Goal: Task Accomplishment & Management: Complete application form

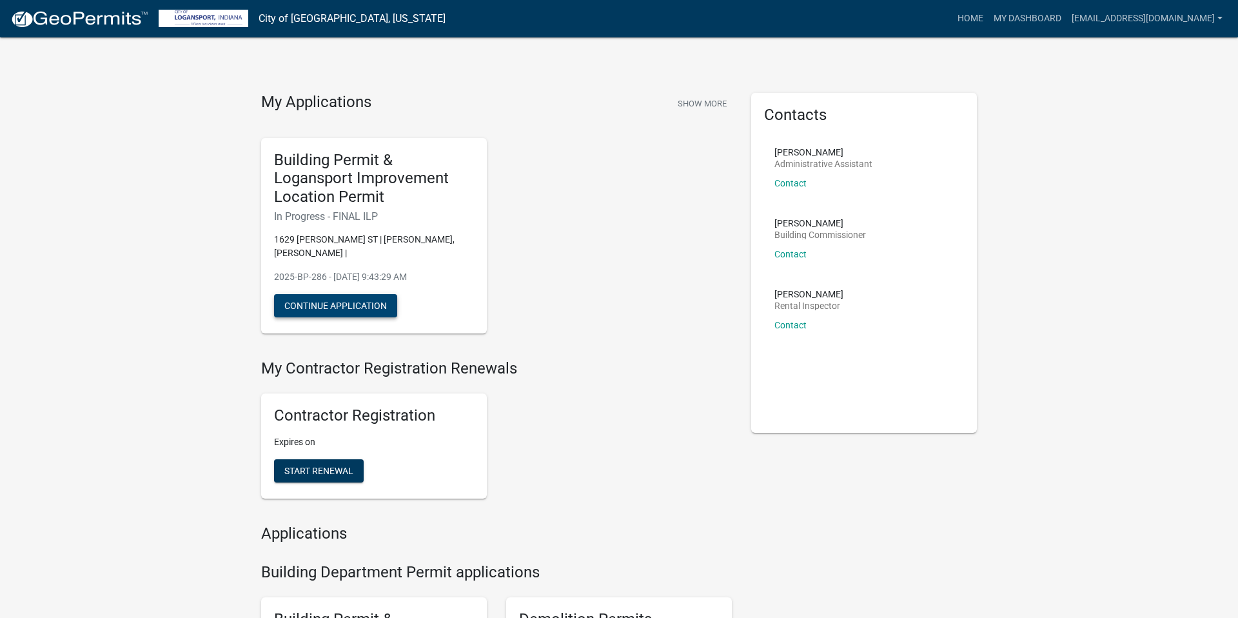
click at [359, 294] on button "Continue Application" at bounding box center [335, 305] width 123 height 23
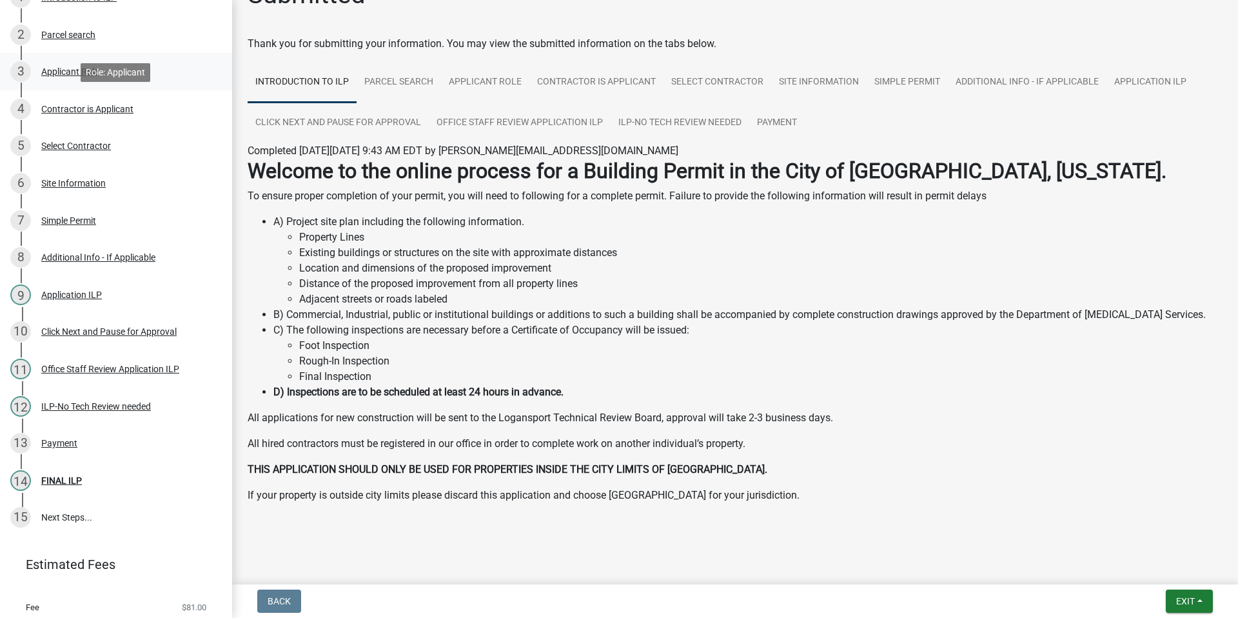
scroll to position [240, 0]
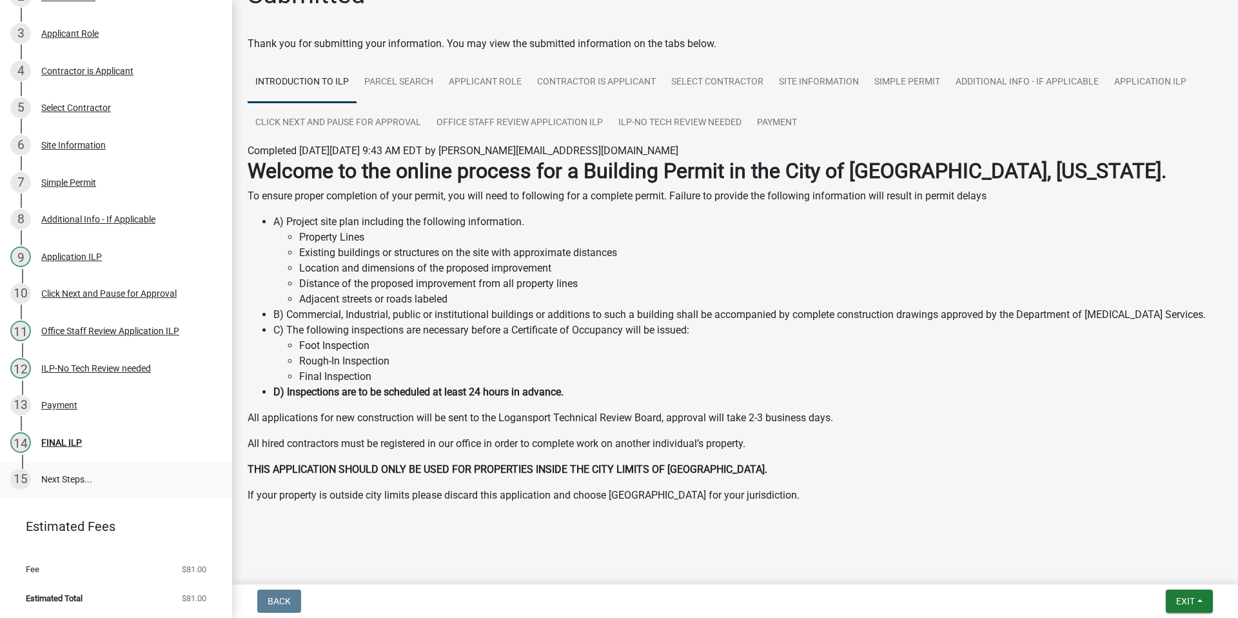
click at [66, 478] on link "15 Next Steps..." at bounding box center [116, 479] width 232 height 37
click at [63, 438] on div "FINAL ILP" at bounding box center [61, 442] width 41 height 9
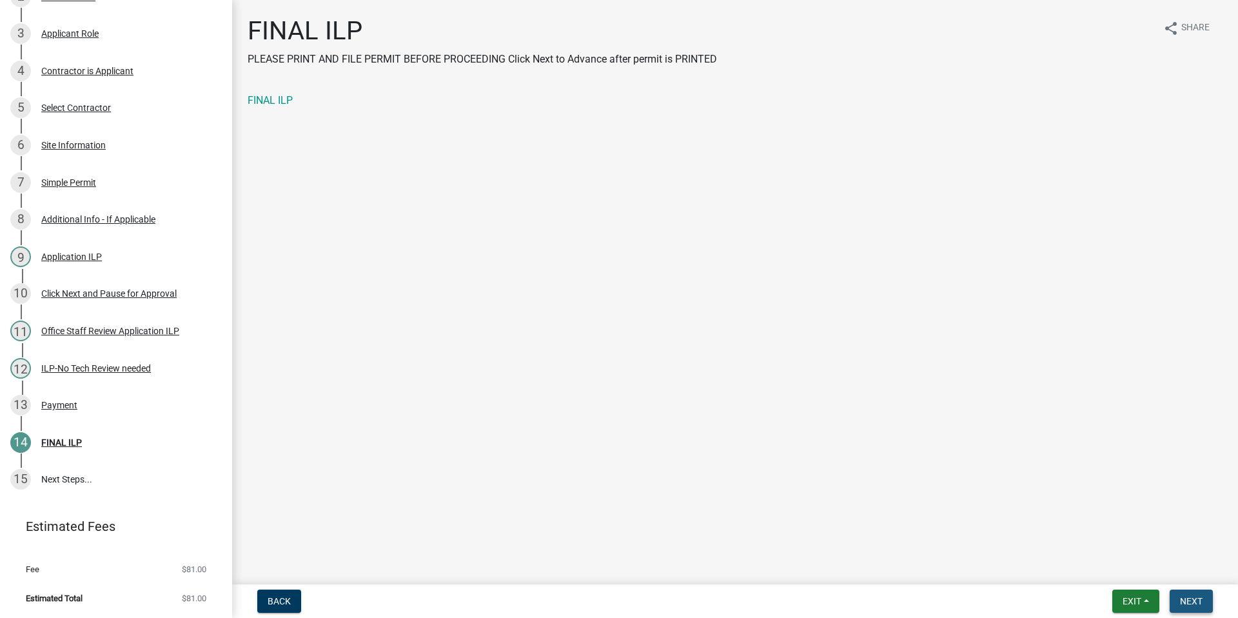
click at [1187, 597] on span "Next" at bounding box center [1191, 601] width 23 height 10
click at [1187, 602] on span "Next" at bounding box center [1191, 601] width 23 height 10
click at [1192, 599] on span "Next" at bounding box center [1191, 601] width 23 height 10
click at [67, 480] on link "15 Next Steps..." at bounding box center [116, 479] width 232 height 37
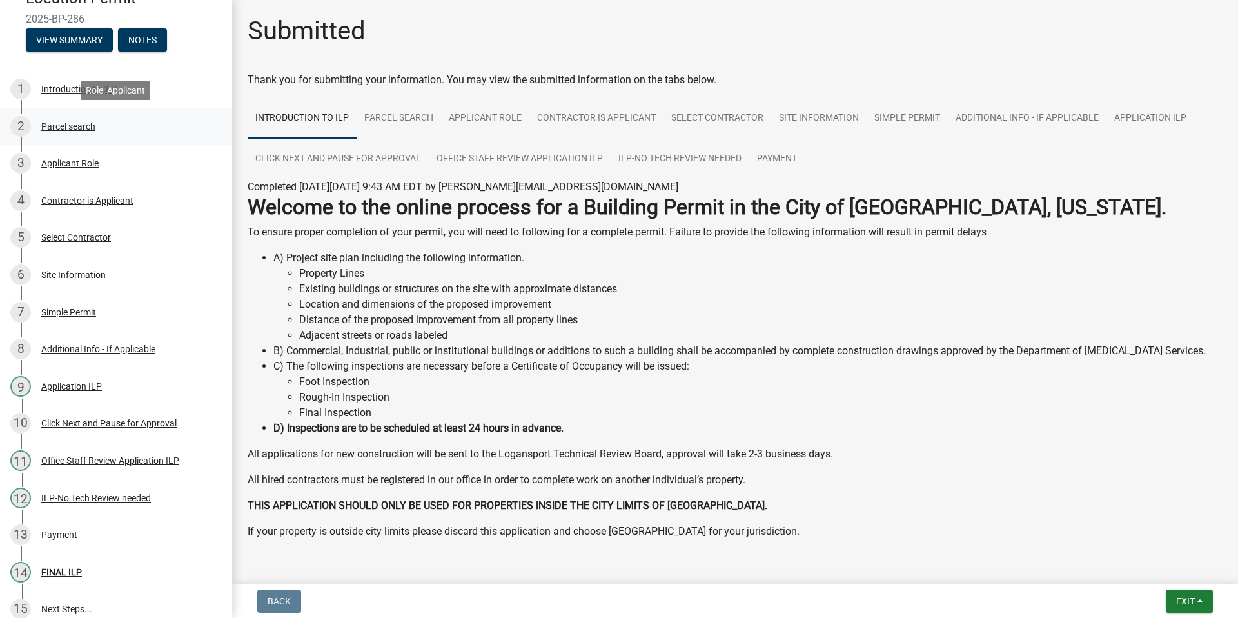
scroll to position [240, 0]
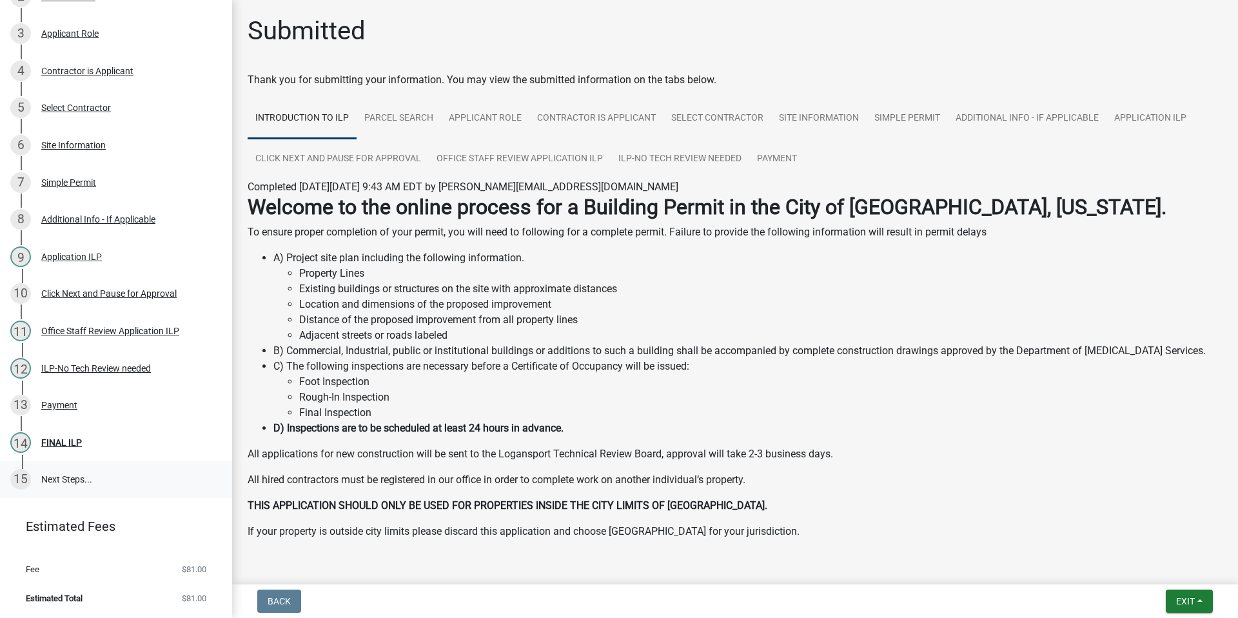
click at [58, 480] on link "15 Next Steps..." at bounding box center [116, 479] width 232 height 37
click at [63, 446] on div "FINAL ILP" at bounding box center [61, 442] width 41 height 9
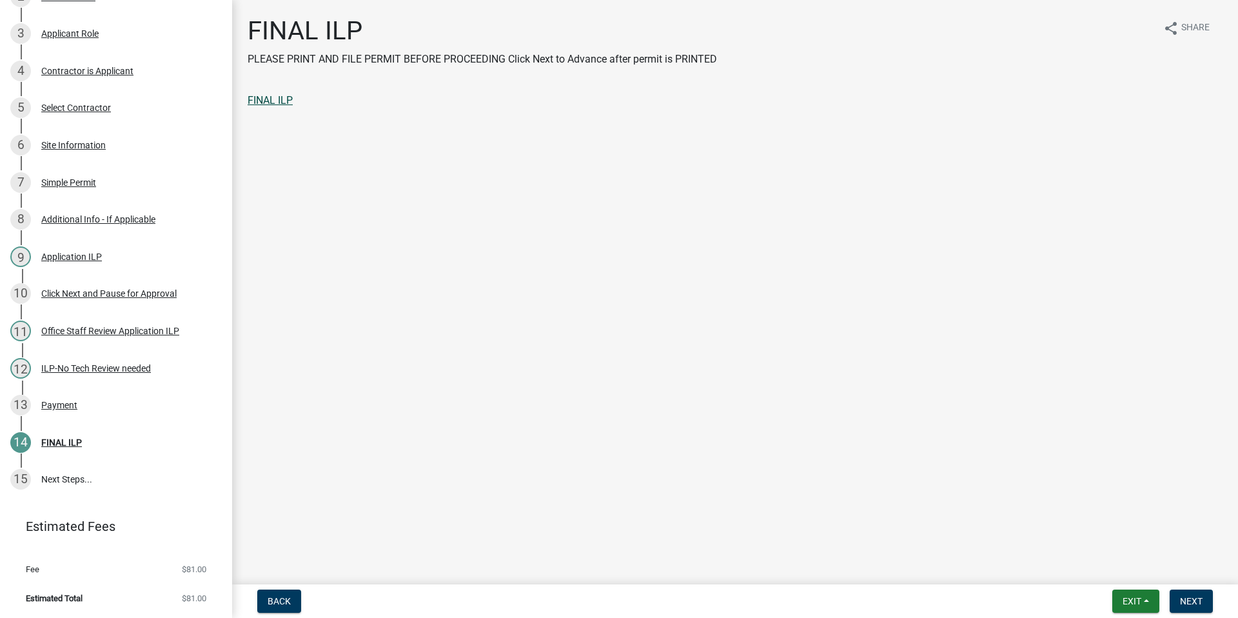
click at [277, 98] on link "FINAL ILP" at bounding box center [270, 100] width 45 height 12
click at [1197, 601] on span "Next" at bounding box center [1191, 601] width 23 height 10
click at [1190, 599] on span "Next" at bounding box center [1191, 601] width 23 height 10
click at [1193, 601] on span "Next" at bounding box center [1191, 601] width 23 height 10
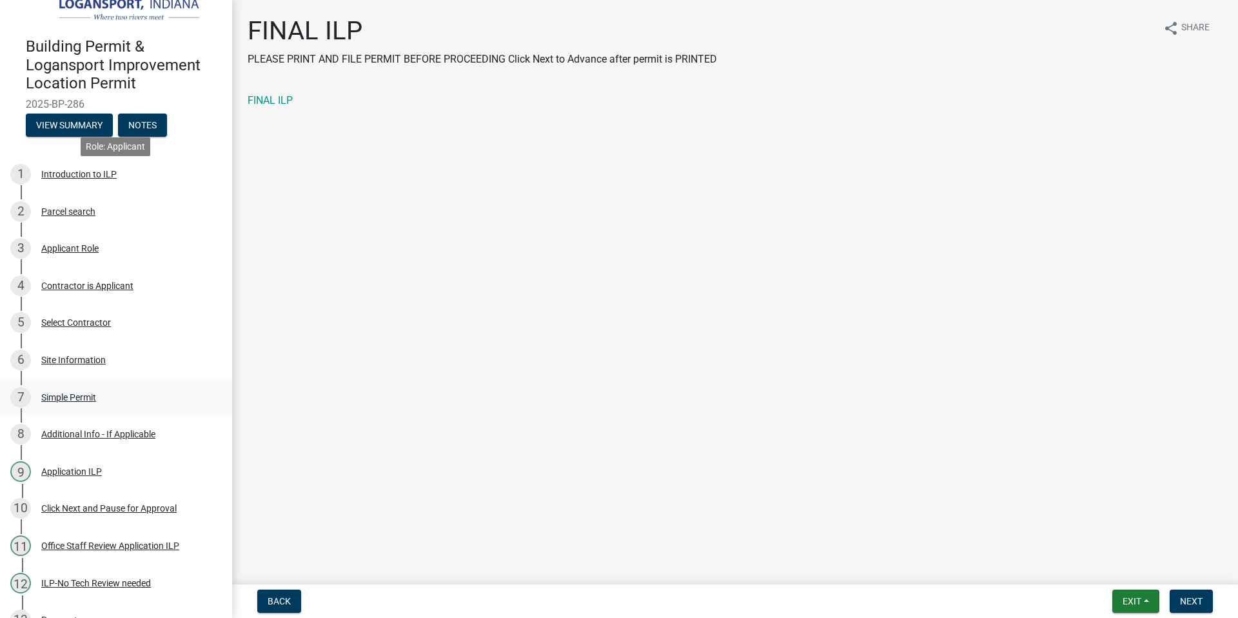
scroll to position [0, 0]
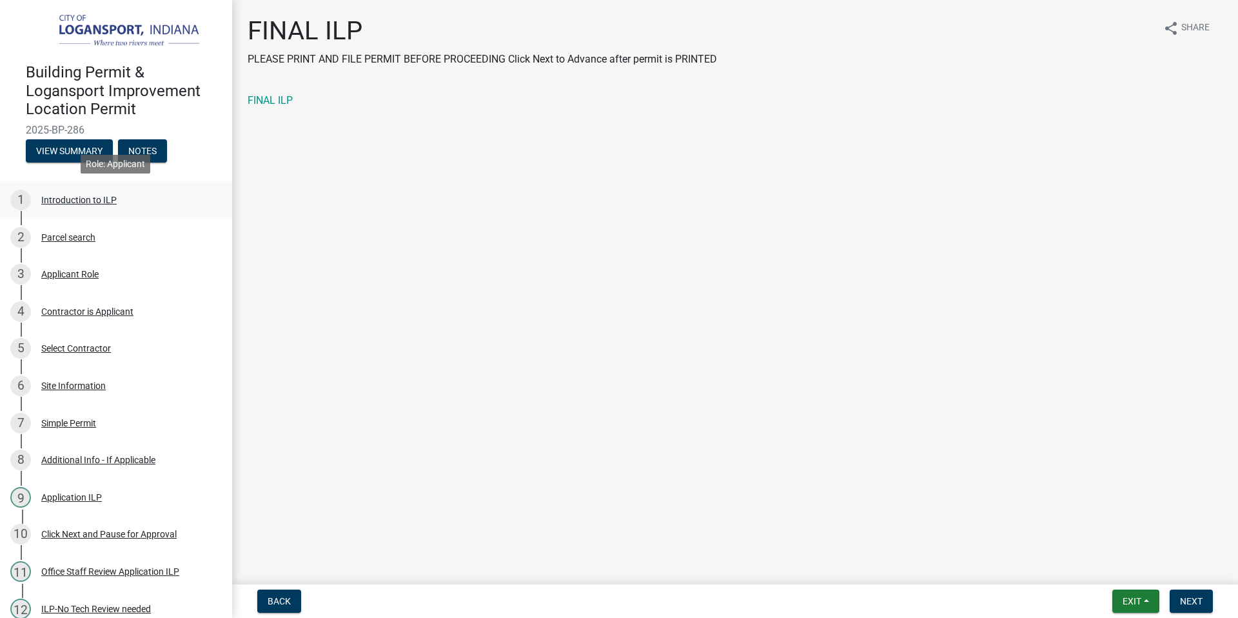
click at [91, 201] on div "Introduction to ILP" at bounding box center [78, 199] width 75 height 9
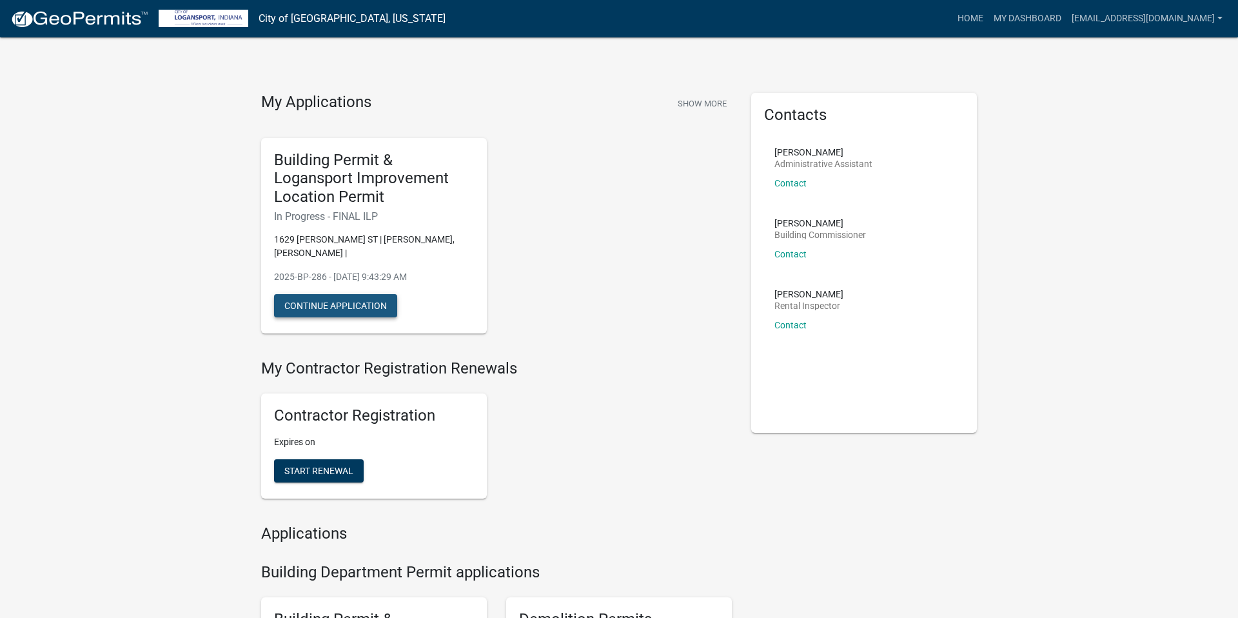
click at [359, 294] on button "Continue Application" at bounding box center [335, 305] width 123 height 23
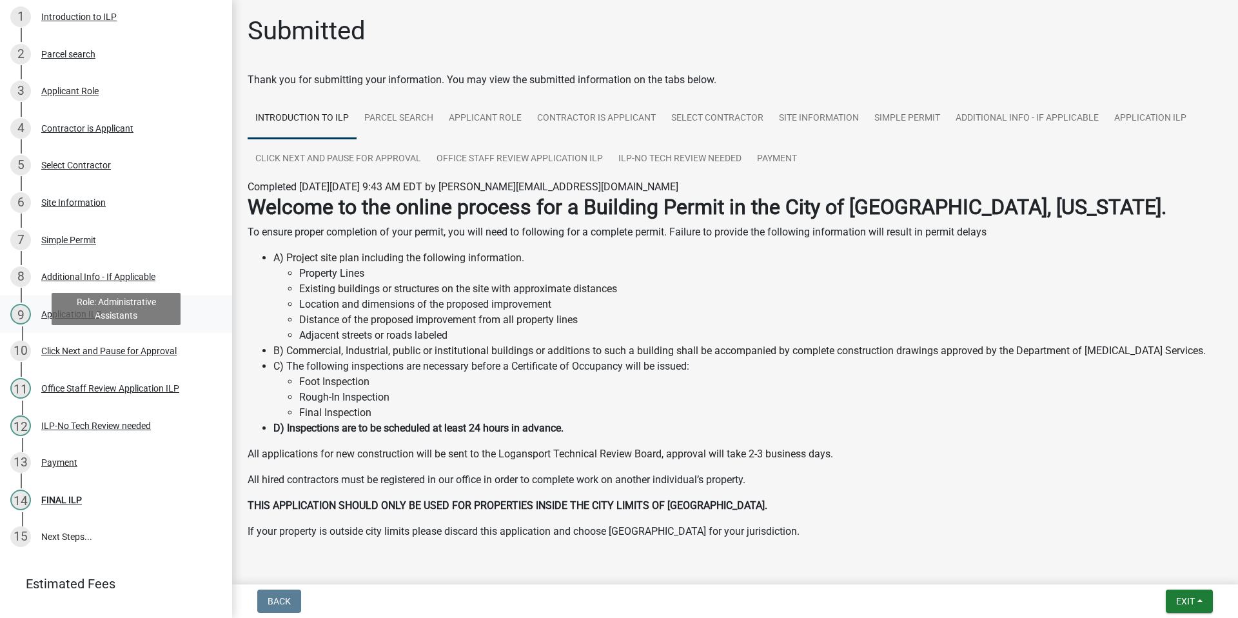
scroll to position [240, 0]
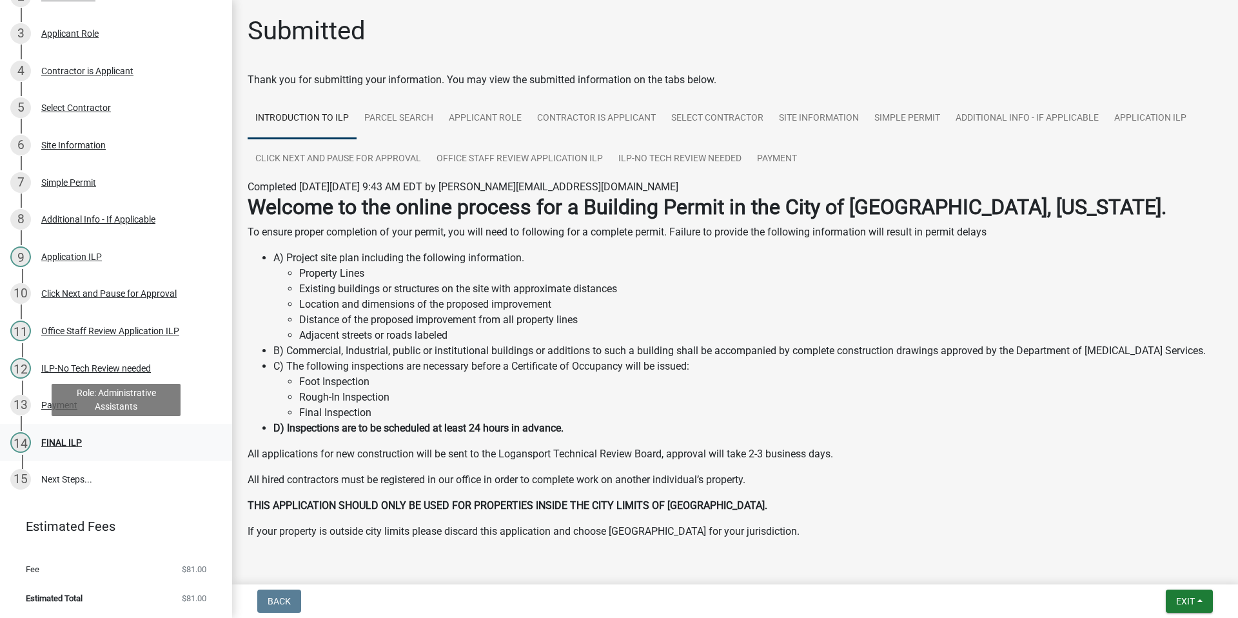
click at [54, 445] on div "FINAL ILP" at bounding box center [61, 442] width 41 height 9
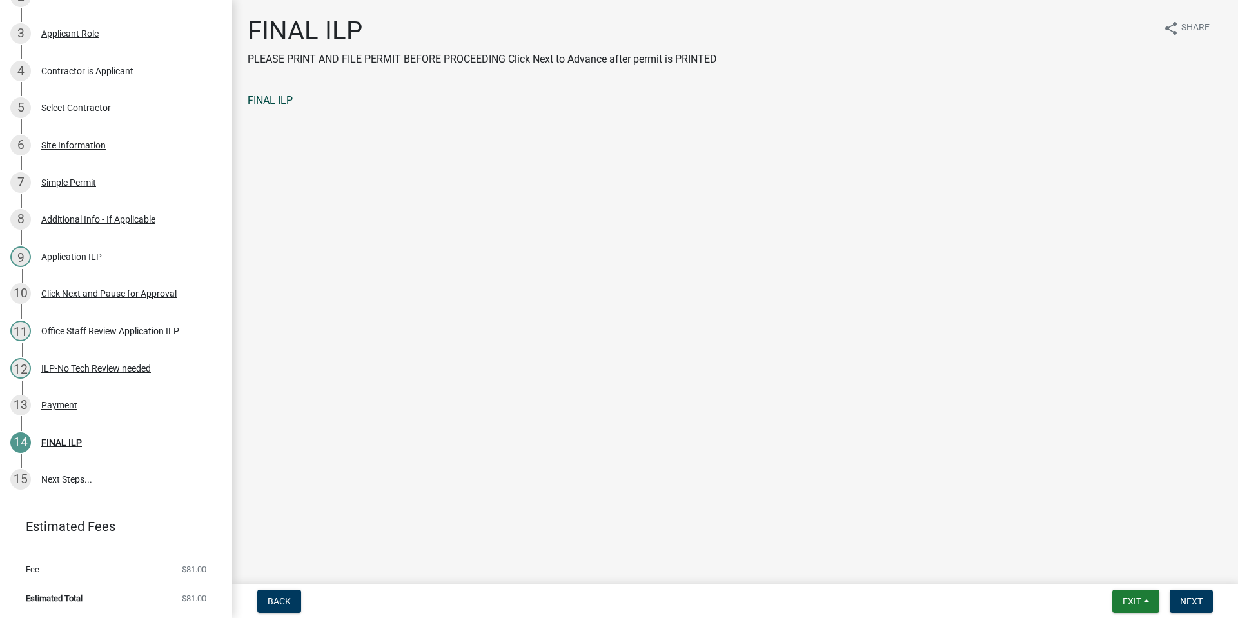
click at [272, 100] on link "FINAL ILP" at bounding box center [270, 100] width 45 height 12
click at [63, 481] on link "15 Next Steps..." at bounding box center [116, 479] width 232 height 37
click at [1195, 596] on span "Next" at bounding box center [1191, 601] width 23 height 10
click at [1202, 599] on button "Next" at bounding box center [1190, 600] width 43 height 23
click at [1131, 600] on span "Exit" at bounding box center [1131, 601] width 19 height 10
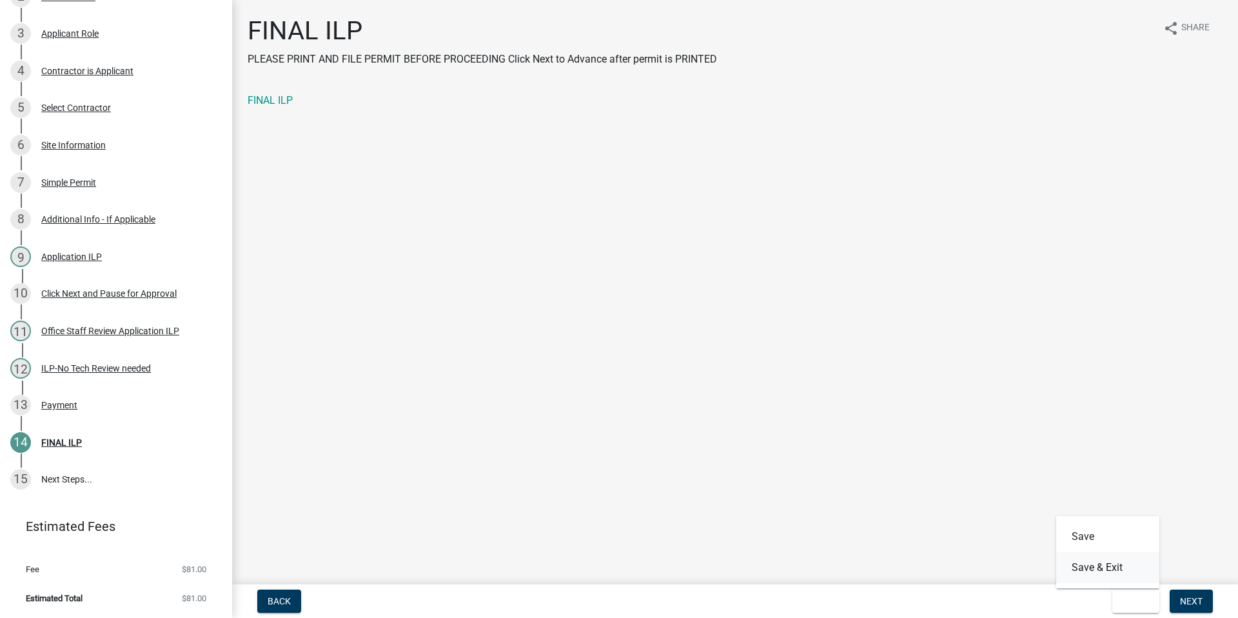
click at [1092, 566] on button "Save & Exit" at bounding box center [1107, 567] width 103 height 31
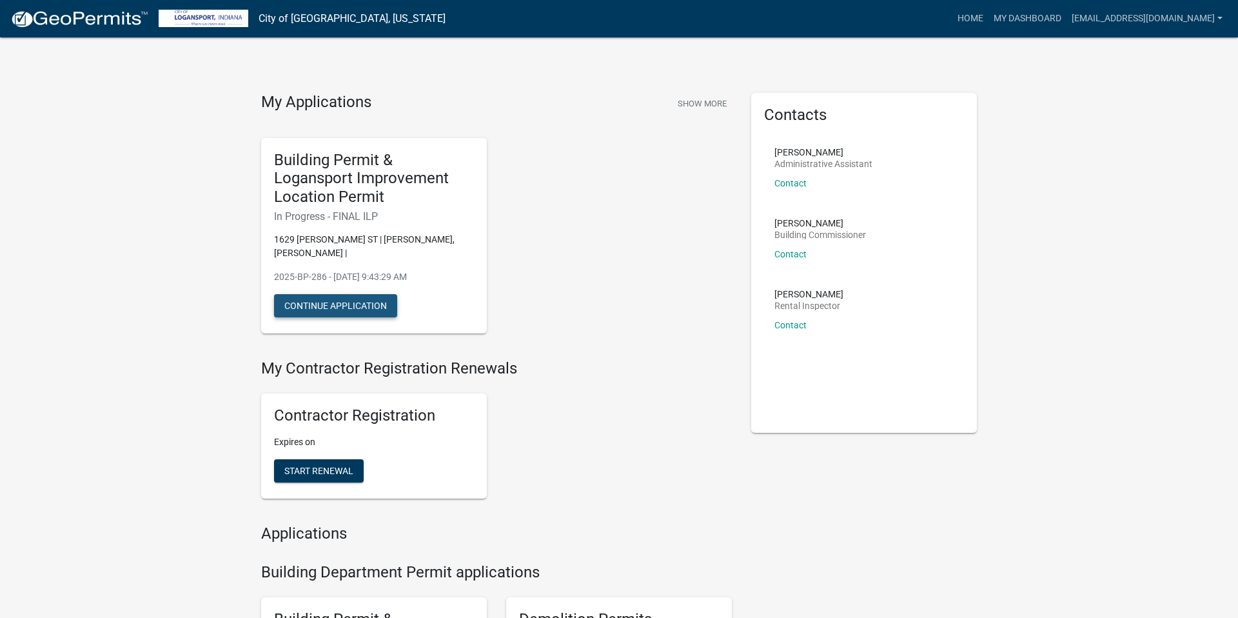
click at [339, 297] on button "Continue Application" at bounding box center [335, 305] width 123 height 23
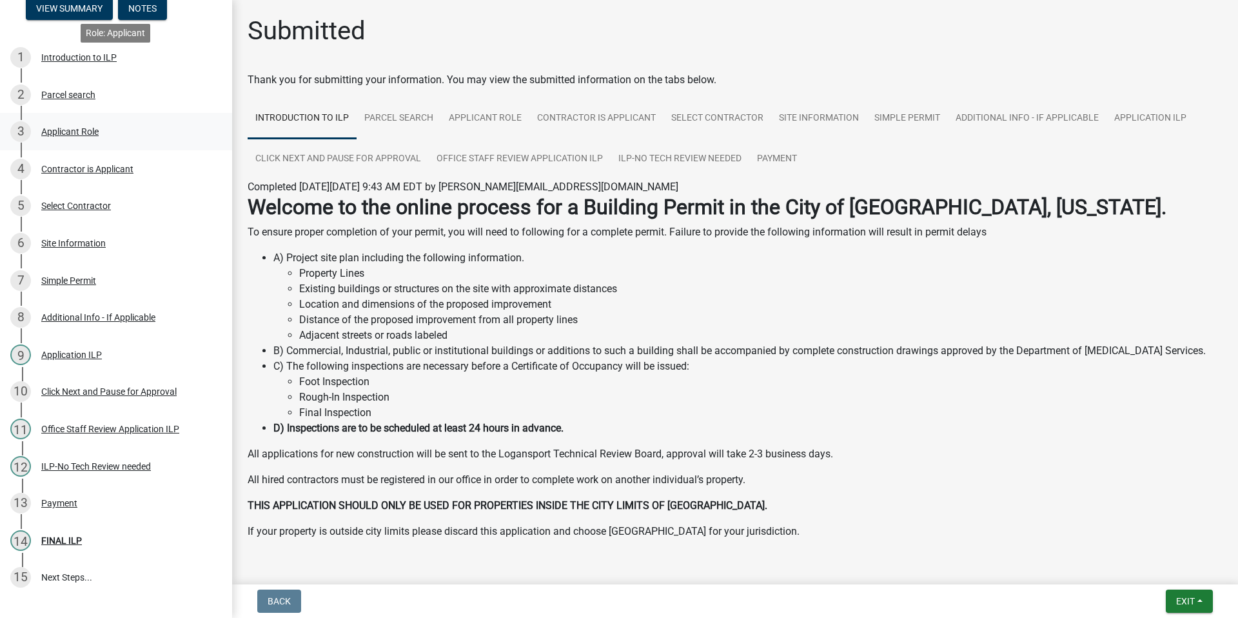
scroll to position [240, 0]
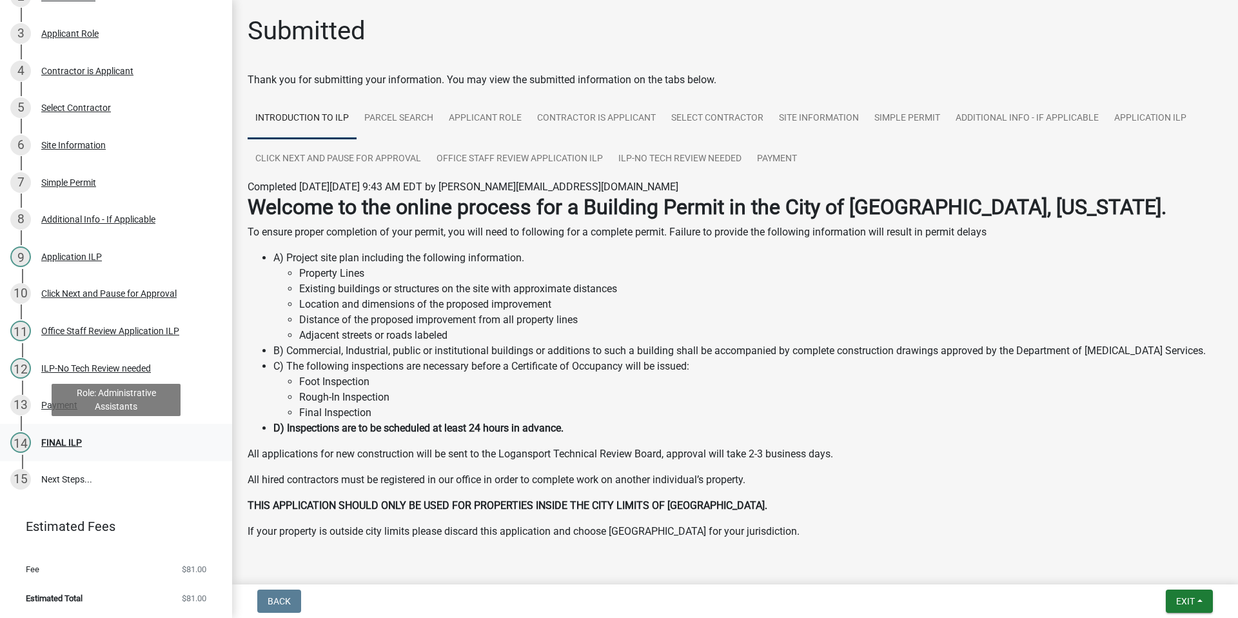
click at [57, 442] on div "FINAL ILP" at bounding box center [61, 442] width 41 height 9
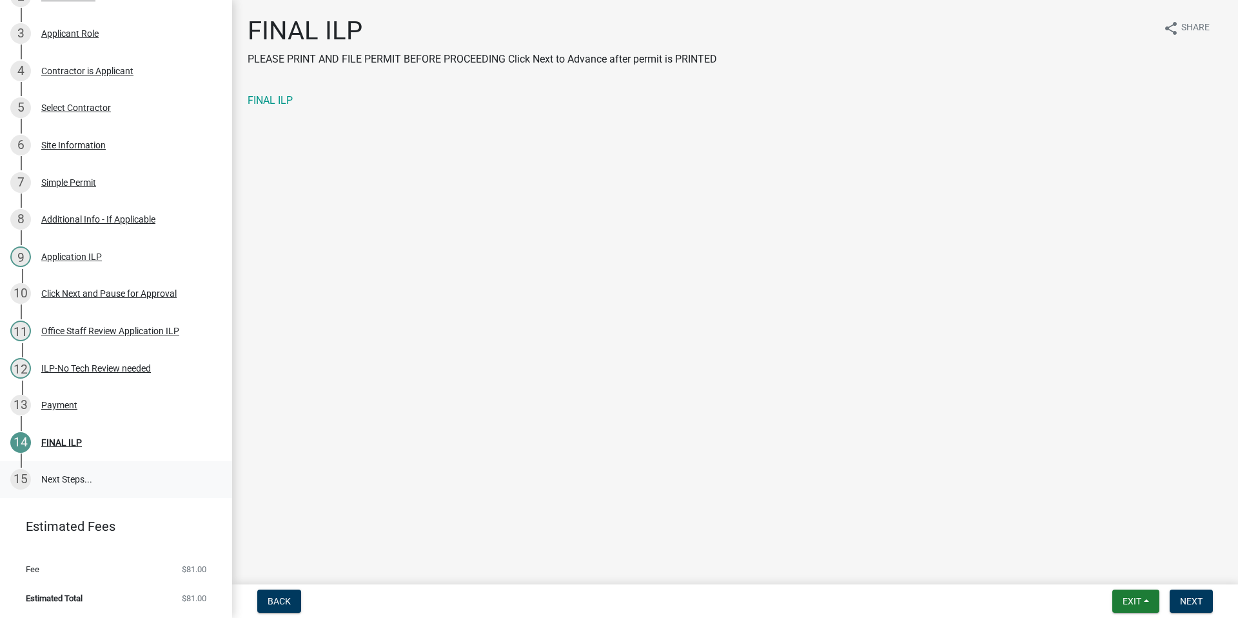
click at [60, 481] on link "15 Next Steps..." at bounding box center [116, 479] width 232 height 37
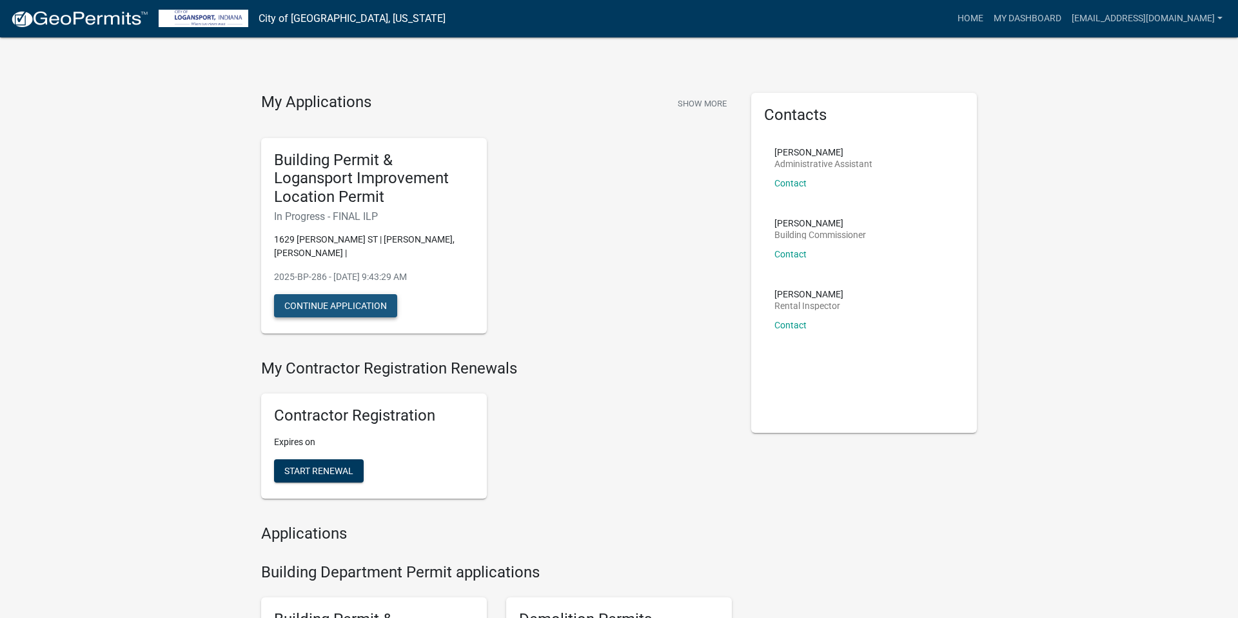
click at [328, 294] on button "Continue Application" at bounding box center [335, 305] width 123 height 23
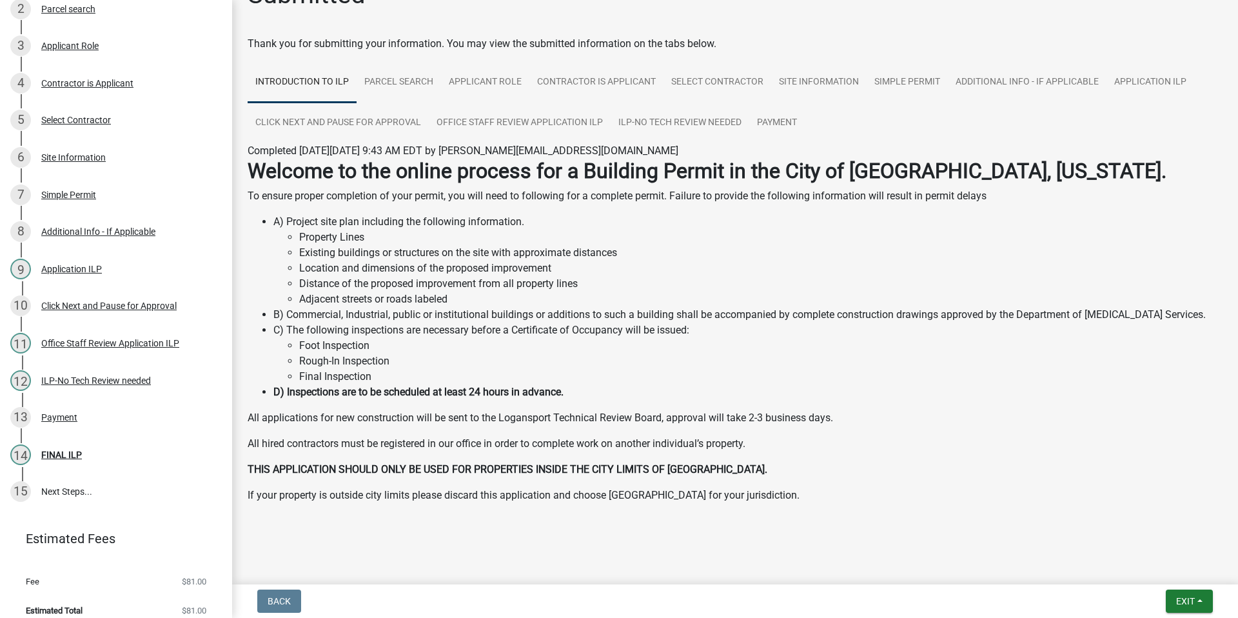
scroll to position [240, 0]
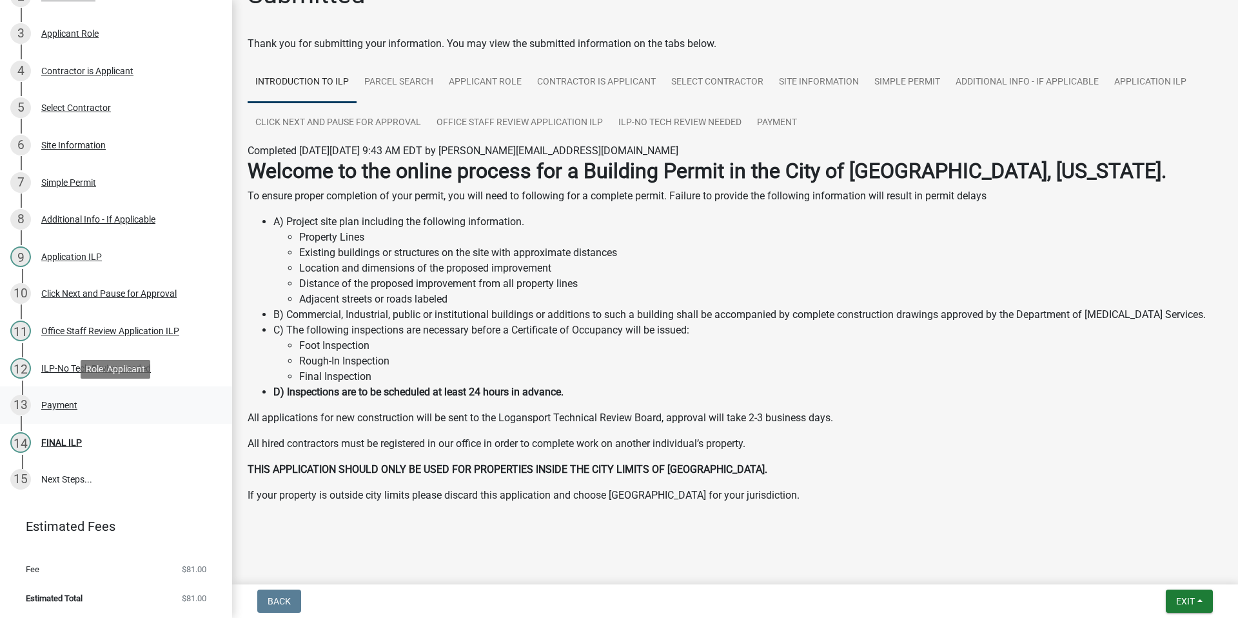
click at [59, 405] on div "Payment" at bounding box center [59, 404] width 36 height 9
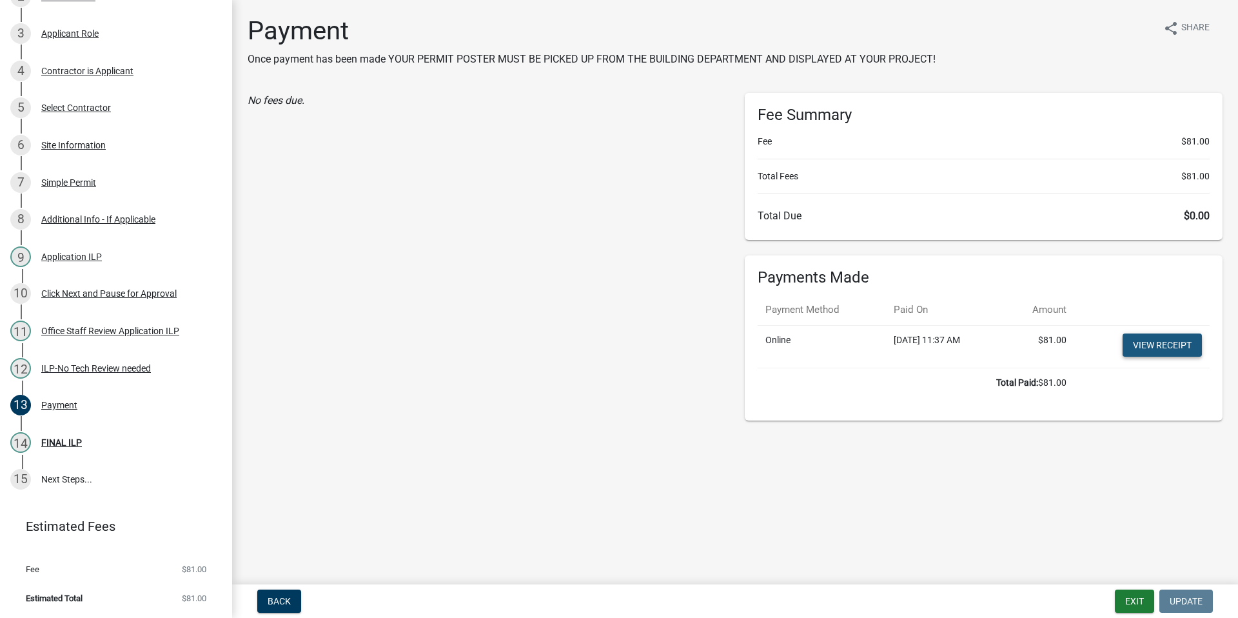
click at [1151, 349] on link "View receipt" at bounding box center [1161, 344] width 79 height 23
click at [59, 444] on div "FINAL ILP" at bounding box center [61, 442] width 41 height 9
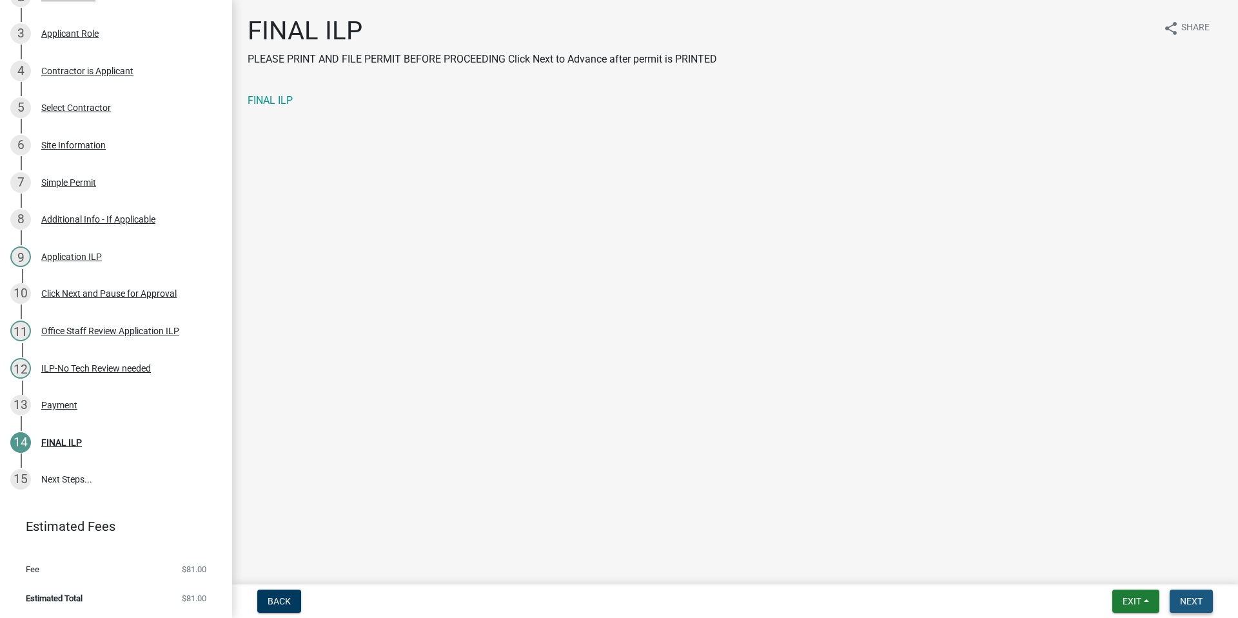
click at [1192, 598] on span "Next" at bounding box center [1191, 601] width 23 height 10
click at [271, 95] on link "FINAL ILP" at bounding box center [270, 100] width 45 height 12
click at [1194, 600] on span "Next" at bounding box center [1191, 601] width 23 height 10
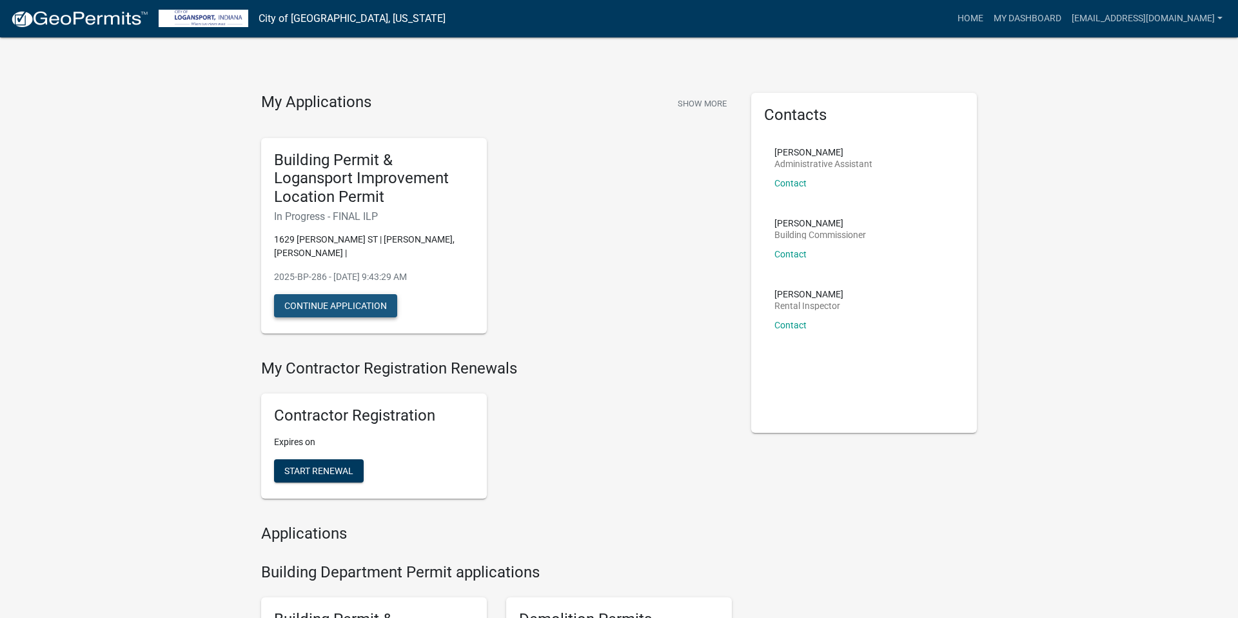
click at [322, 294] on button "Continue Application" at bounding box center [335, 305] width 123 height 23
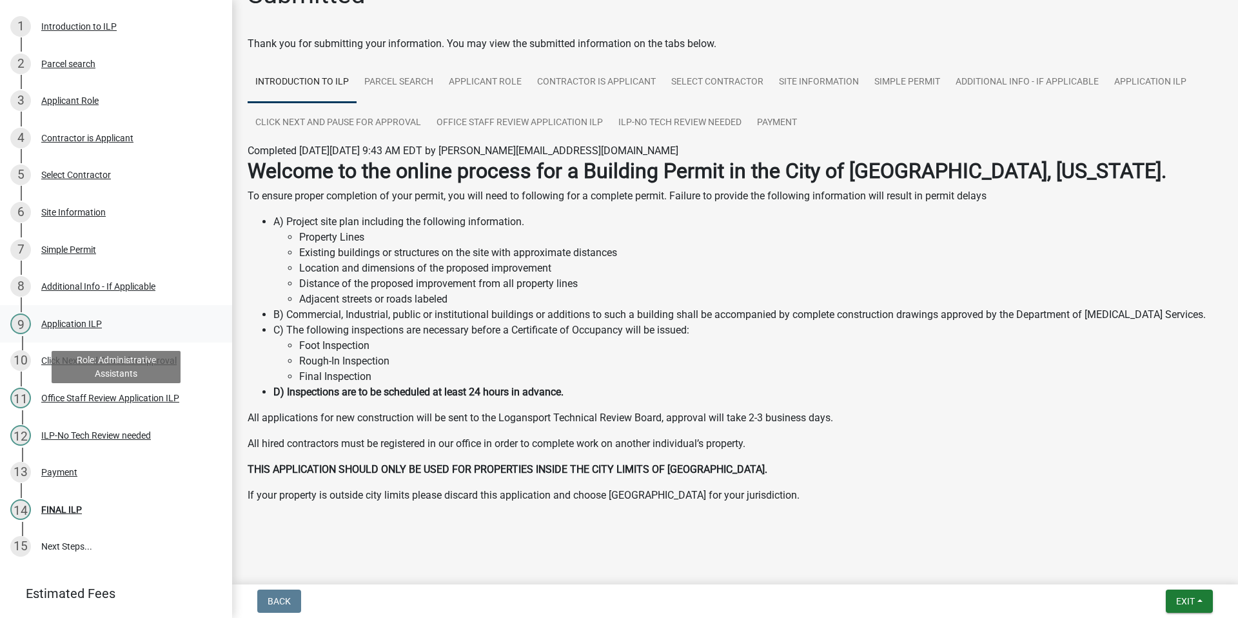
scroll to position [240, 0]
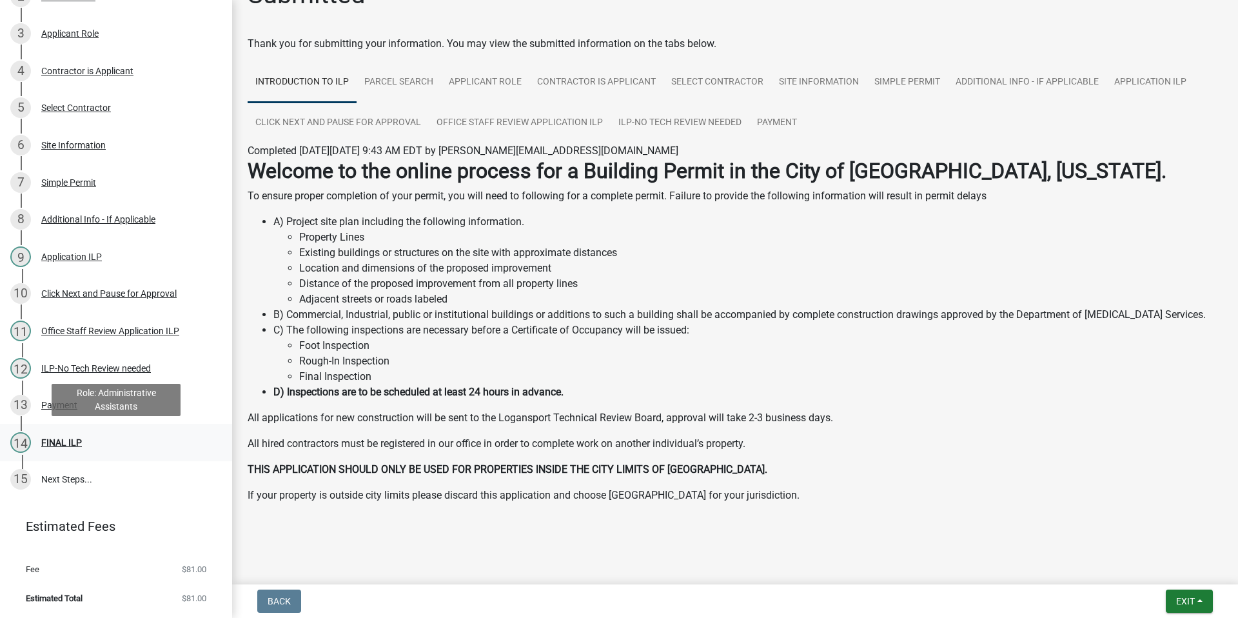
click at [53, 438] on div "FINAL ILP" at bounding box center [61, 442] width 41 height 9
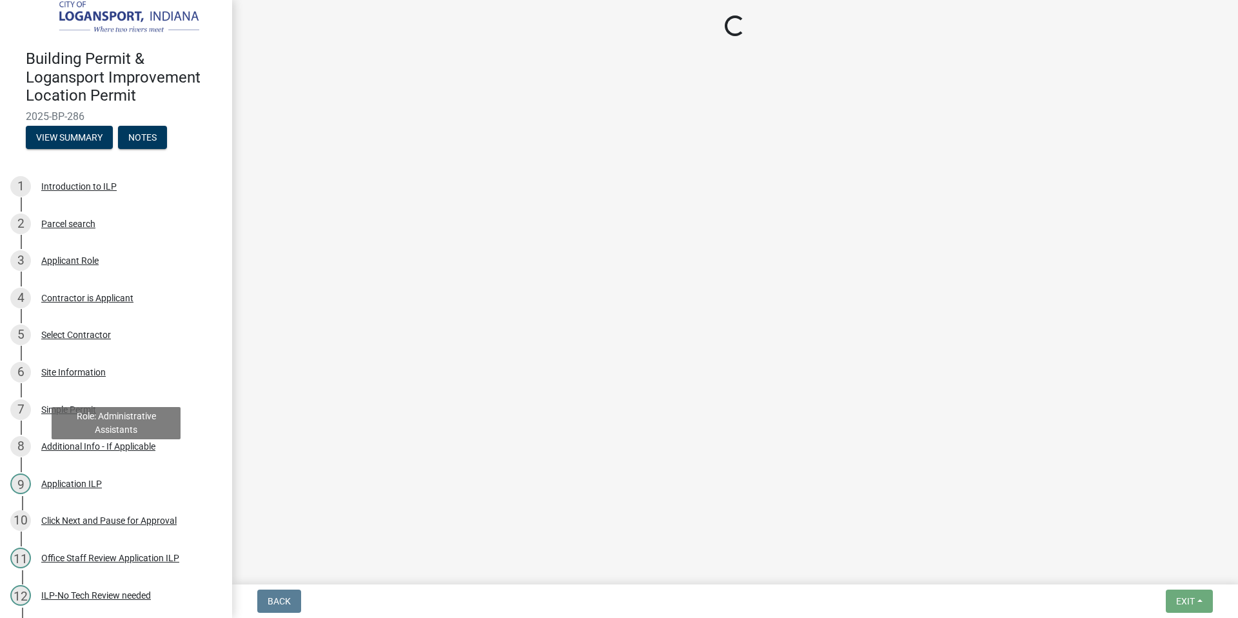
scroll to position [0, 0]
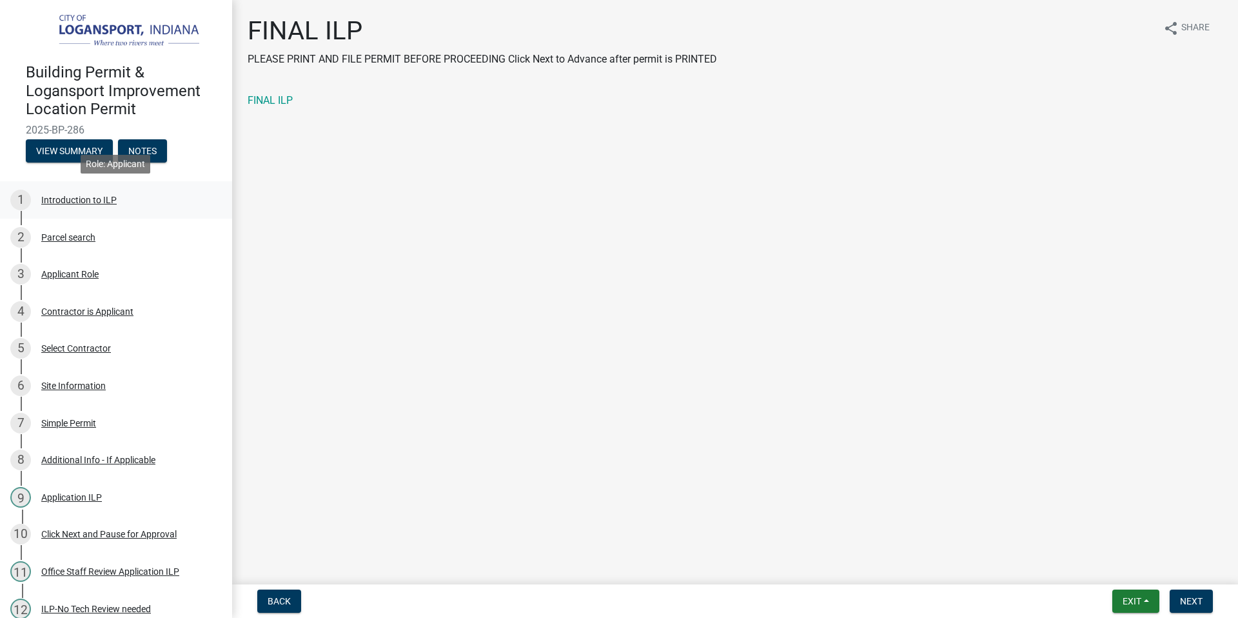
click at [88, 199] on div "Introduction to ILP" at bounding box center [78, 199] width 75 height 9
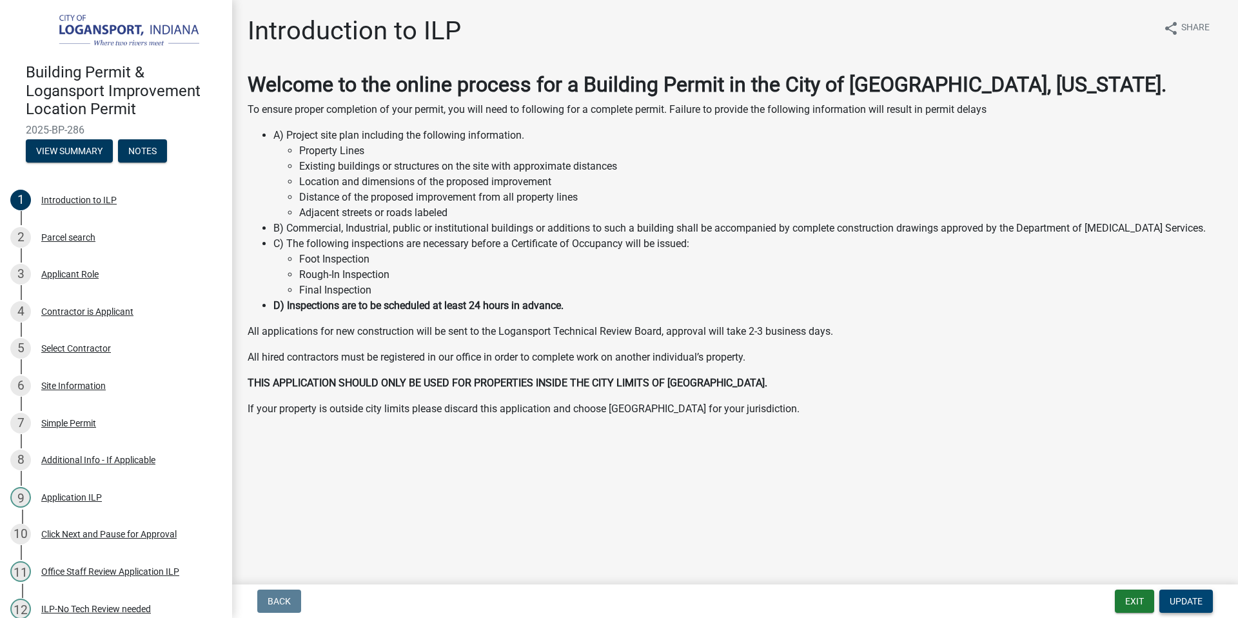
click at [1182, 601] on span "Update" at bounding box center [1185, 601] width 33 height 10
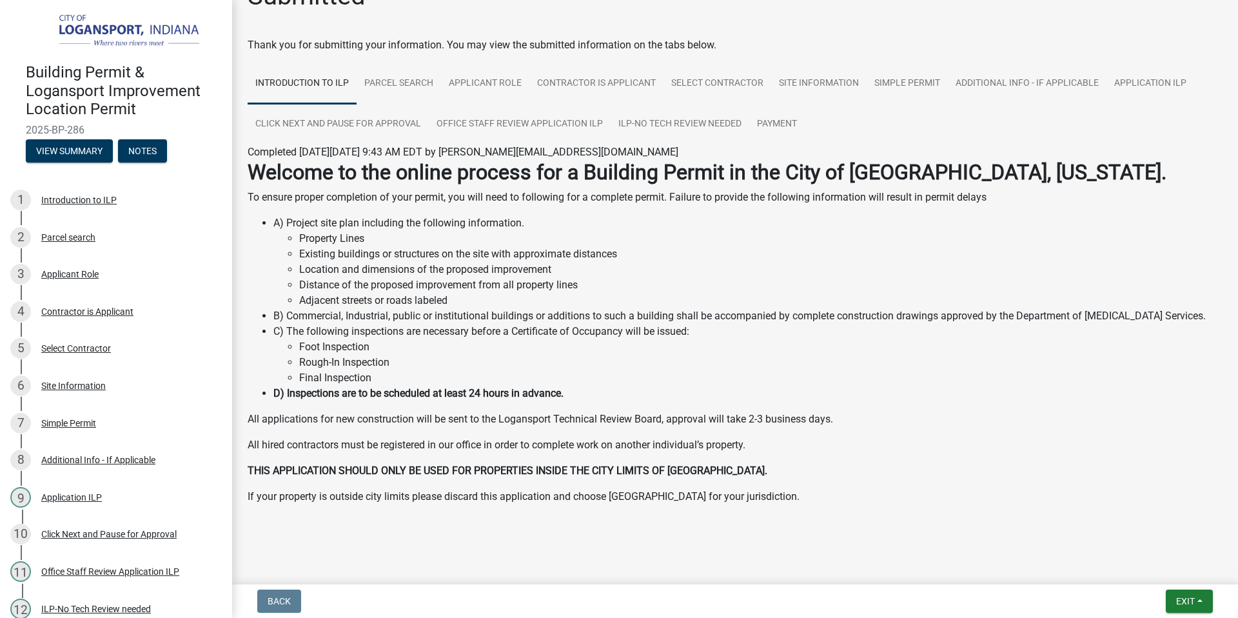
scroll to position [36, 0]
click at [70, 202] on div "Introduction to ILP" at bounding box center [78, 199] width 75 height 9
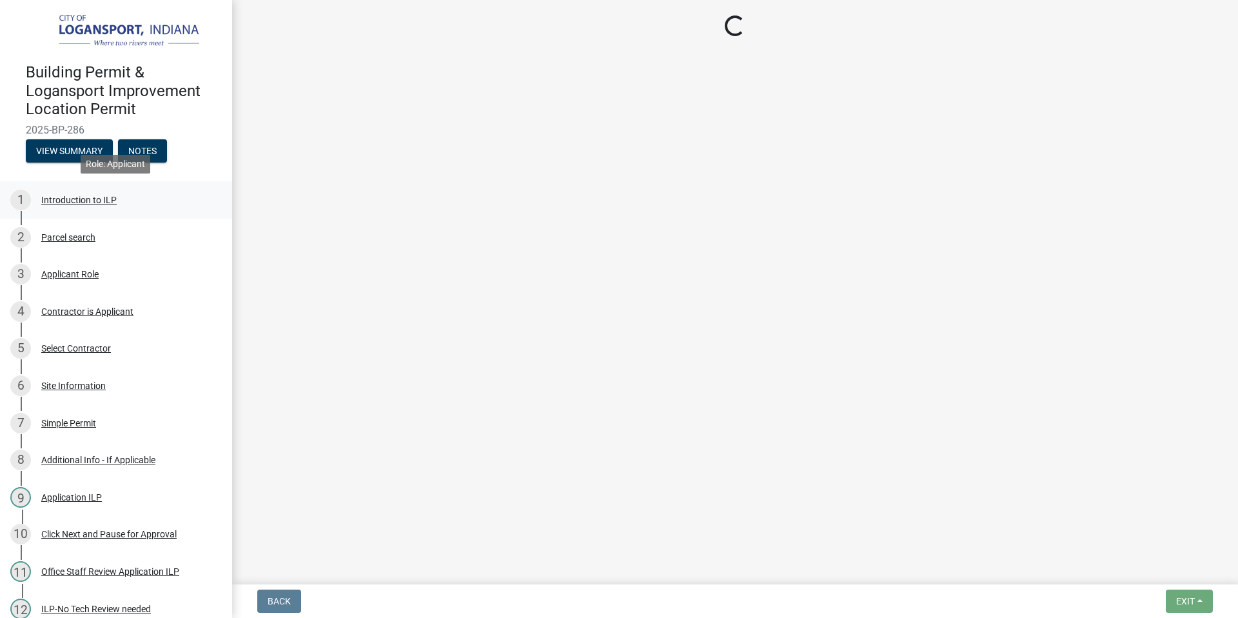
scroll to position [0, 0]
click at [66, 236] on div "Parcel search" at bounding box center [68, 237] width 54 height 9
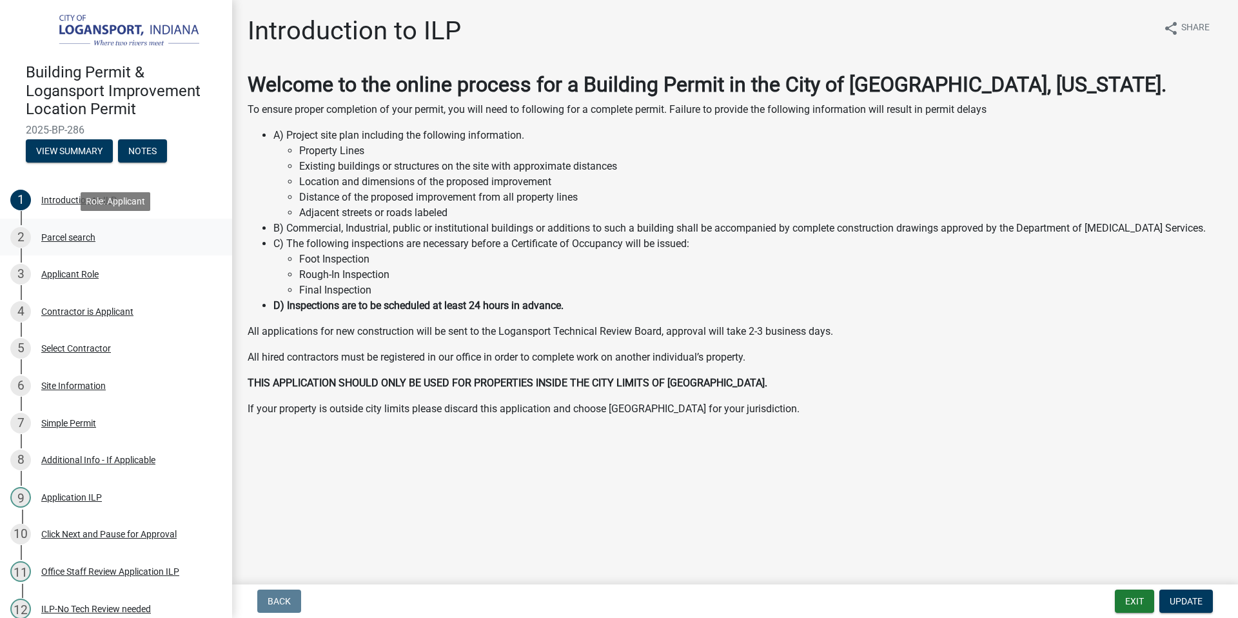
click at [66, 236] on div "Parcel search" at bounding box center [68, 237] width 54 height 9
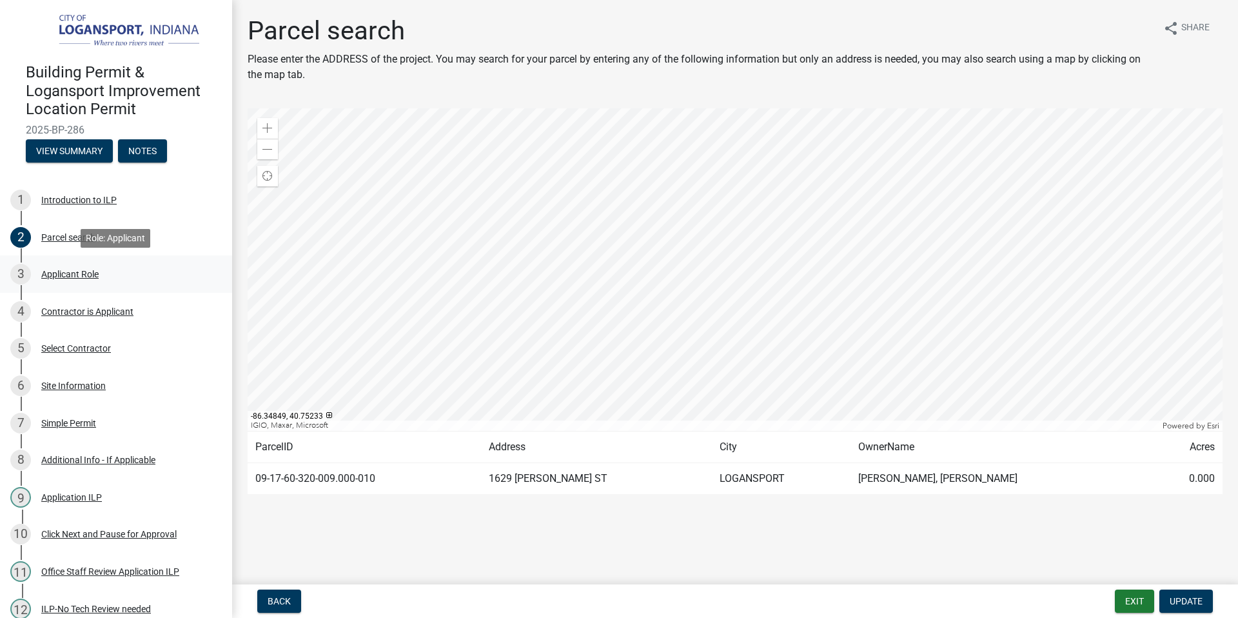
click at [68, 272] on div "Applicant Role" at bounding box center [69, 273] width 57 height 9
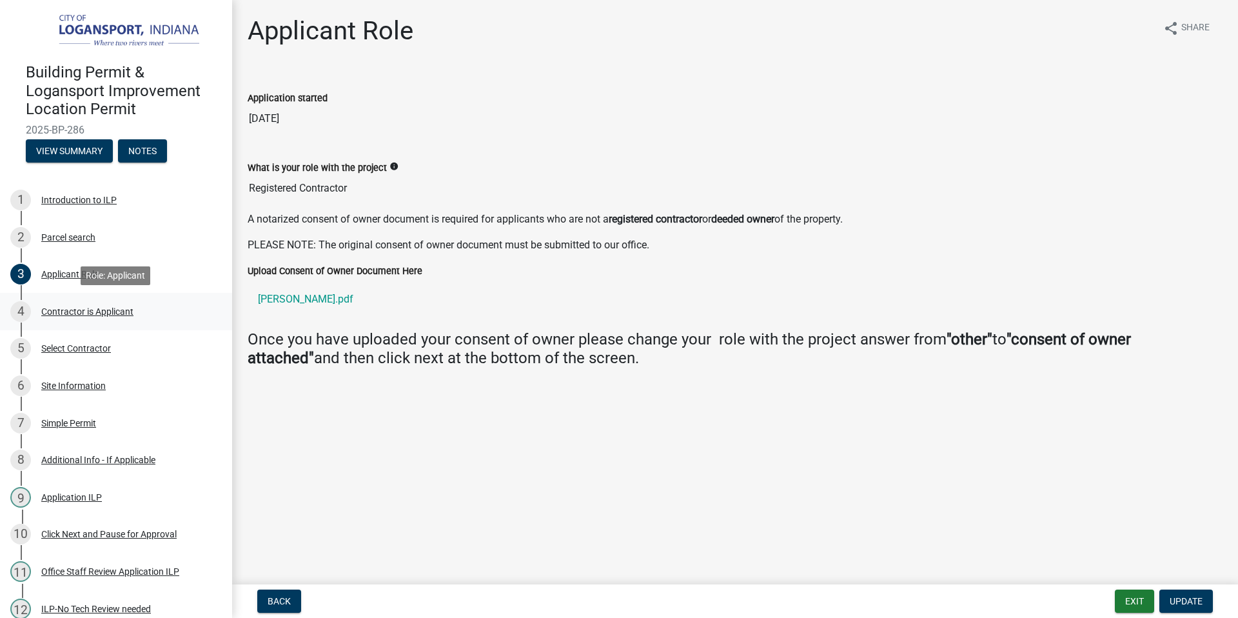
click at [81, 309] on div "Contractor is Applicant" at bounding box center [87, 311] width 92 height 9
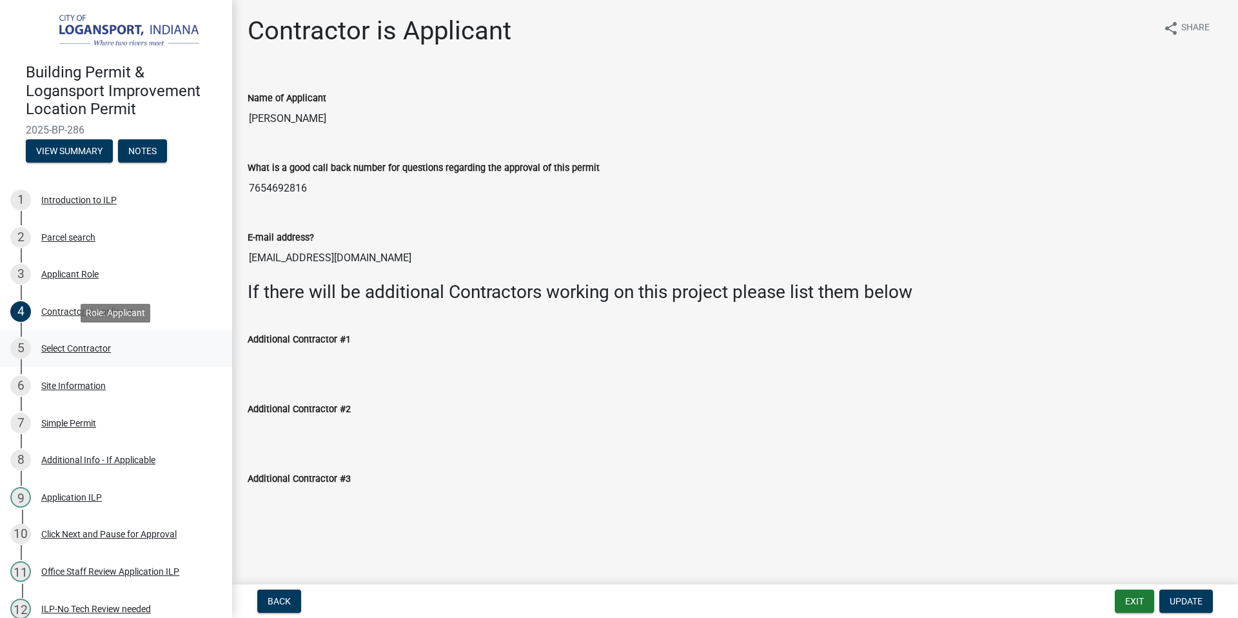
click at [66, 351] on div "Select Contractor" at bounding box center [76, 348] width 70 height 9
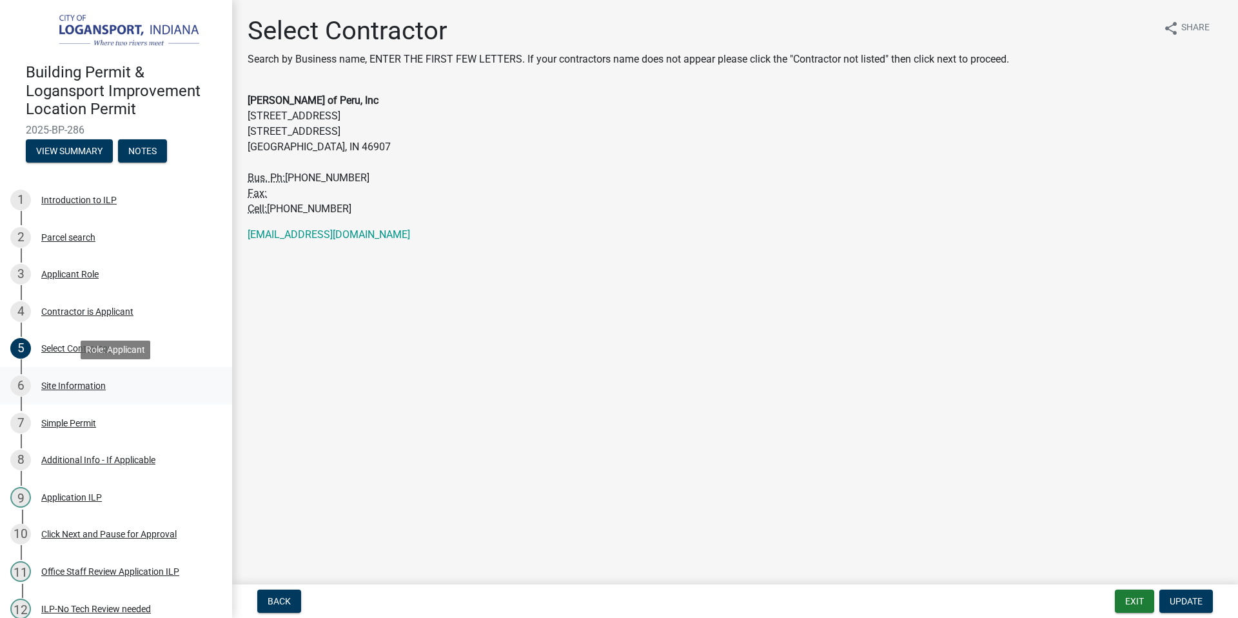
click at [70, 386] on div "Site Information" at bounding box center [73, 385] width 64 height 9
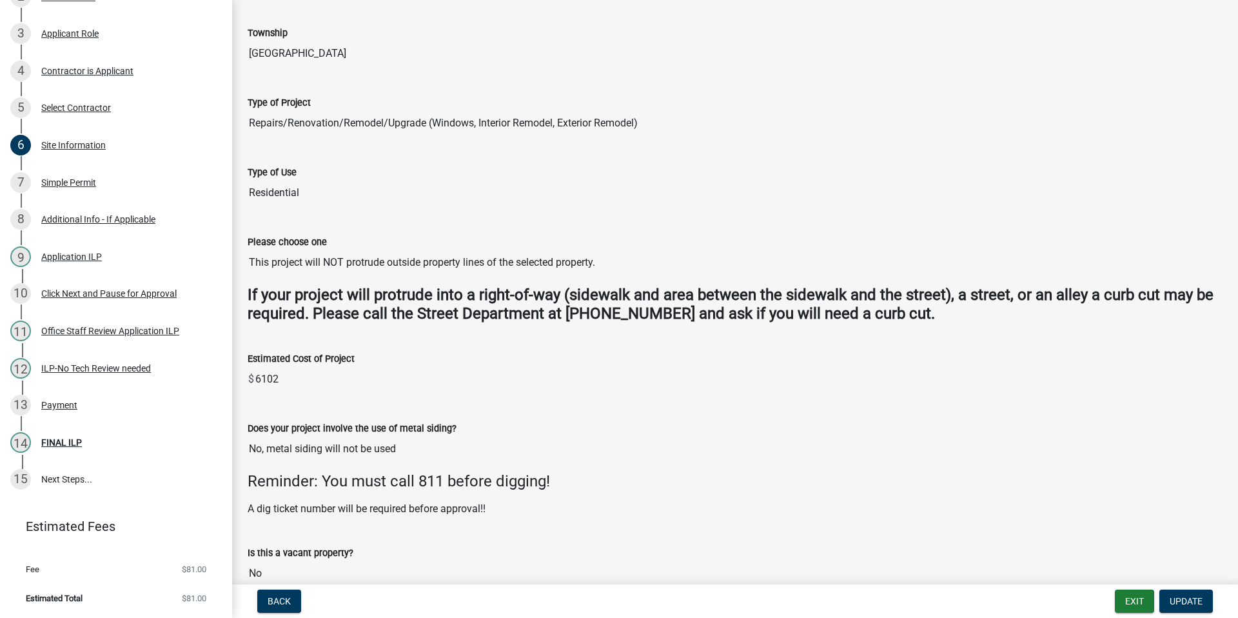
scroll to position [231, 0]
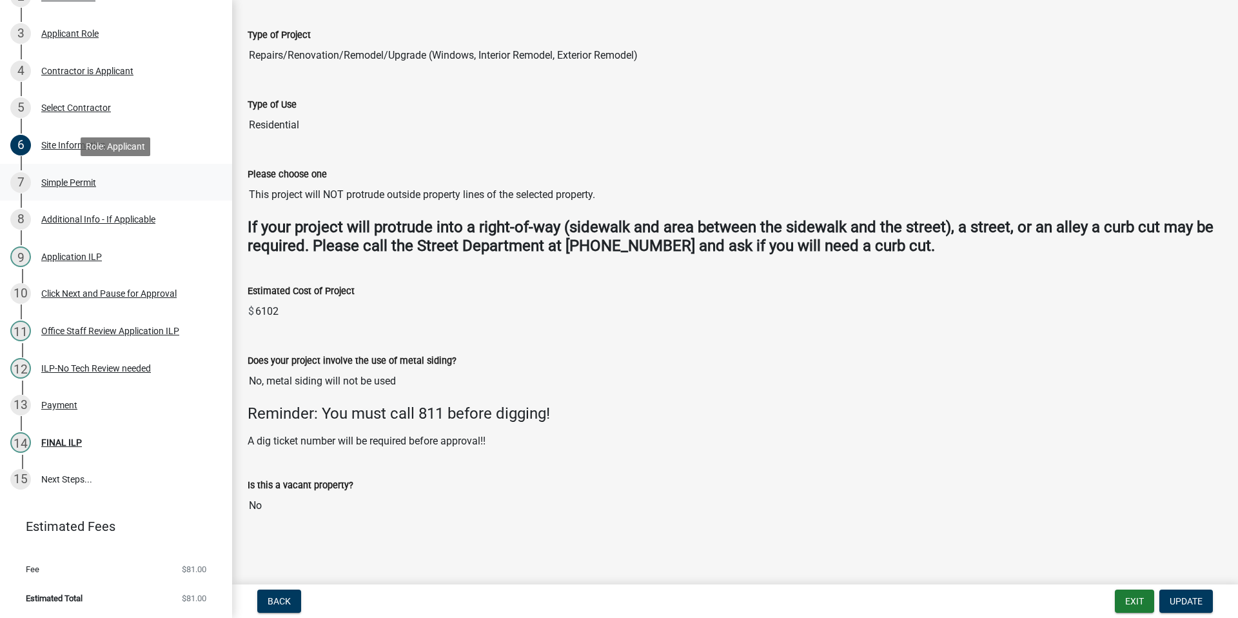
click at [57, 182] on div "Simple Permit" at bounding box center [68, 182] width 55 height 9
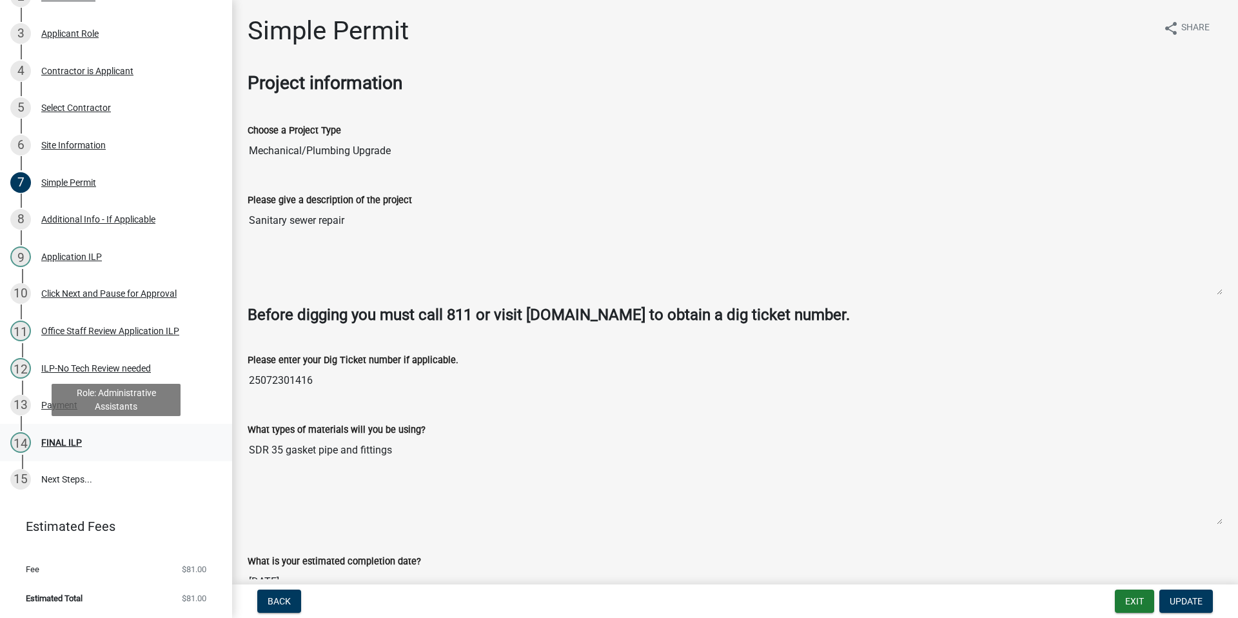
click at [55, 442] on div "FINAL ILP" at bounding box center [61, 442] width 41 height 9
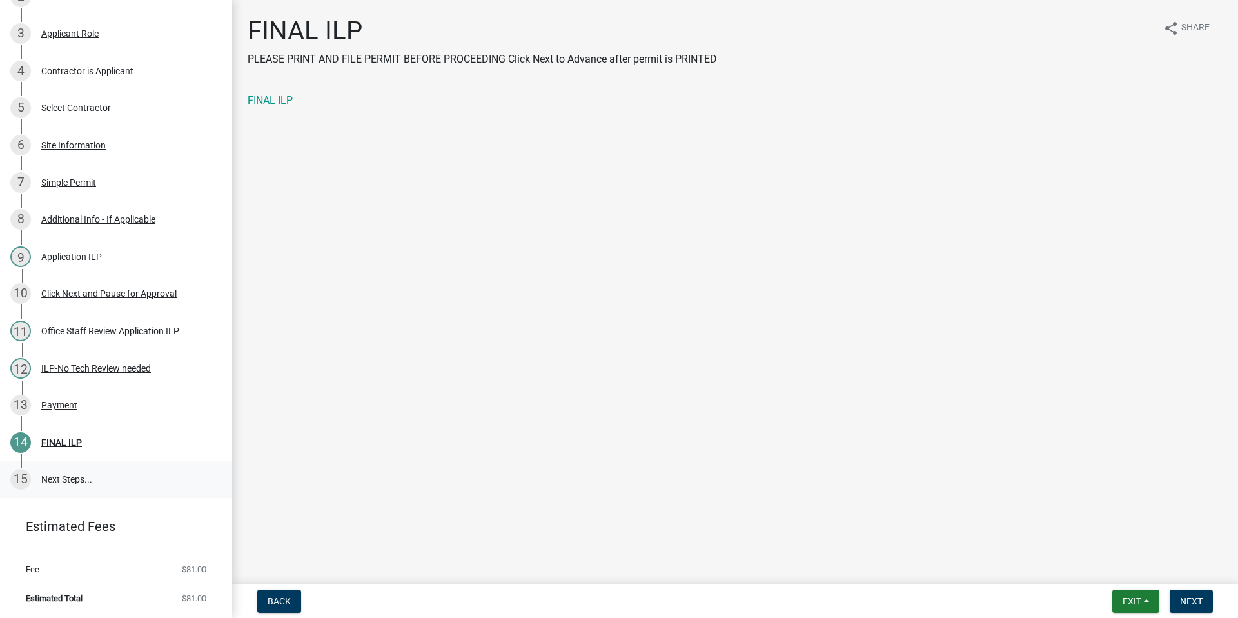
click at [63, 481] on link "15 Next Steps..." at bounding box center [116, 479] width 232 height 37
click at [52, 476] on link "15 Next Steps..." at bounding box center [116, 479] width 232 height 37
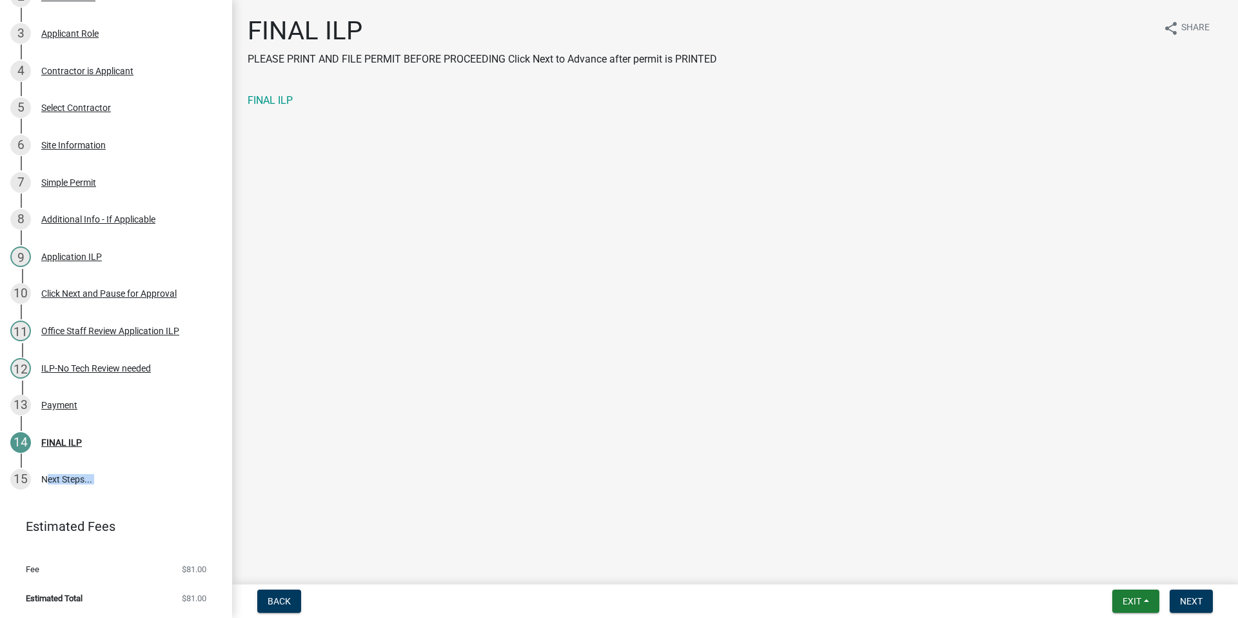
click at [52, 505] on header "Estimated Fees" at bounding box center [116, 526] width 232 height 46
click at [992, 413] on main "FINAL ILP PLEASE PRINT AND FILE PERMIT BEFORE PROCEEDING Click Next to Advance …" at bounding box center [735, 289] width 1006 height 579
click at [1187, 597] on span "Next" at bounding box center [1191, 601] width 23 height 10
click at [1143, 601] on button "Exit" at bounding box center [1135, 600] width 47 height 23
click at [1097, 567] on button "Save & Exit" at bounding box center [1107, 567] width 103 height 31
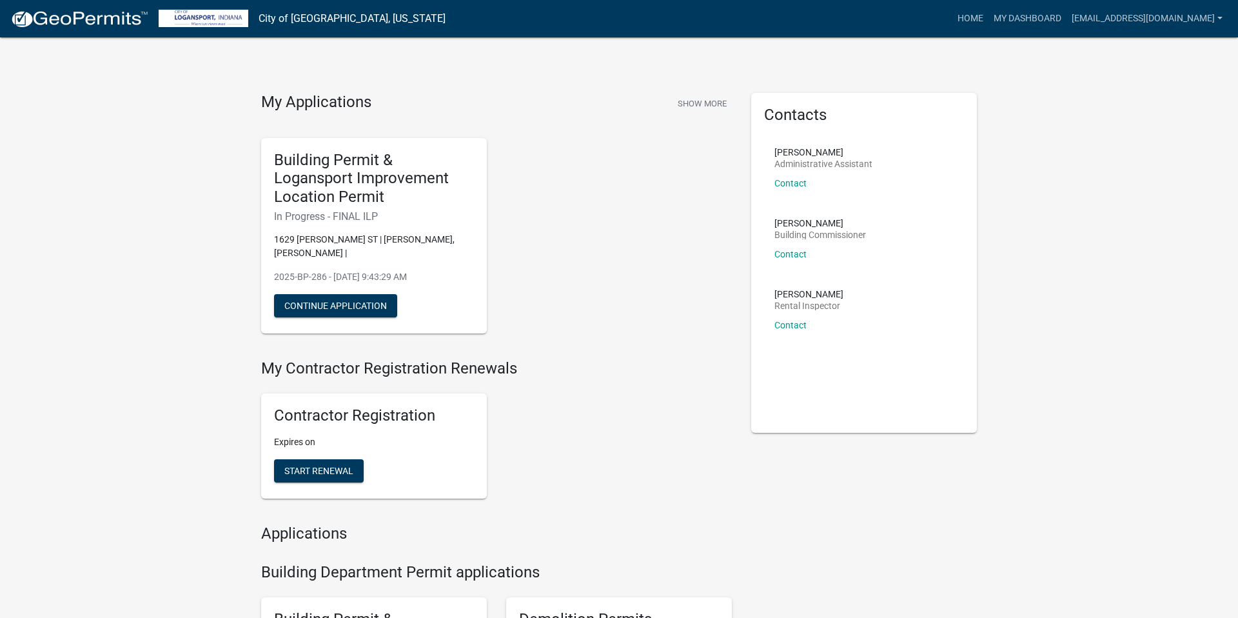
drag, startPoint x: 1028, startPoint y: 232, endPoint x: 1160, endPoint y: 247, distance: 133.0
click at [342, 294] on button "Continue Application" at bounding box center [335, 305] width 123 height 23
click at [360, 294] on button "Continue Application" at bounding box center [335, 305] width 123 height 23
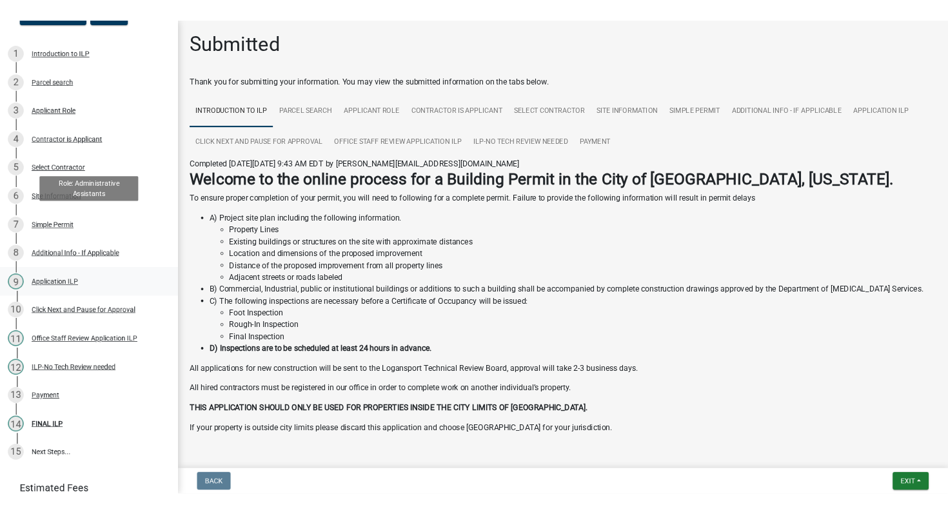
scroll to position [240, 0]
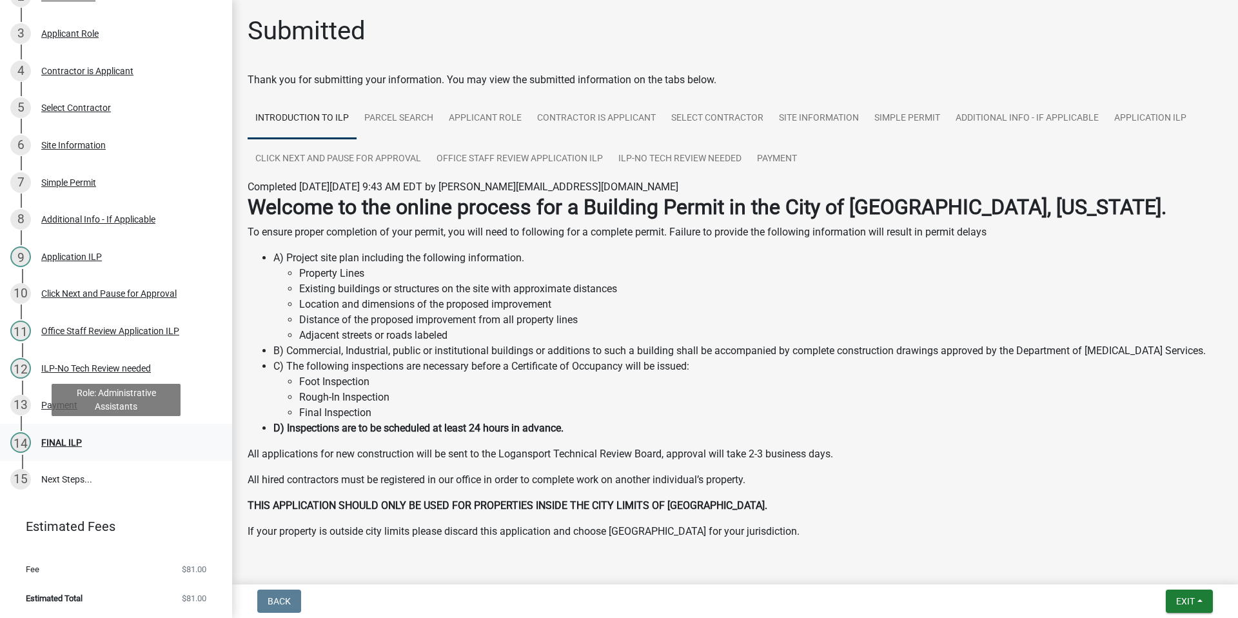
click at [61, 443] on div "FINAL ILP" at bounding box center [61, 442] width 41 height 9
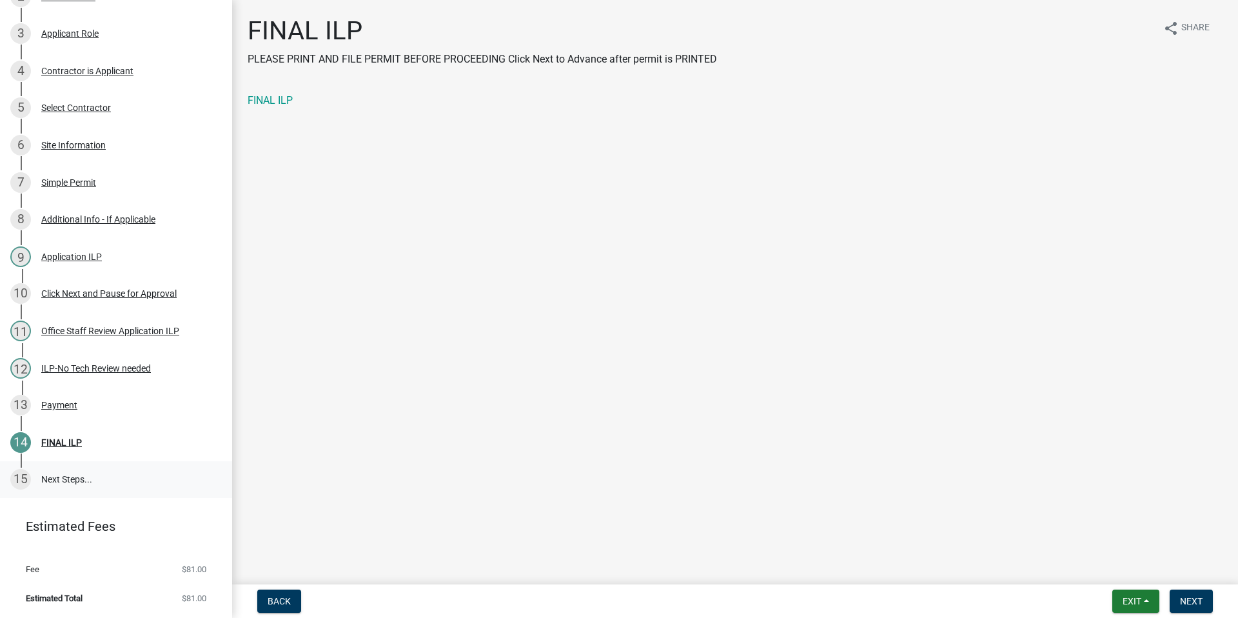
click at [23, 480] on div "15" at bounding box center [20, 479] width 21 height 21
click at [72, 481] on link "15 Next Steps..." at bounding box center [116, 479] width 232 height 37
click at [1191, 600] on span "Next" at bounding box center [1191, 601] width 23 height 10
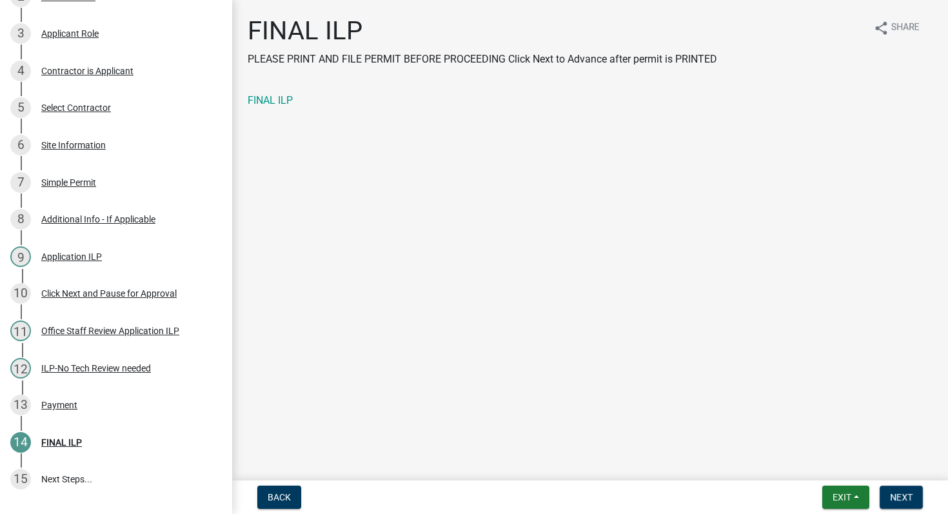
click at [679, 340] on main "FINAL ILP PLEASE PRINT AND FILE PERMIT BEFORE PROCEEDING Click Next to Advance …" at bounding box center [590, 237] width 716 height 475
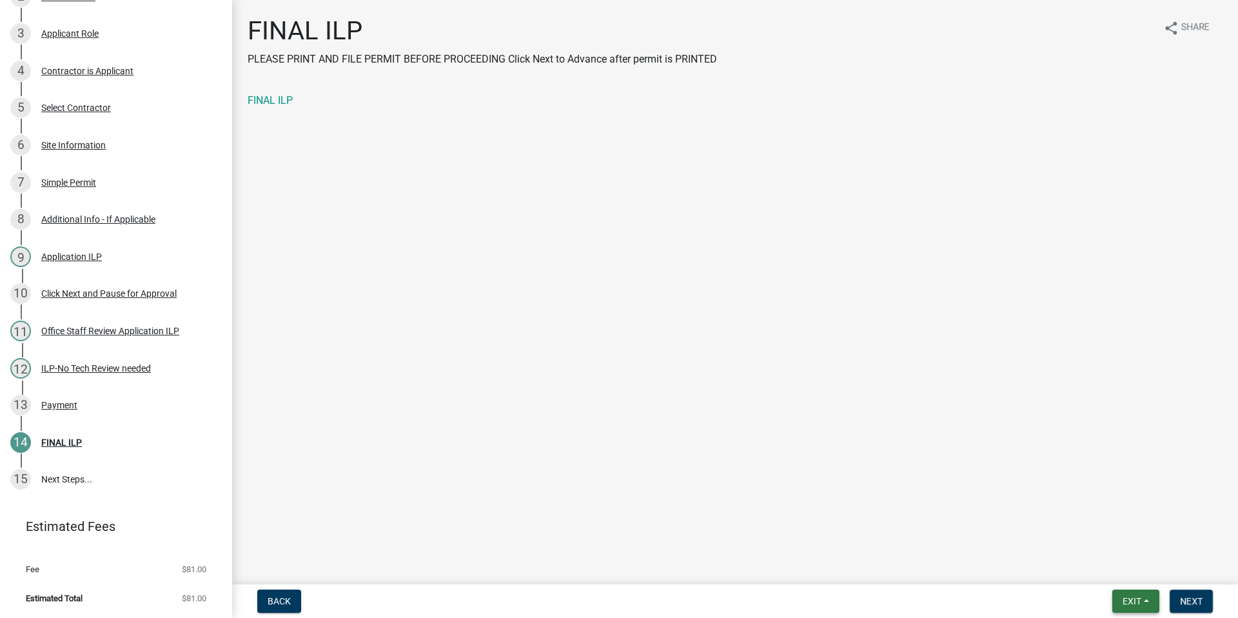
click at [1132, 605] on span "Exit" at bounding box center [1131, 601] width 19 height 10
click at [1105, 571] on button "Save & Exit" at bounding box center [1107, 567] width 103 height 31
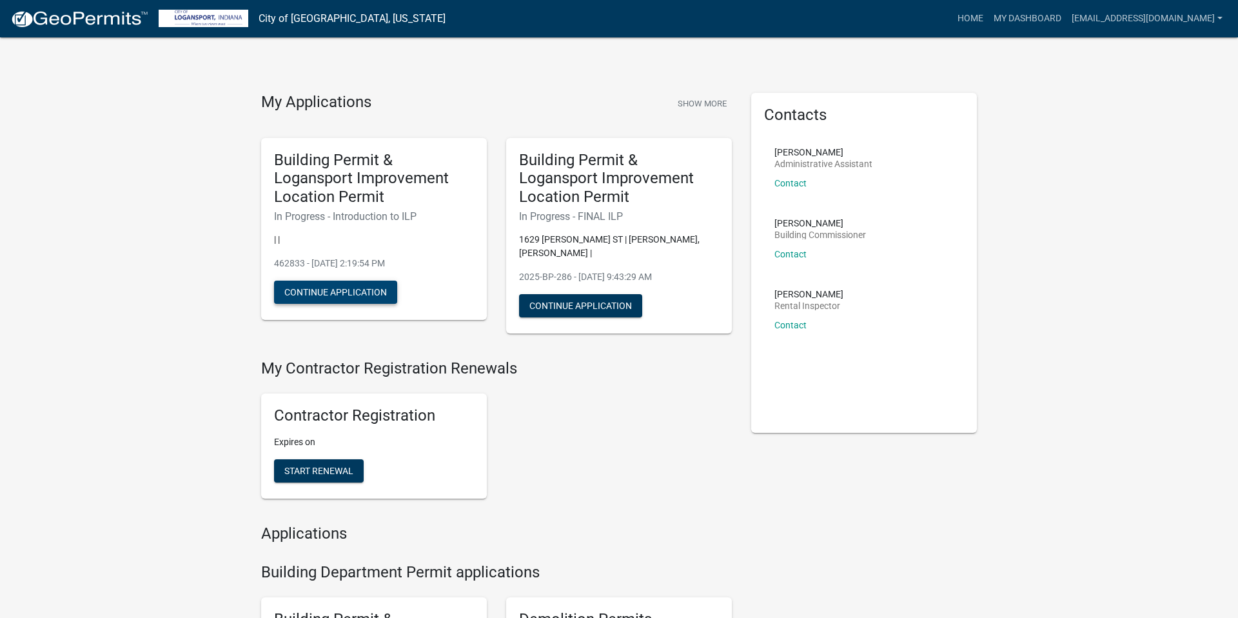
click at [324, 298] on button "Continue Application" at bounding box center [335, 291] width 123 height 23
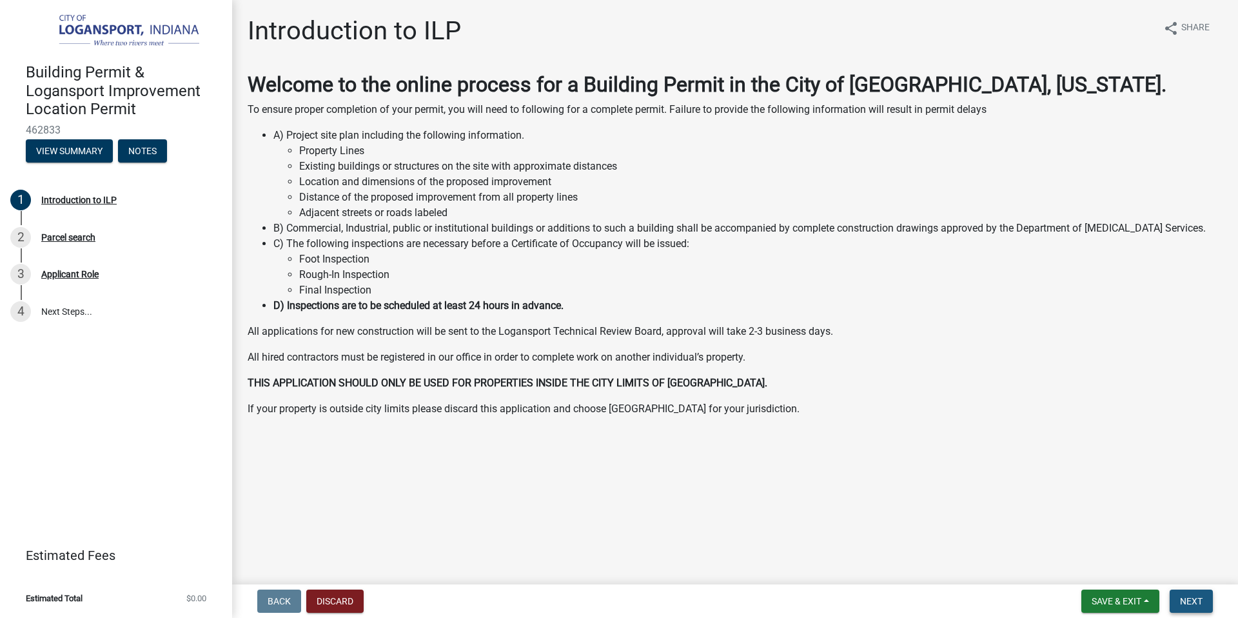
click at [1184, 598] on span "Next" at bounding box center [1191, 601] width 23 height 10
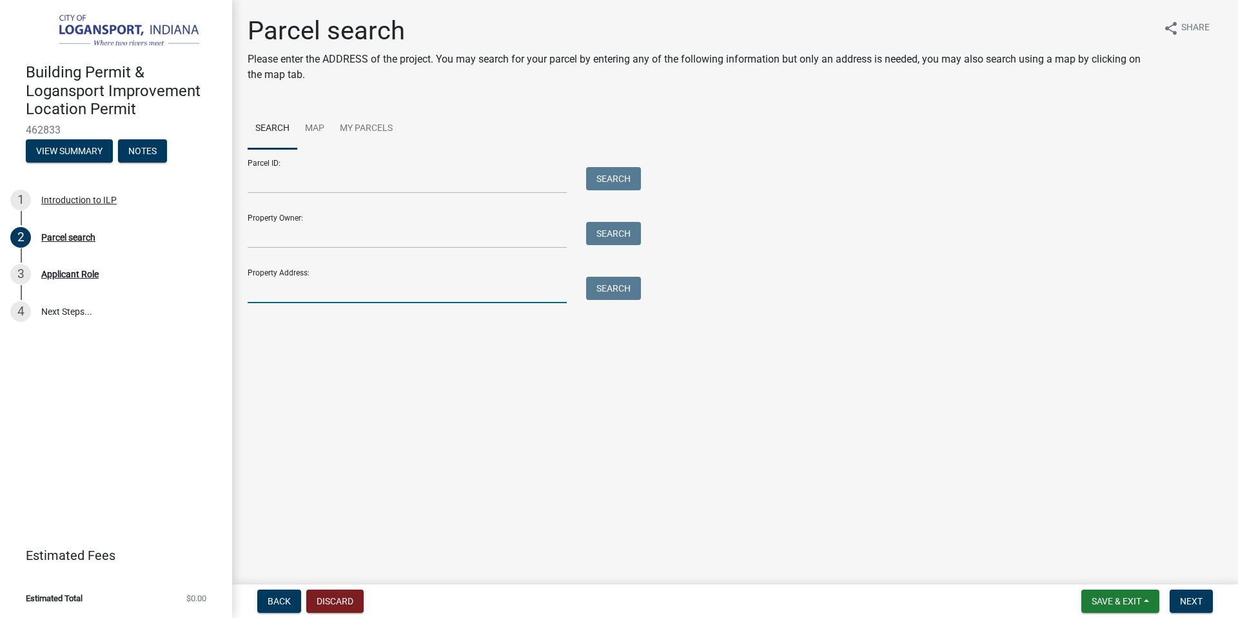
click at [295, 293] on input "Property Address:" at bounding box center [407, 290] width 319 height 26
paste input "[STREET_ADDRESS][PERSON_NAME]"
type input "[STREET_ADDRESS][PERSON_NAME]"
click at [611, 288] on button "Search" at bounding box center [613, 288] width 55 height 23
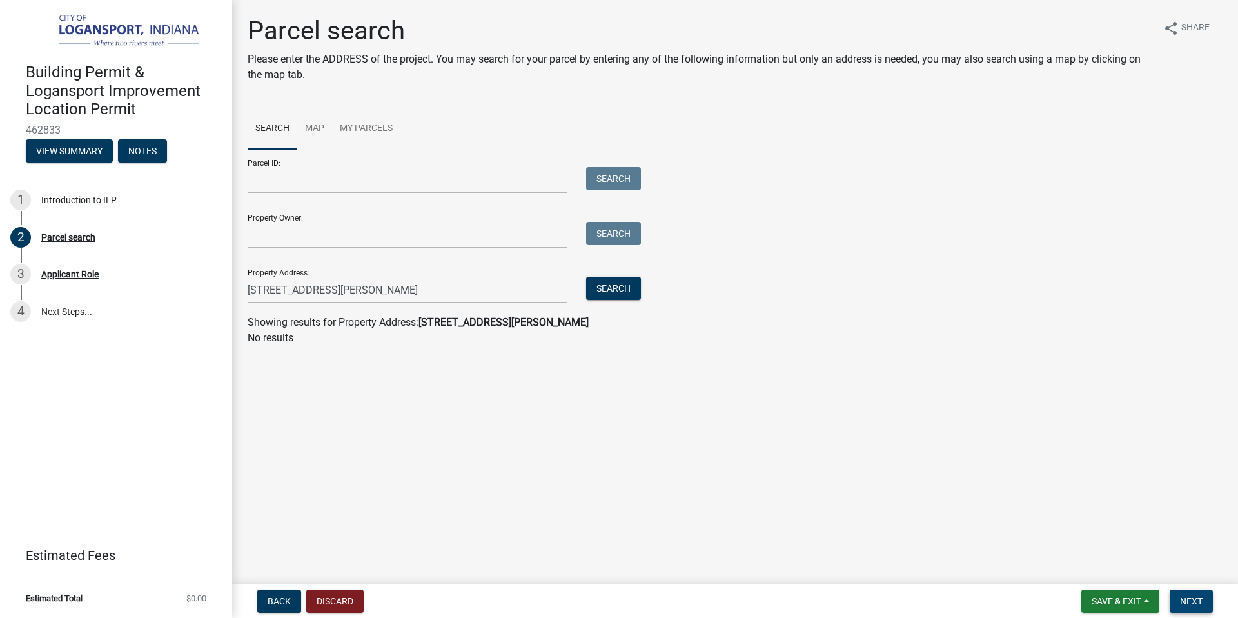
click at [1200, 600] on span "Next" at bounding box center [1191, 601] width 23 height 10
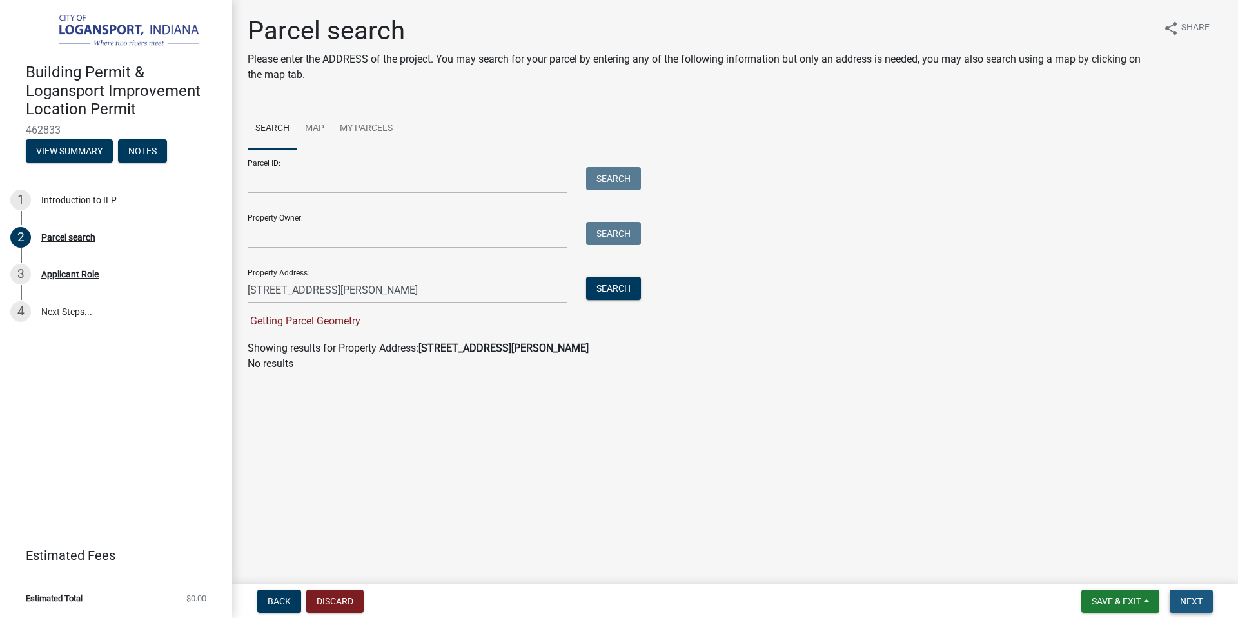
click at [1197, 599] on span "Next" at bounding box center [1191, 601] width 23 height 10
click at [301, 344] on div "Showing results for Property Address: [STREET_ADDRESS][PERSON_NAME]" at bounding box center [735, 347] width 975 height 15
click at [280, 360] on p "No results" at bounding box center [735, 363] width 975 height 15
click at [459, 351] on strong "[STREET_ADDRESS][PERSON_NAME]" at bounding box center [503, 348] width 170 height 12
click at [1196, 600] on span "Next" at bounding box center [1191, 601] width 23 height 10
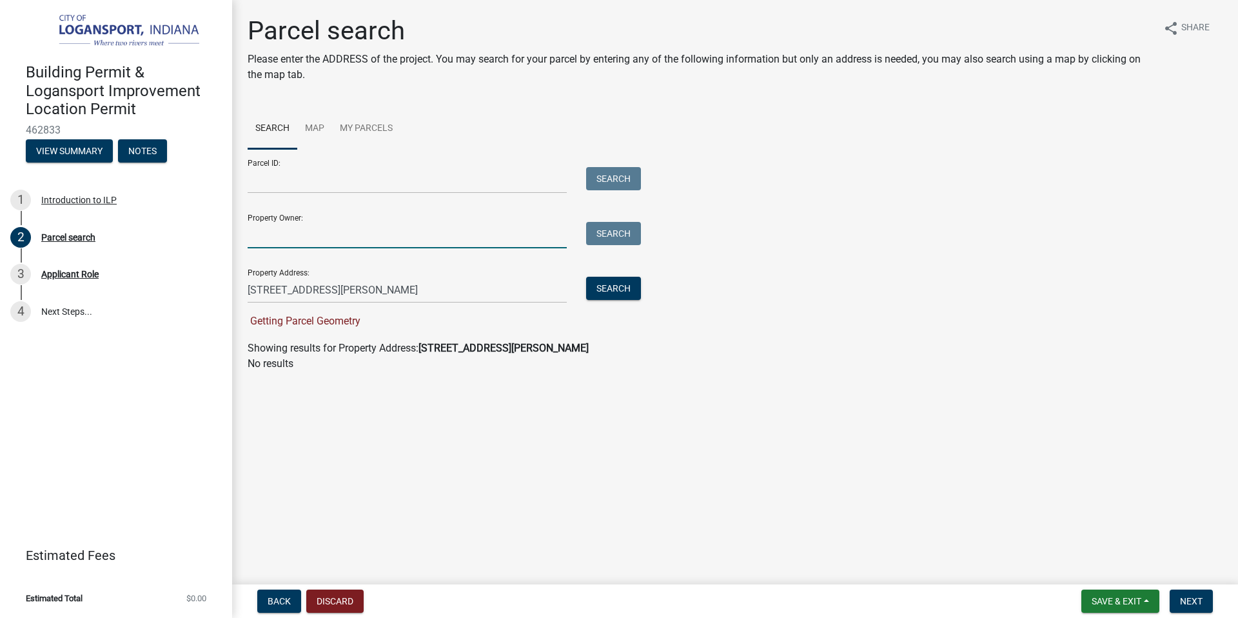
click at [292, 238] on input "Property Owner:" at bounding box center [407, 235] width 319 height 26
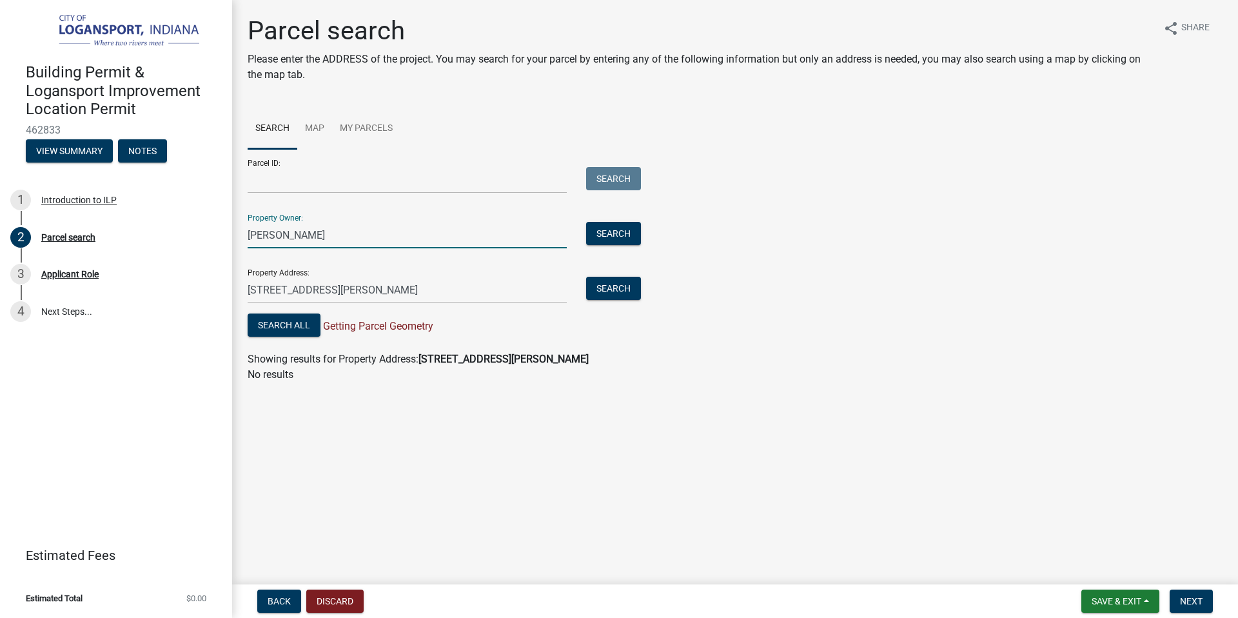
type input "[PERSON_NAME]"
click at [794, 360] on div "Showing results for Property Address: [STREET_ADDRESS][PERSON_NAME]" at bounding box center [735, 358] width 975 height 15
click at [610, 235] on button "Search" at bounding box center [613, 233] width 55 height 23
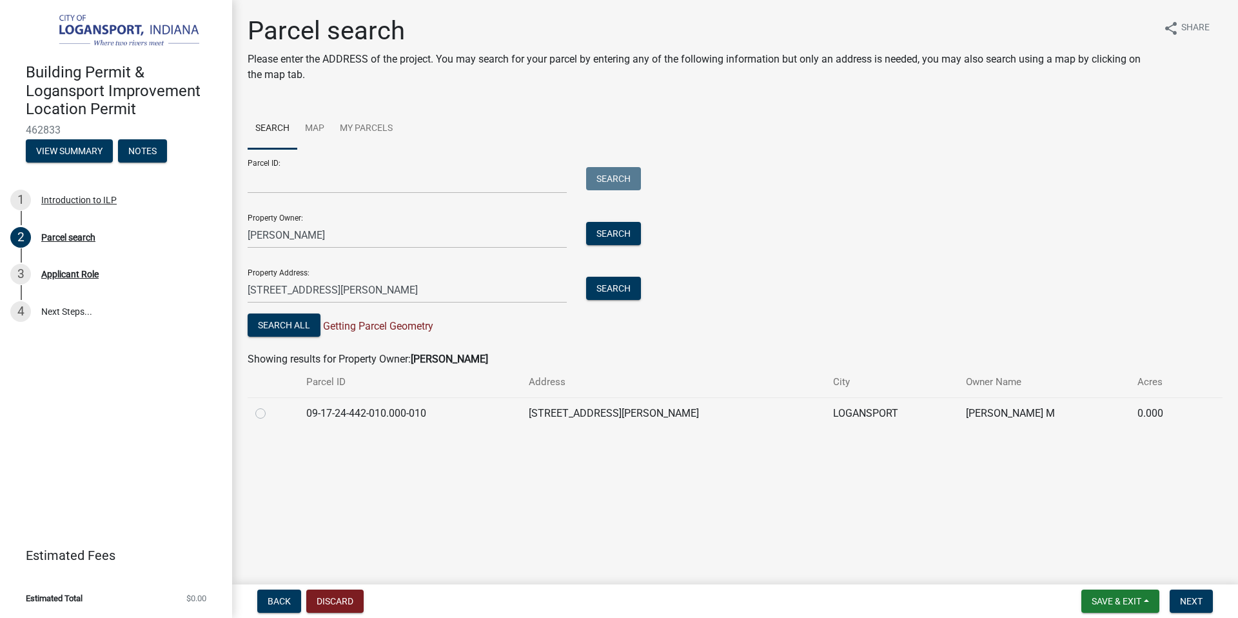
click at [271, 405] on label at bounding box center [271, 405] width 0 height 0
click at [271, 414] on input "radio" at bounding box center [275, 409] width 8 height 8
radio input "true"
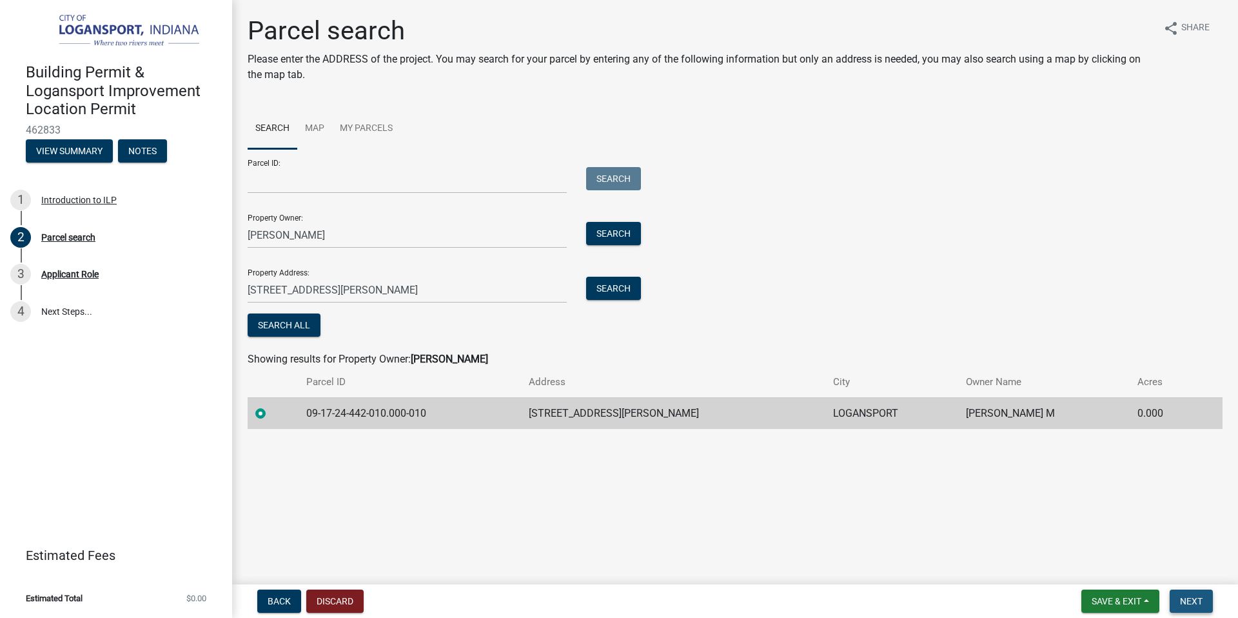
click at [1180, 599] on span "Next" at bounding box center [1191, 601] width 23 height 10
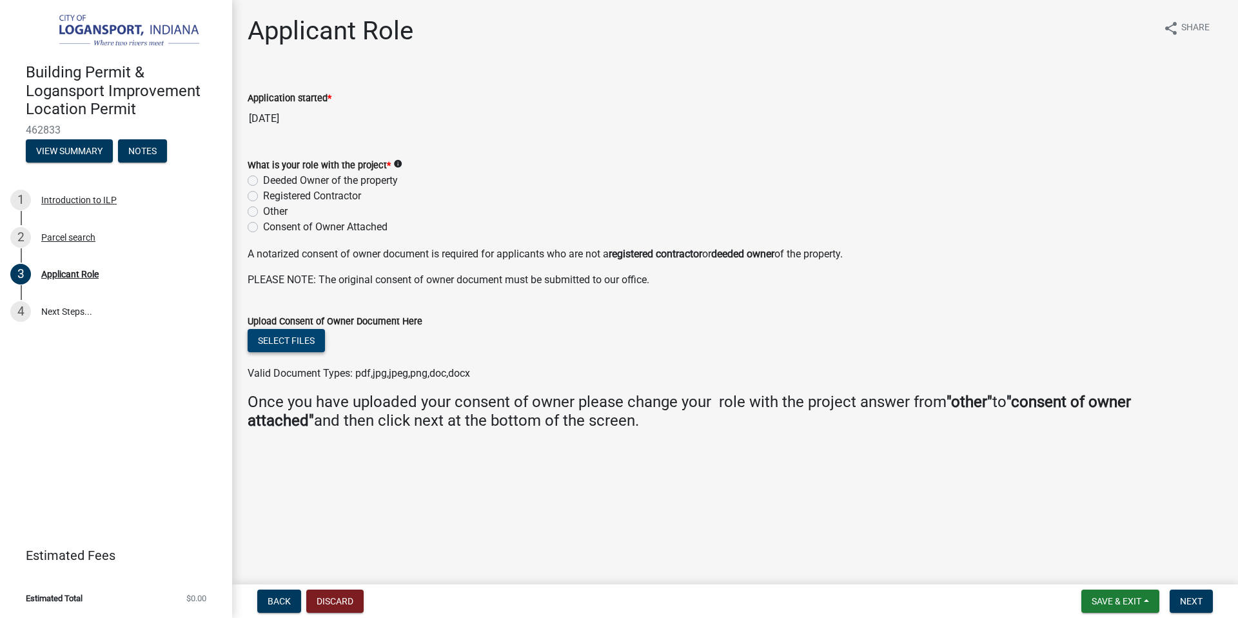
click at [277, 340] on button "Select files" at bounding box center [286, 340] width 77 height 23
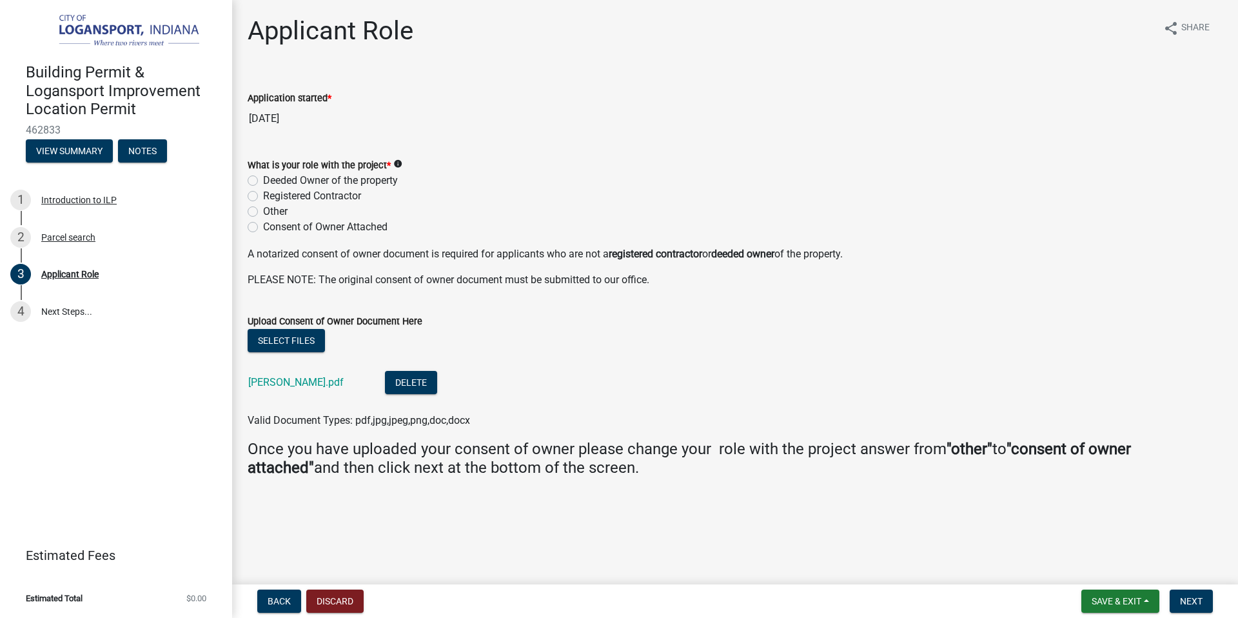
click at [263, 193] on label "Registered Contractor" at bounding box center [312, 195] width 98 height 15
click at [263, 193] on input "Registered Contractor" at bounding box center [267, 192] width 8 height 8
radio input "true"
click at [1184, 601] on span "Next" at bounding box center [1191, 601] width 23 height 10
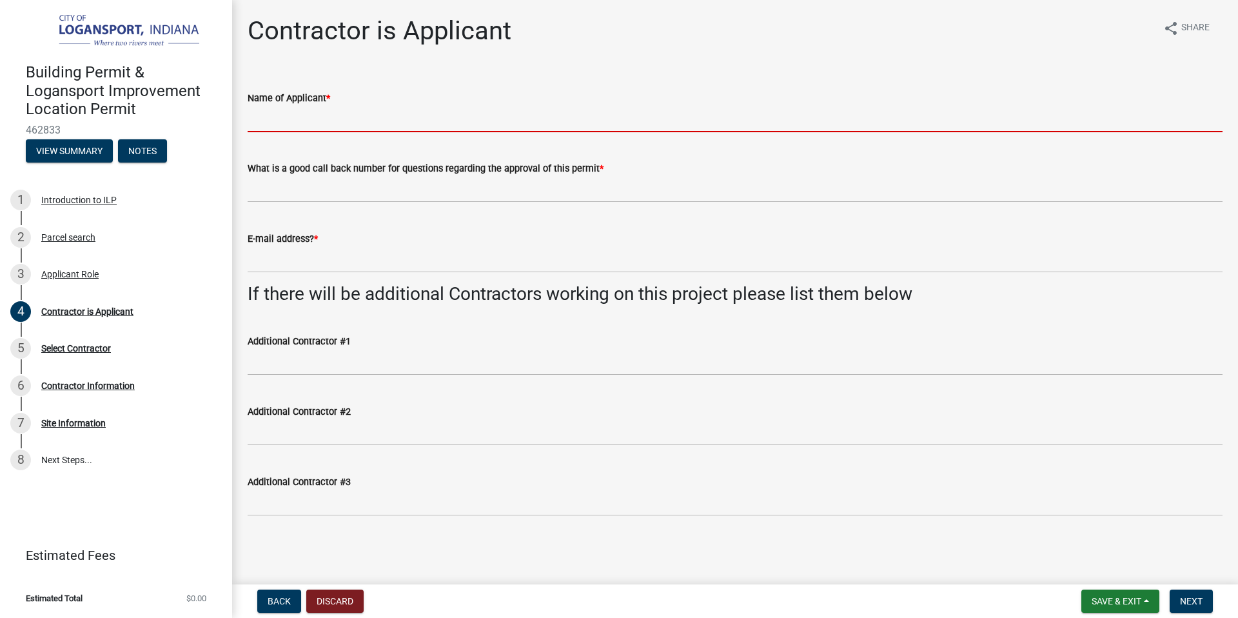
click at [291, 115] on input "Name of Applicant *" at bounding box center [735, 119] width 975 height 26
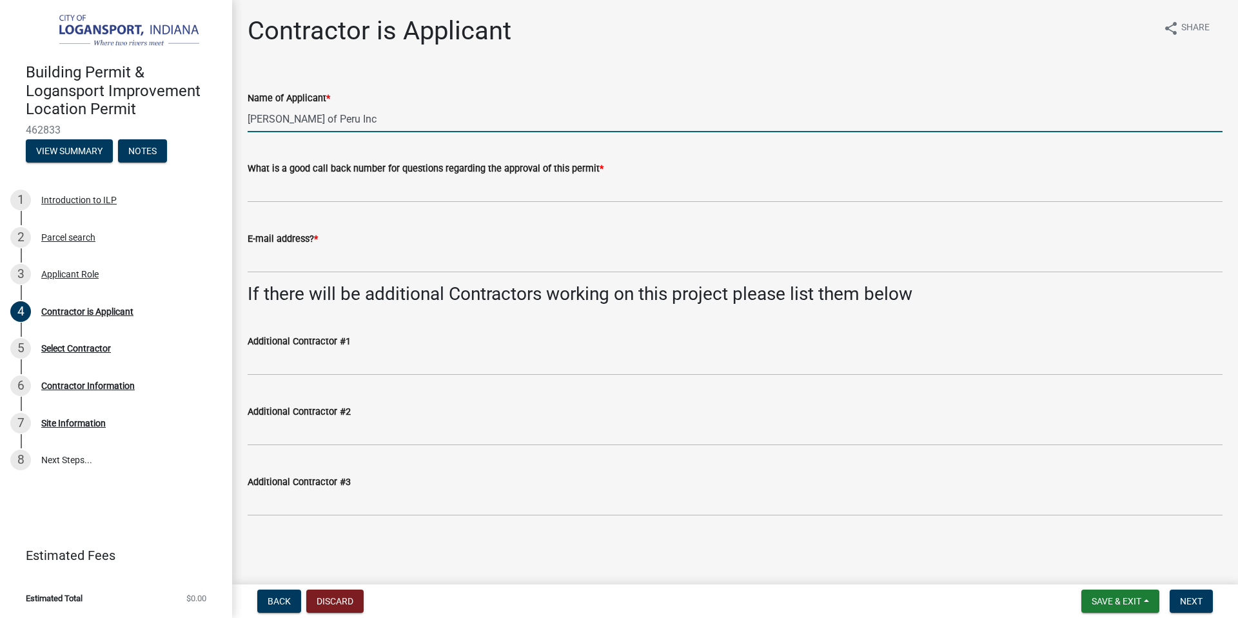
type input "Summers of Peru Inc"
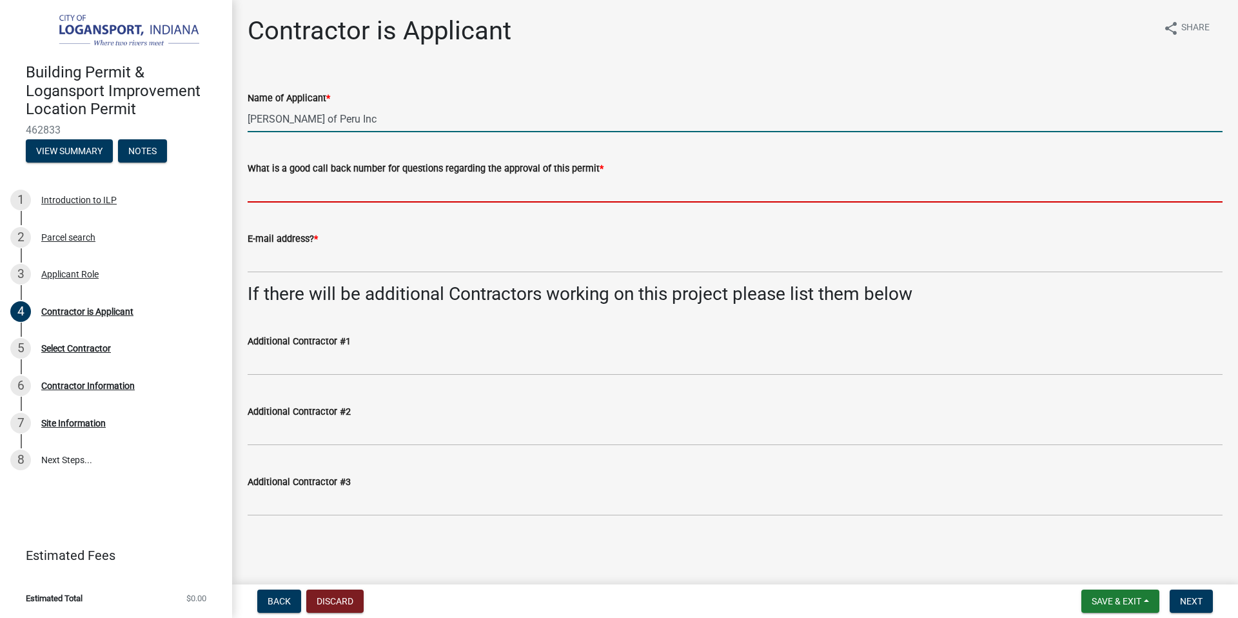
click at [291, 187] on input "What is a good call back number for questions regarding the approval of this pe…" at bounding box center [735, 189] width 975 height 26
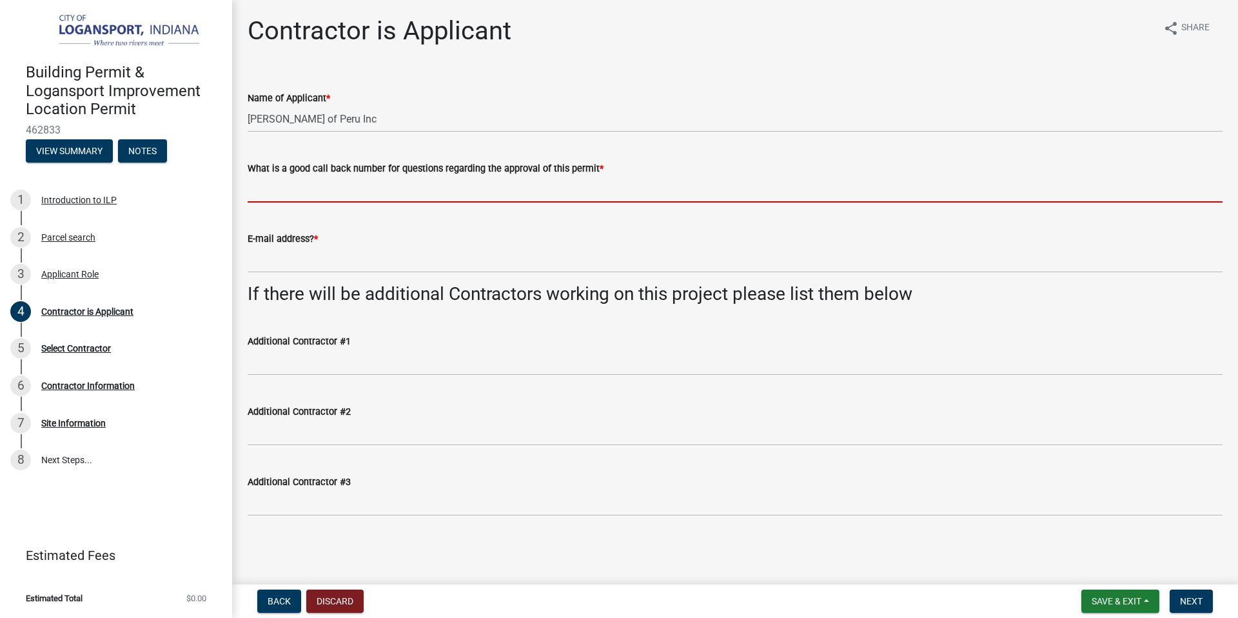
type input "7654692816"
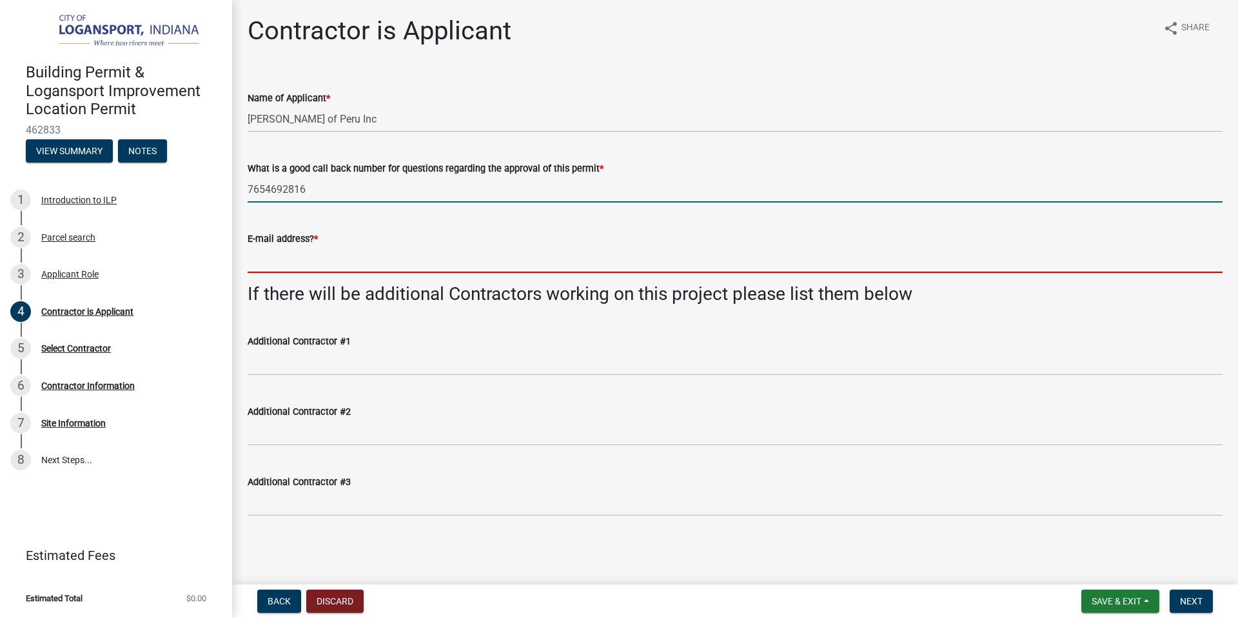
type input "halljimr@gmail.com"
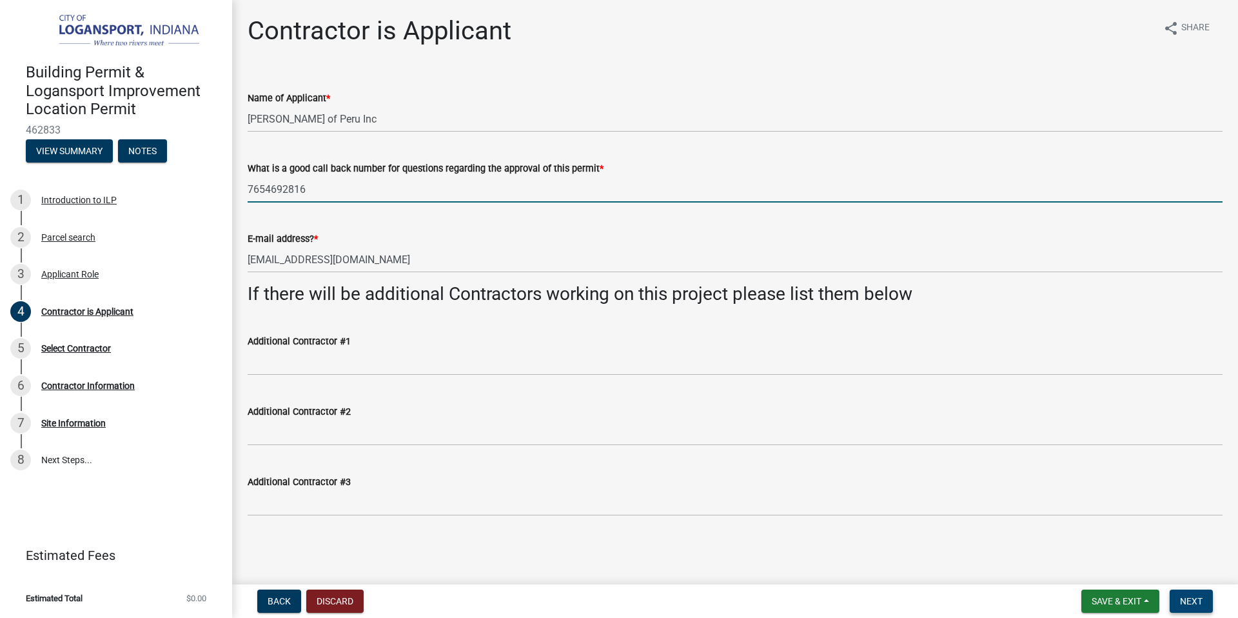
click at [1185, 600] on span "Next" at bounding box center [1191, 601] width 23 height 10
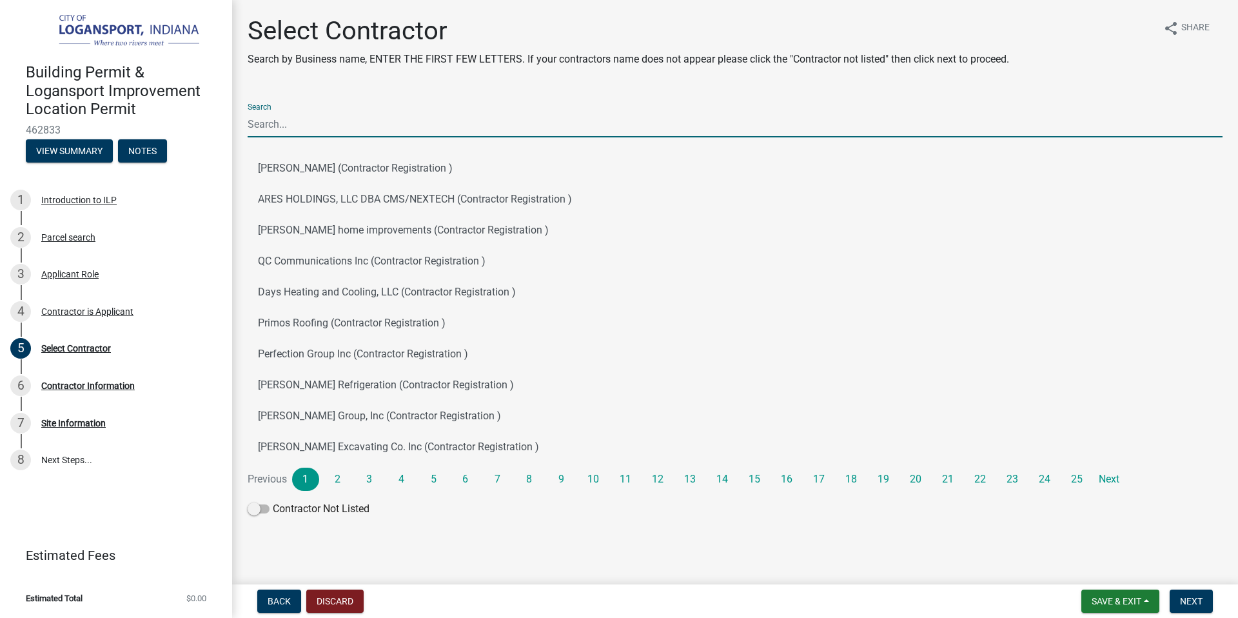
click at [271, 130] on input "Search" at bounding box center [735, 124] width 975 height 26
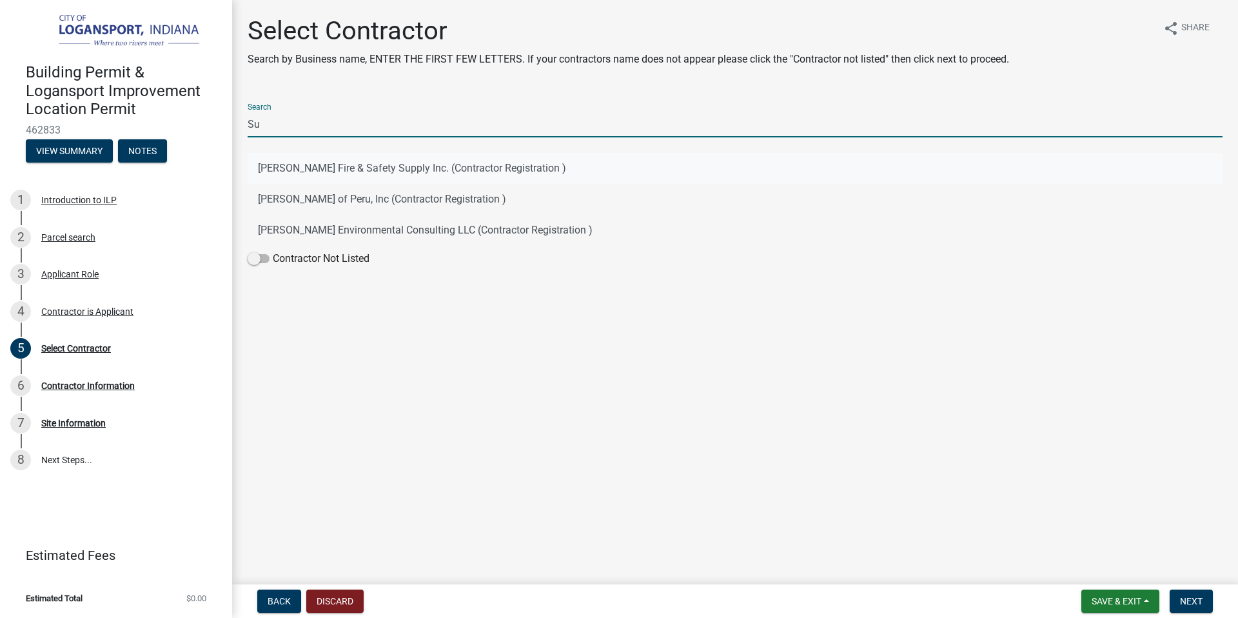
type input "Summers"
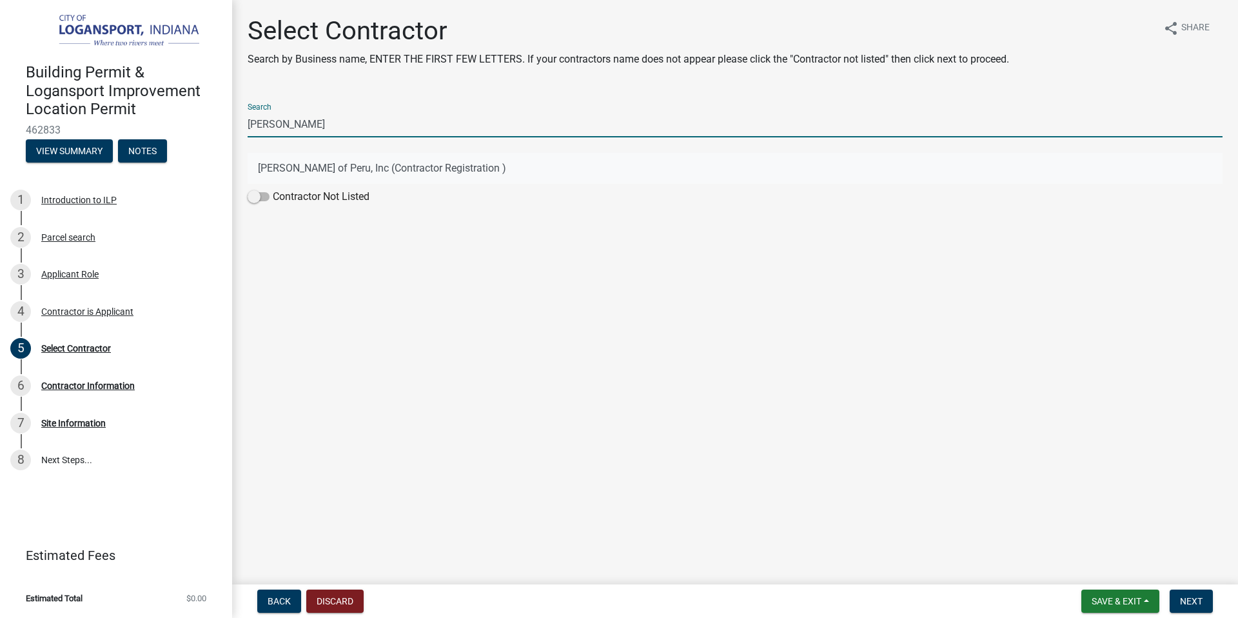
click at [353, 169] on button "Summers of Peru, Inc (Contractor Registration )" at bounding box center [735, 168] width 975 height 31
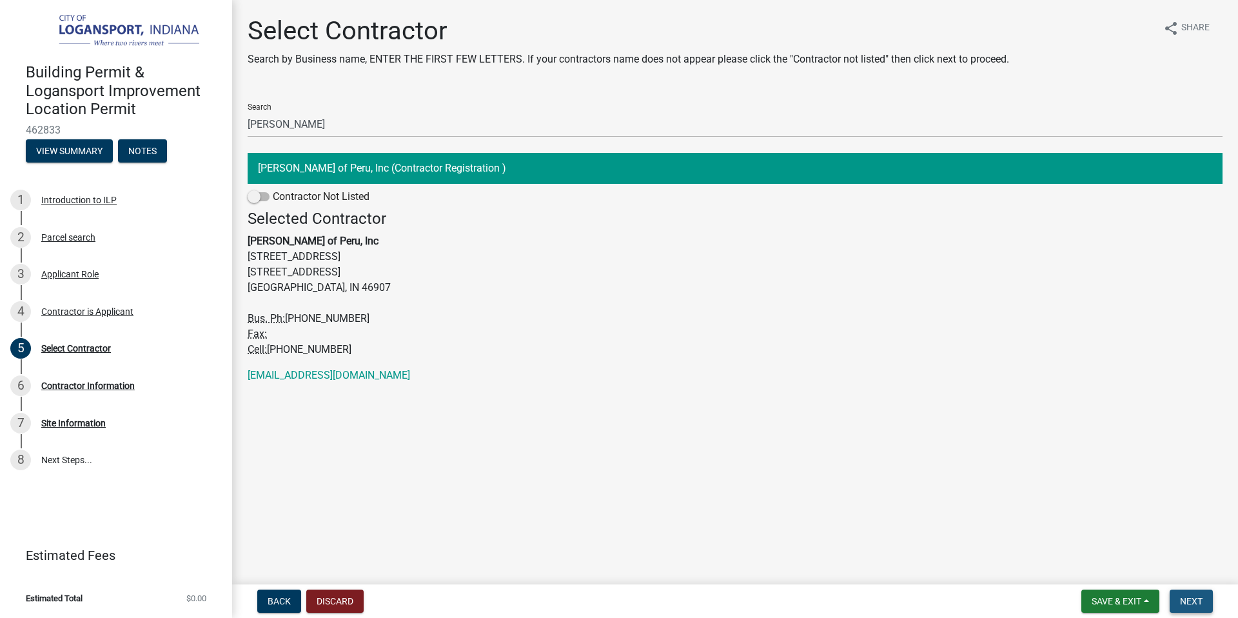
click at [1180, 599] on span "Next" at bounding box center [1191, 601] width 23 height 10
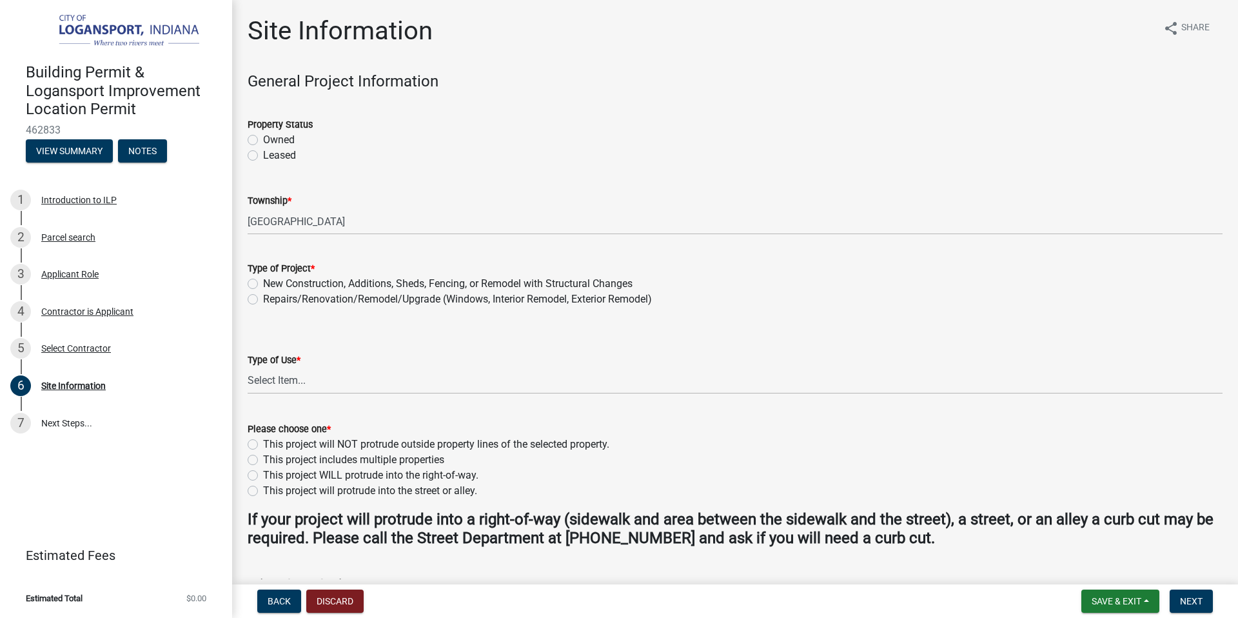
click at [263, 137] on label "Owned" at bounding box center [279, 139] width 32 height 15
click at [263, 137] on input "Owned" at bounding box center [267, 136] width 8 height 8
radio input "true"
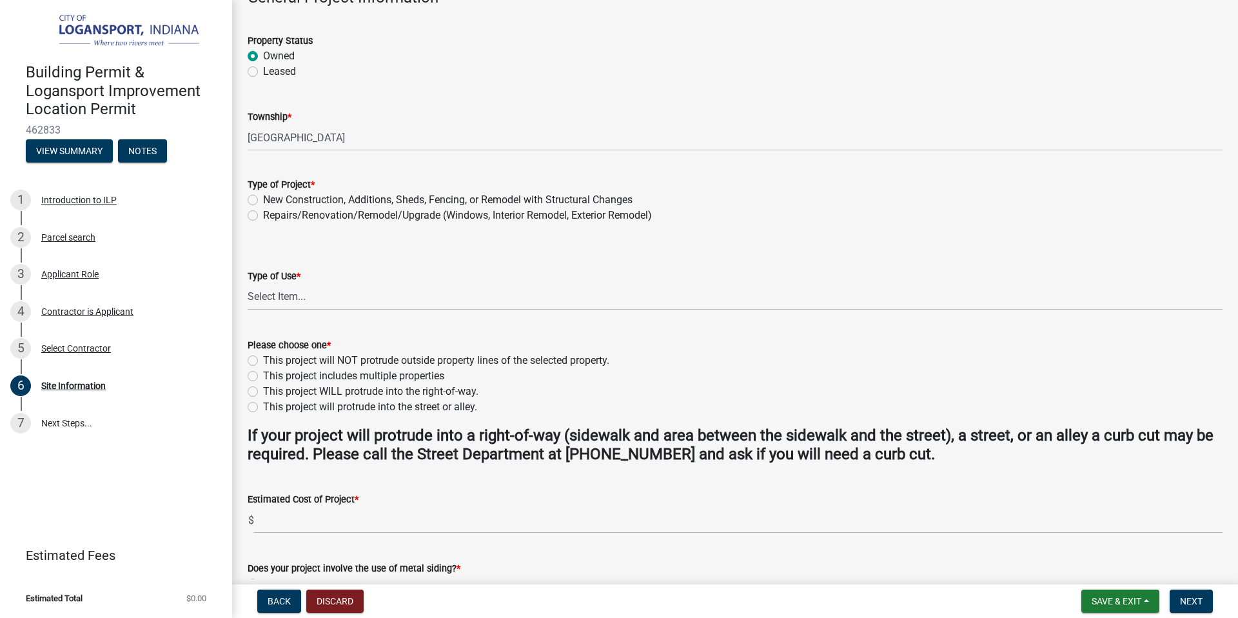
scroll to position [90, 0]
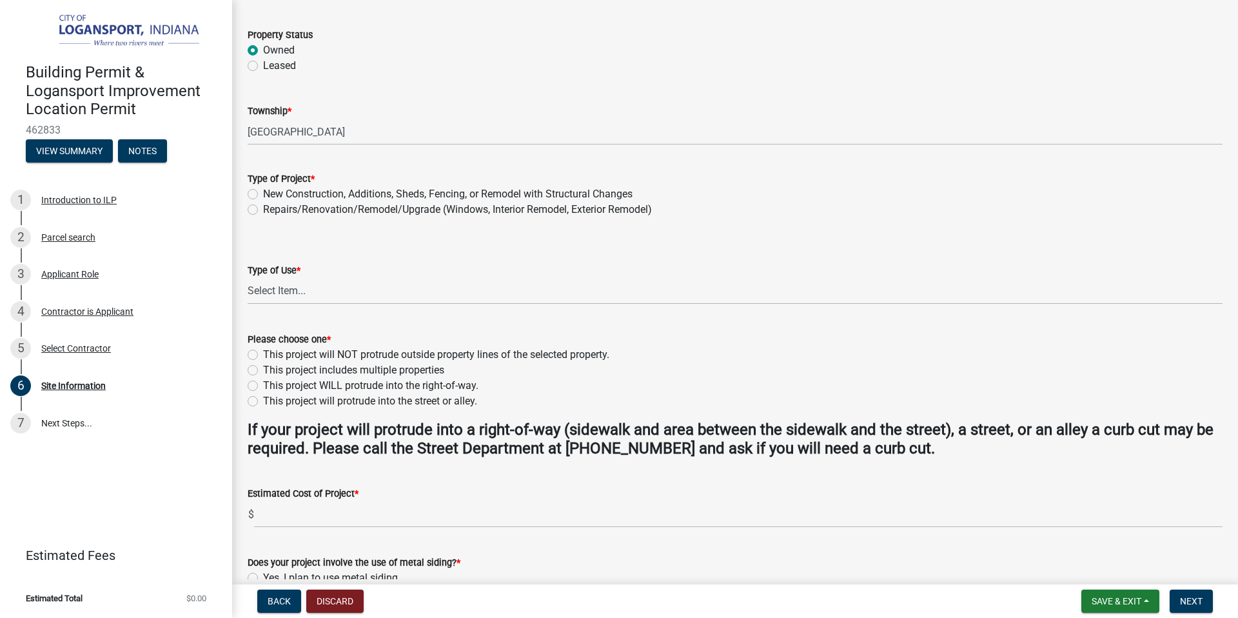
click at [263, 209] on label "Repairs/Renovation/Remodel/Upgrade (Windows, Interior Remodel, Exterior Remodel)" at bounding box center [457, 209] width 389 height 15
click at [263, 209] on input "Repairs/Renovation/Remodel/Upgrade (Windows, Interior Remodel, Exterior Remodel)" at bounding box center [267, 206] width 8 height 8
radio input "true"
click at [278, 291] on select "Select Item... Residential Commercial/Industrial Agricultural Public/Semi Public" at bounding box center [735, 291] width 975 height 26
select select "62802869-e470-474a-8a4c-8dbe1ccdd5ac"
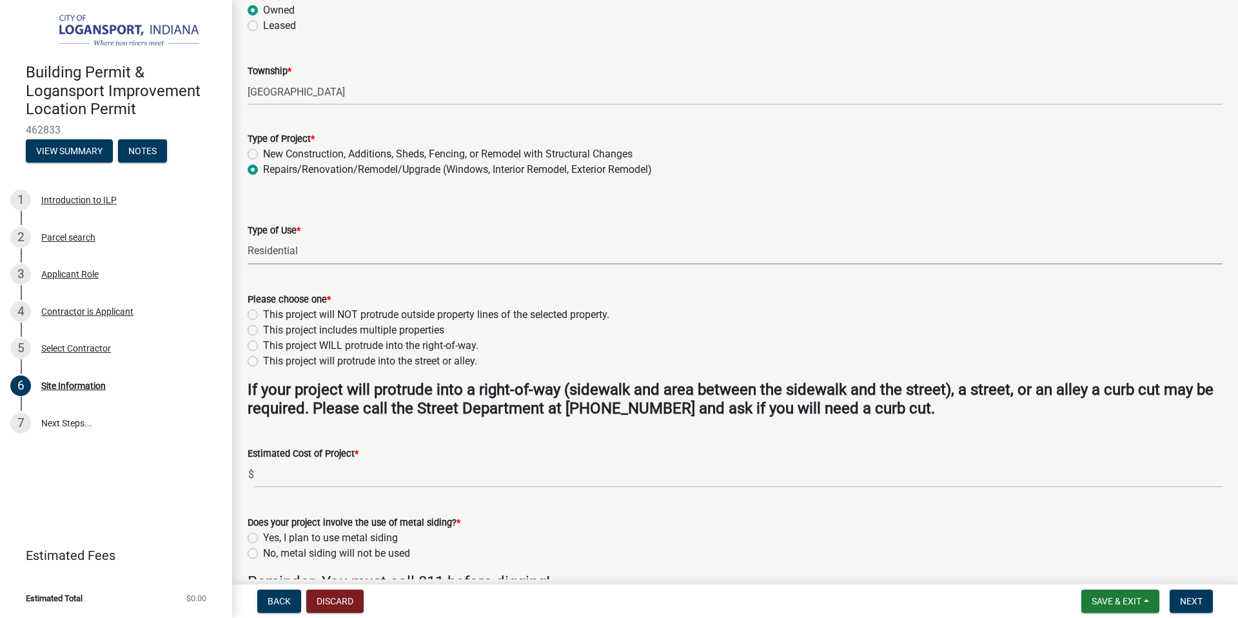
scroll to position [147, 0]
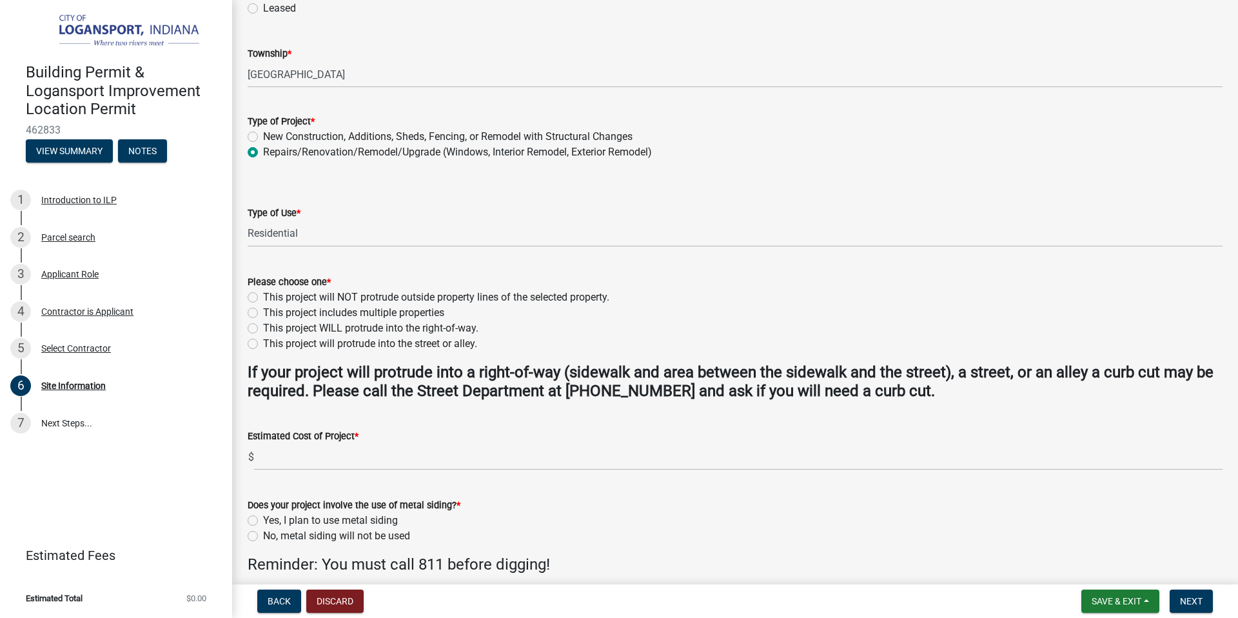
click at [263, 294] on label "This project will NOT protrude outside property lines of the selected property." at bounding box center [436, 296] width 346 height 15
click at [263, 294] on input "This project will NOT protrude outside property lines of the selected property." at bounding box center [267, 293] width 8 height 8
radio input "true"
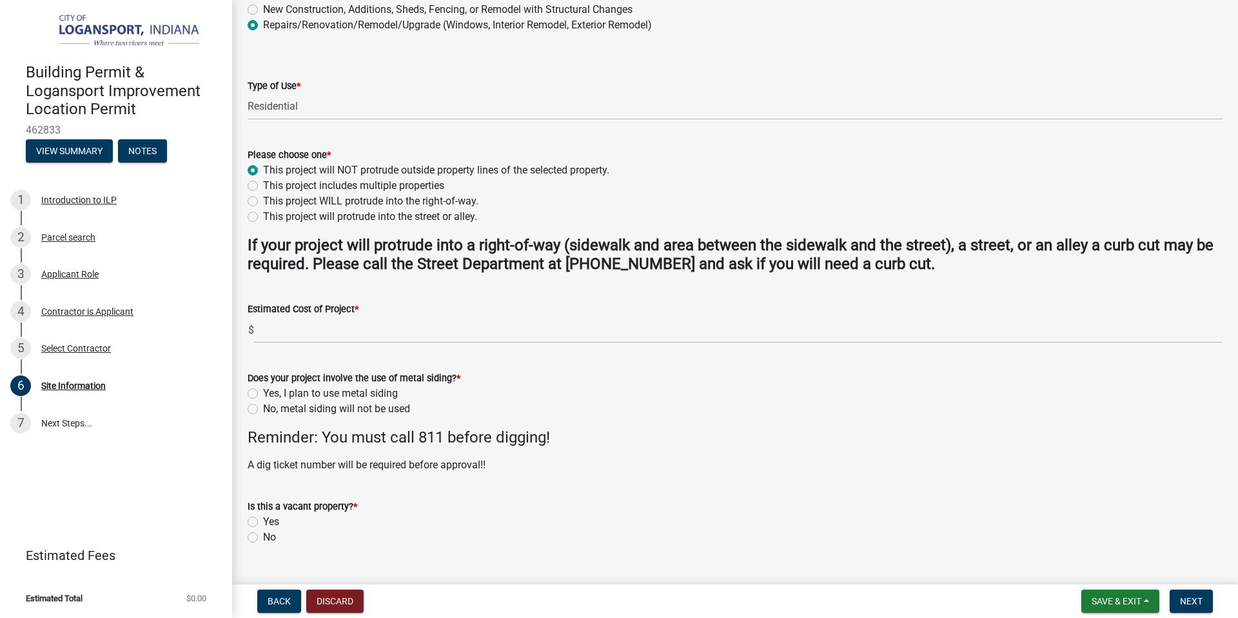
scroll to position [302, 0]
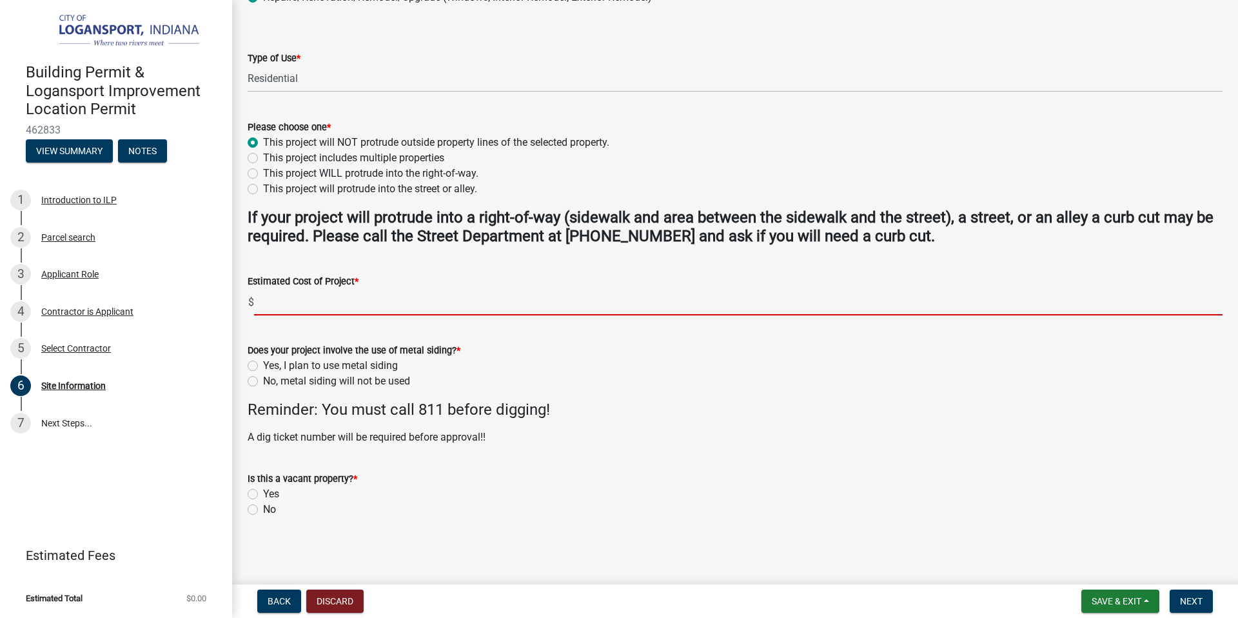
click at [266, 305] on input "text" at bounding box center [738, 302] width 968 height 26
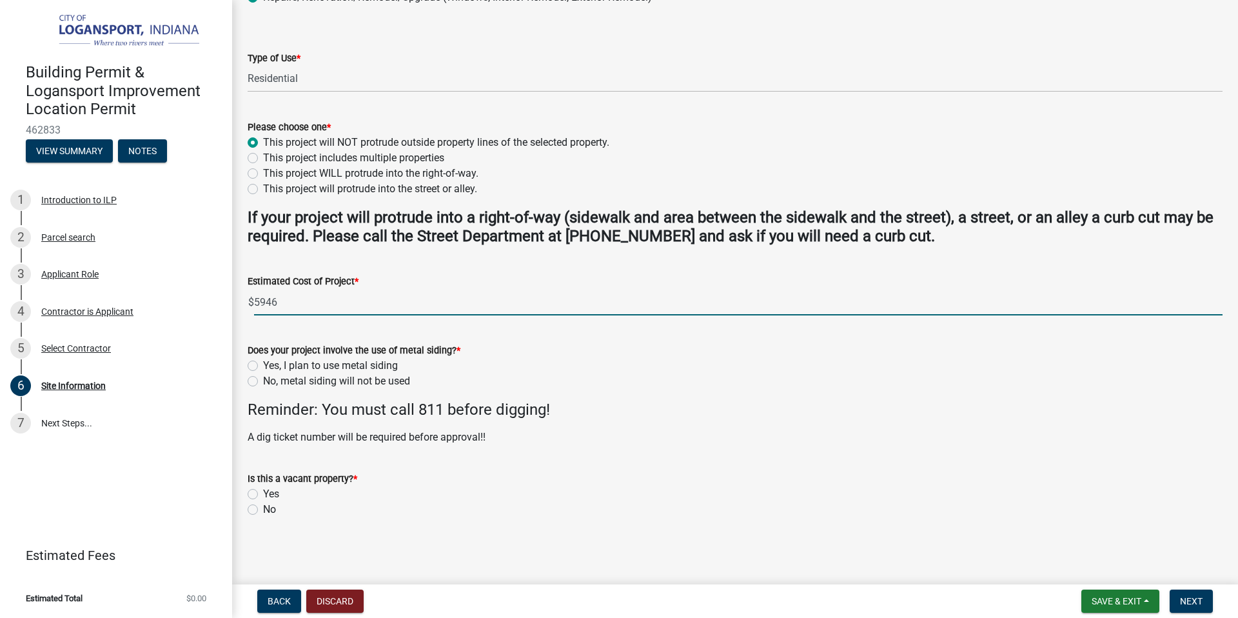
type input "5946"
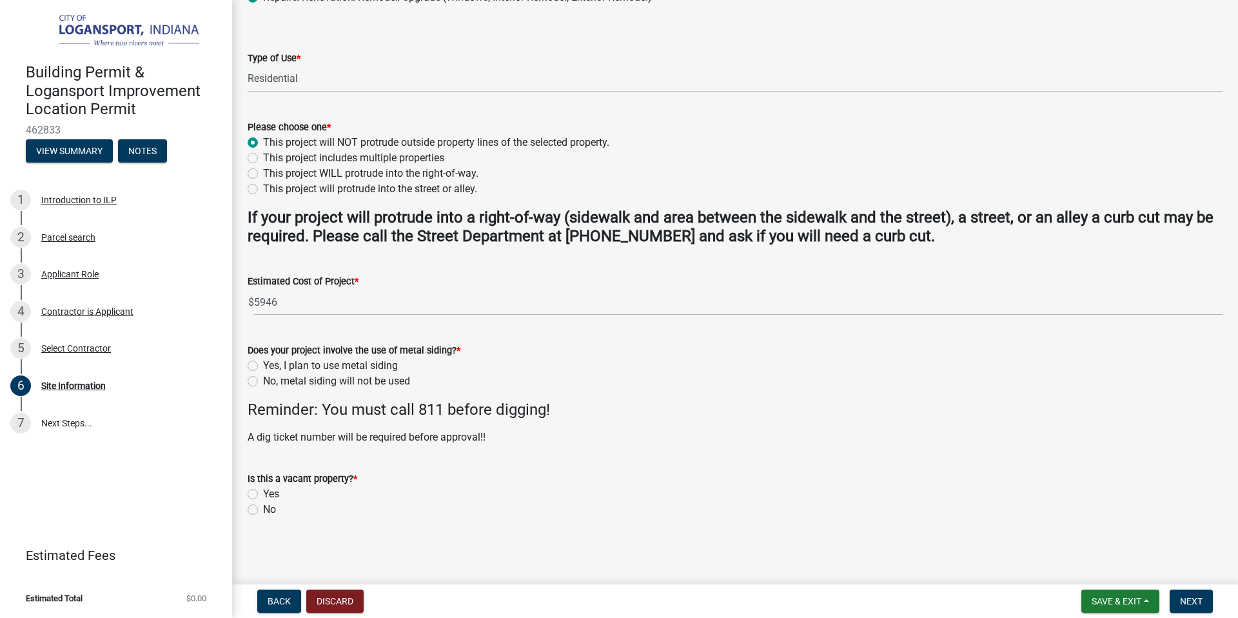
click at [263, 379] on label "No, metal siding will not be used" at bounding box center [336, 380] width 147 height 15
click at [263, 379] on input "No, metal siding will not be used" at bounding box center [267, 377] width 8 height 8
radio input "true"
click at [263, 508] on label "No" at bounding box center [269, 509] width 13 height 15
click at [263, 508] on input "No" at bounding box center [267, 506] width 8 height 8
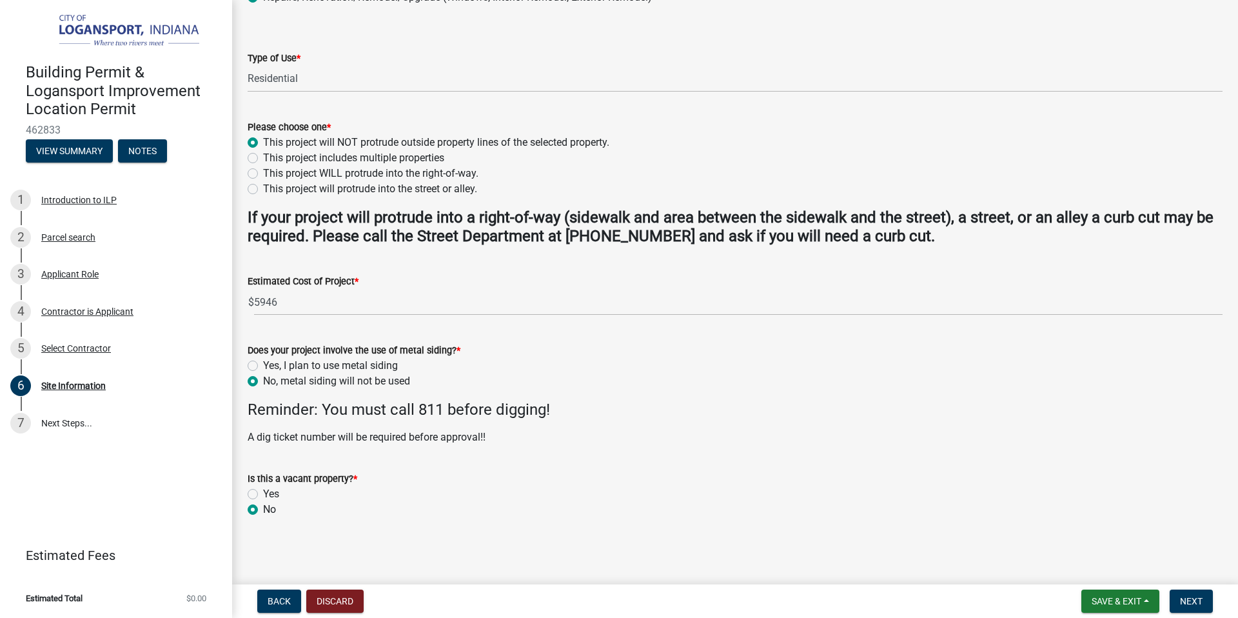
radio input "true"
click at [309, 445] on wm-data-entity-input "A dig ticket number will be required before approval!!" at bounding box center [735, 442] width 975 height 26
click at [327, 416] on h4 "Reminder: You must call 811 before digging!" at bounding box center [735, 409] width 975 height 19
click at [1180, 596] on span "Next" at bounding box center [1191, 601] width 23 height 10
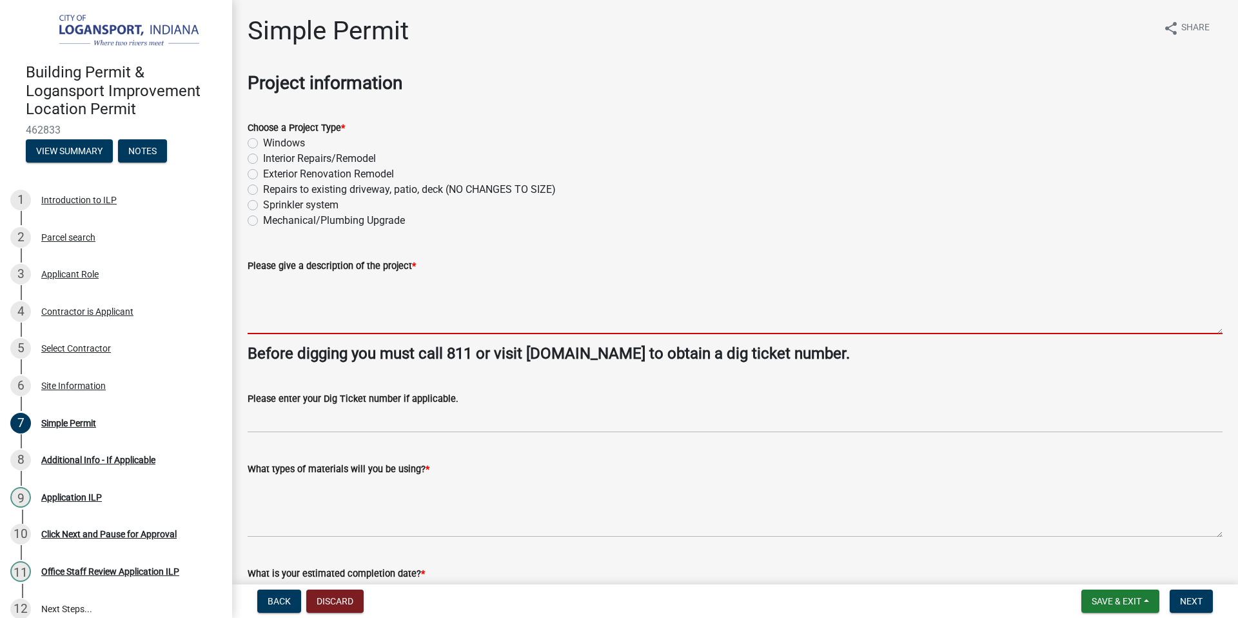
click at [294, 284] on textarea "Please give a description of the project *" at bounding box center [735, 303] width 975 height 61
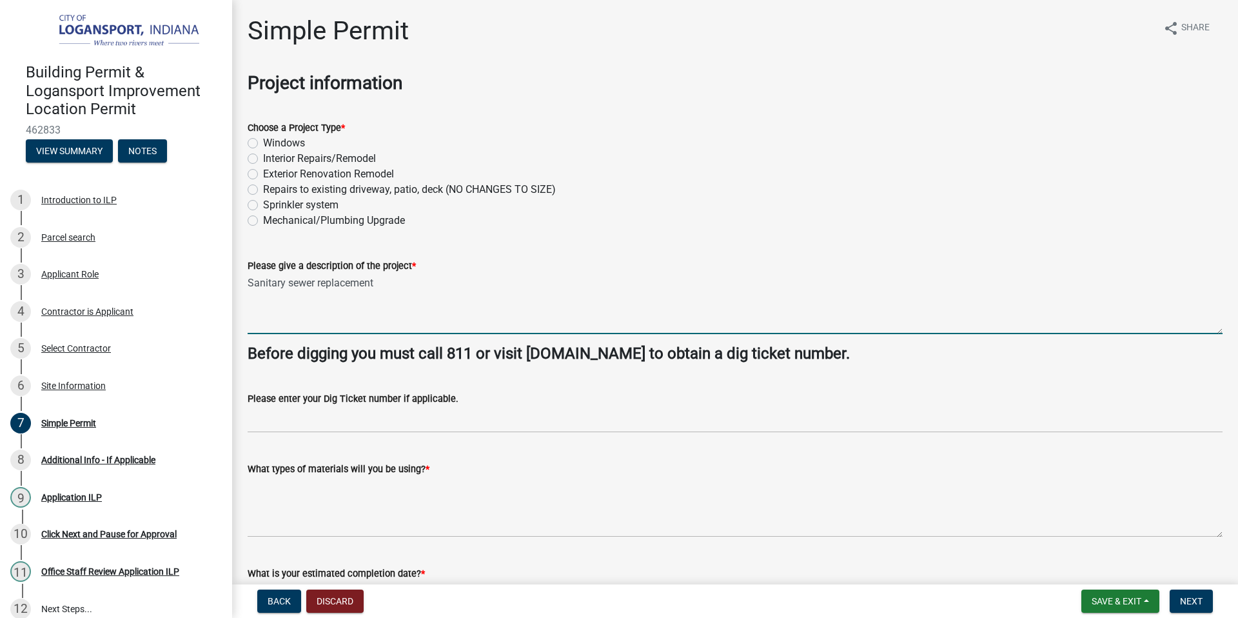
type textarea "Sanitary sewer replacement"
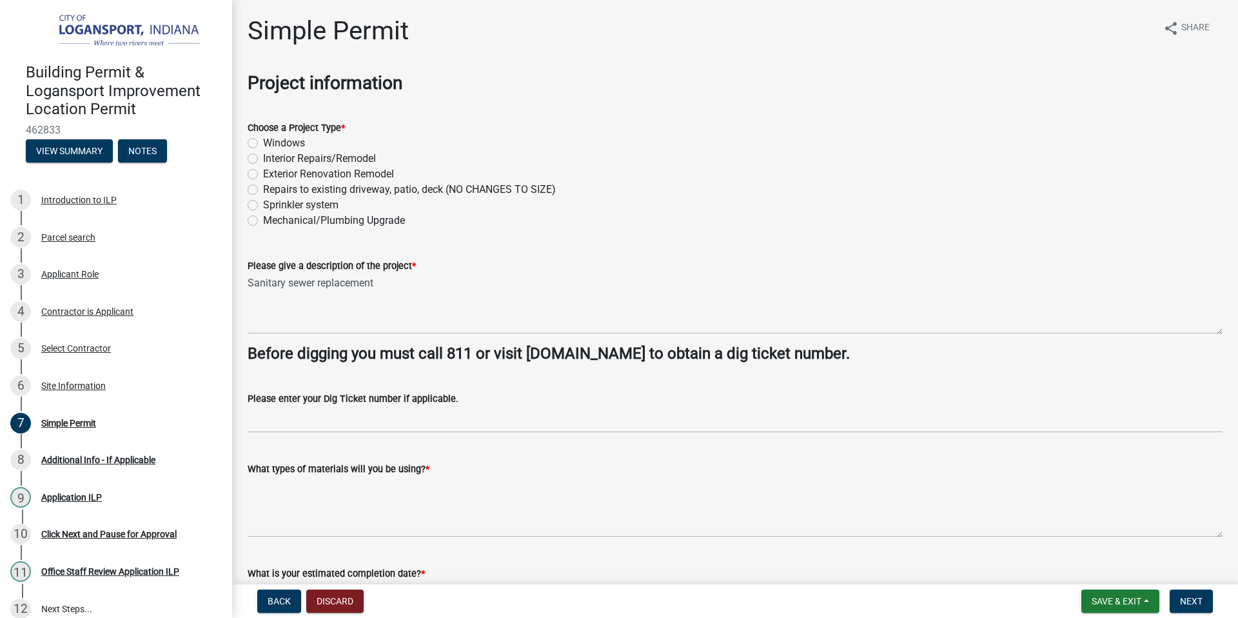
click at [263, 219] on label "Mechanical/Plumbing Upgrade" at bounding box center [334, 220] width 142 height 15
click at [263, 219] on input "Mechanical/Plumbing Upgrade" at bounding box center [267, 217] width 8 height 8
radio input "true"
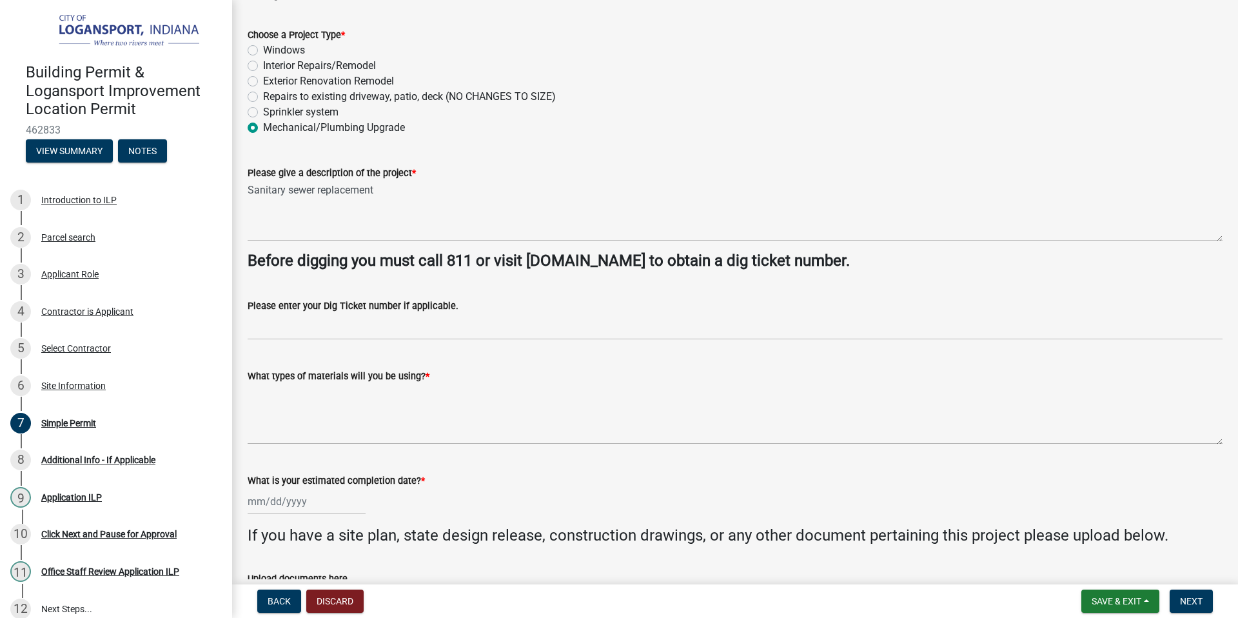
scroll to position [103, 0]
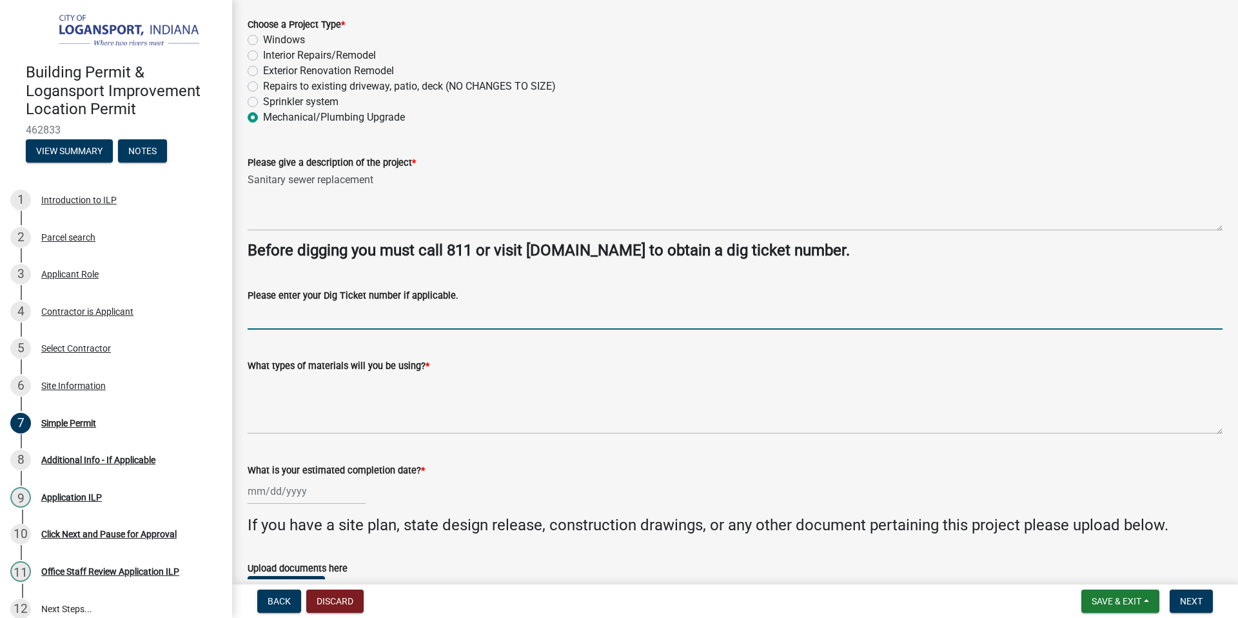
click at [325, 317] on input "Please enter your Dig Ticket number if applicable." at bounding box center [735, 316] width 975 height 26
paste input "25081105076"
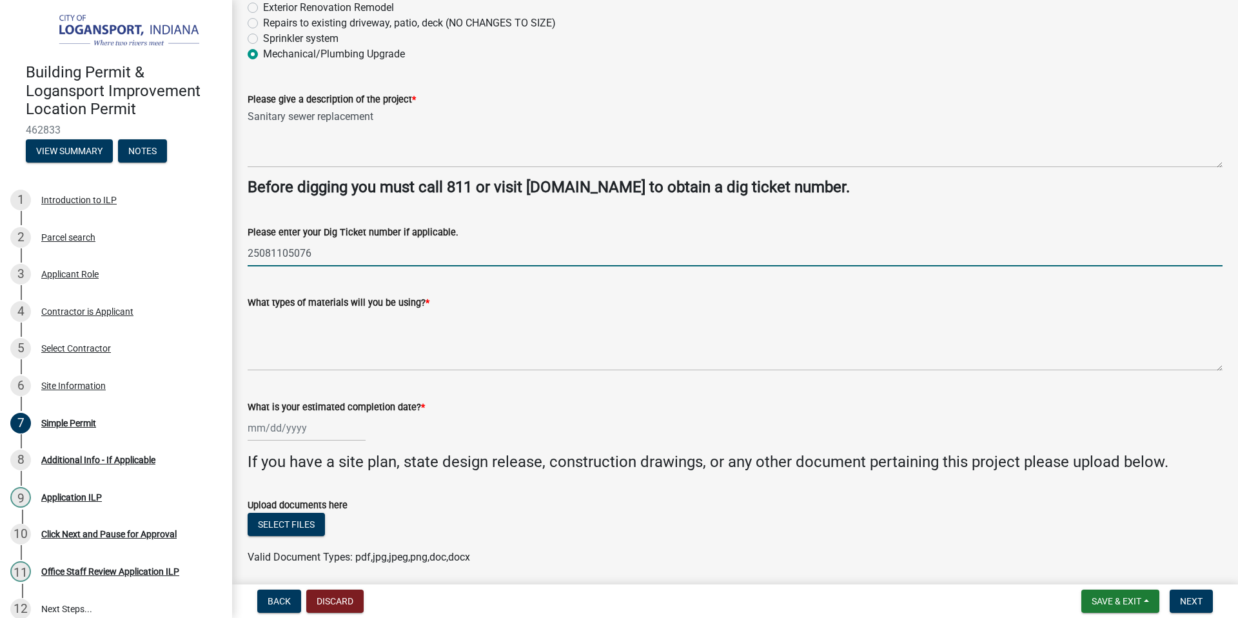
scroll to position [171, 0]
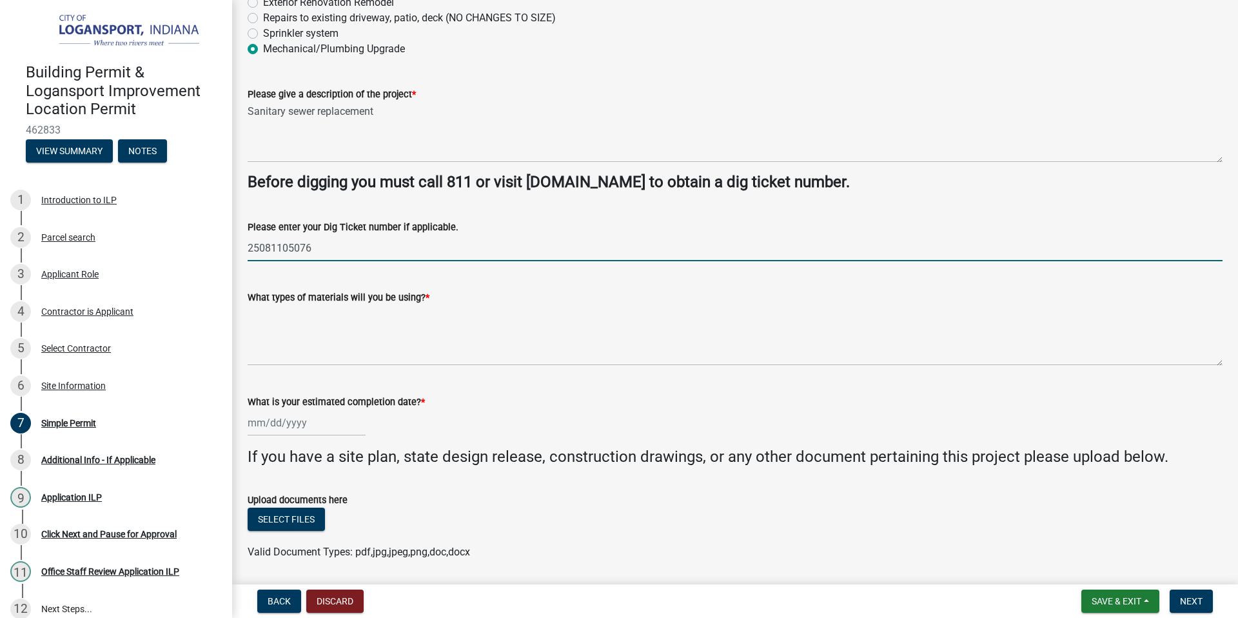
type input "25081105076"
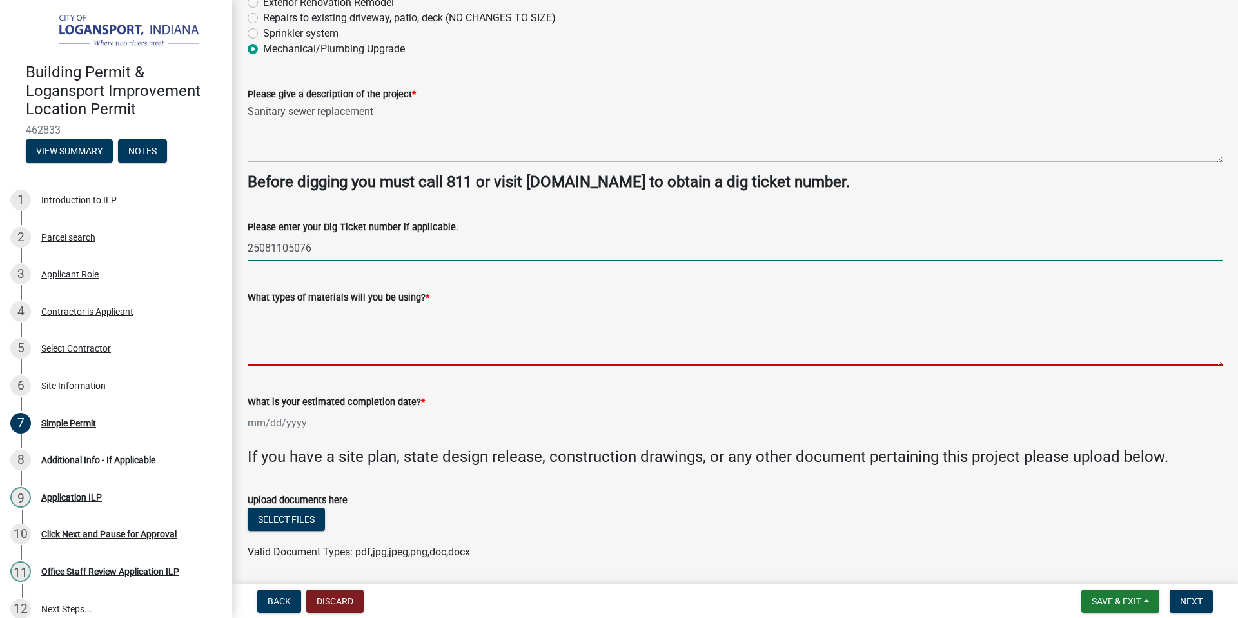
click at [318, 353] on textarea "What types of materials will you be using? *" at bounding box center [735, 335] width 975 height 61
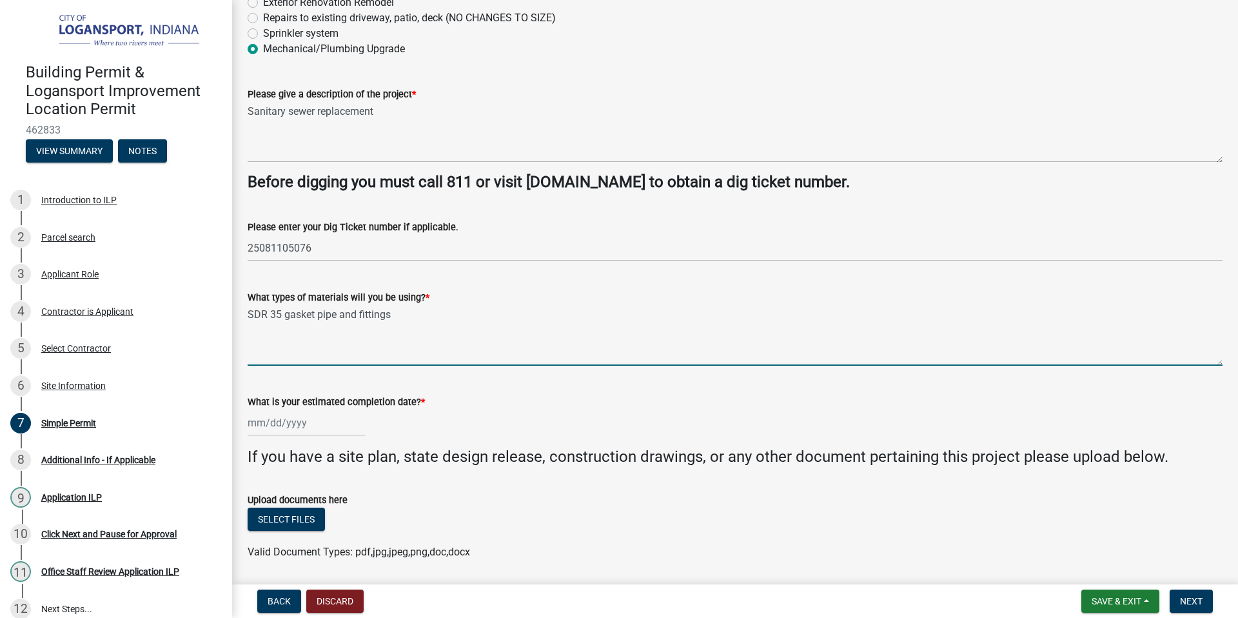
type textarea "SDR 35 gasket pipe and fittings"
select select "8"
select select "2025"
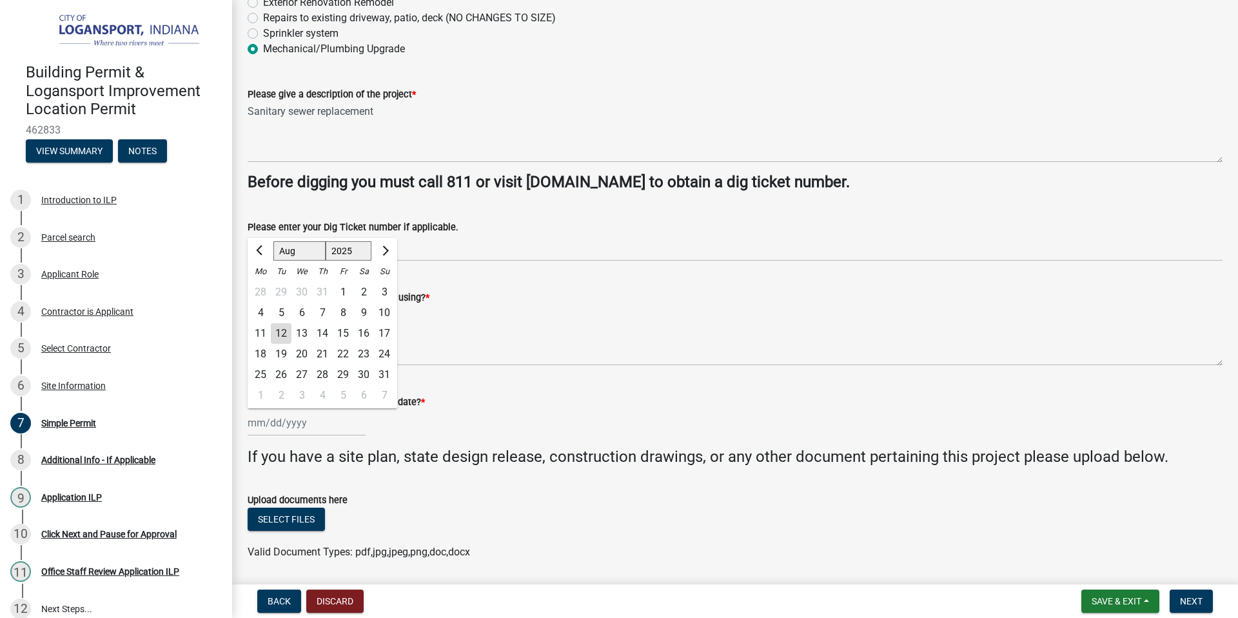
click at [274, 429] on div "Jan Feb Mar Apr May Jun Jul Aug Sep Oct Nov Dec 1525 1526 1527 1528 1529 1530 1…" at bounding box center [307, 422] width 118 height 26
click at [307, 331] on div "13" at bounding box center [301, 333] width 21 height 21
type input "[DATE]"
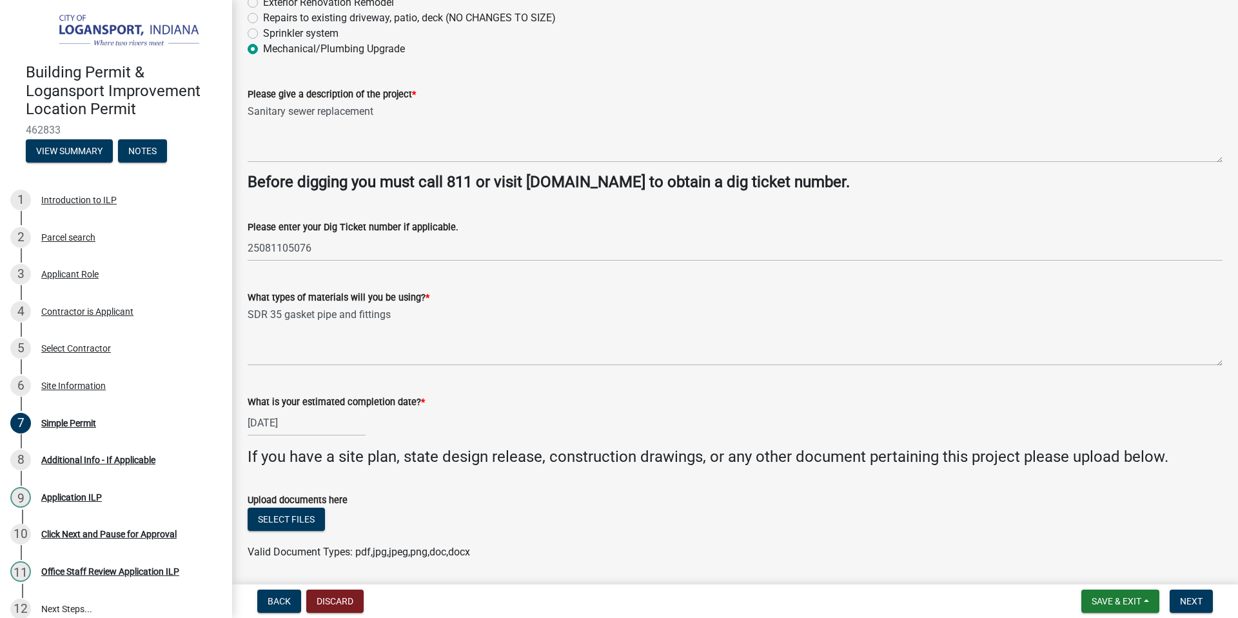
scroll to position [214, 0]
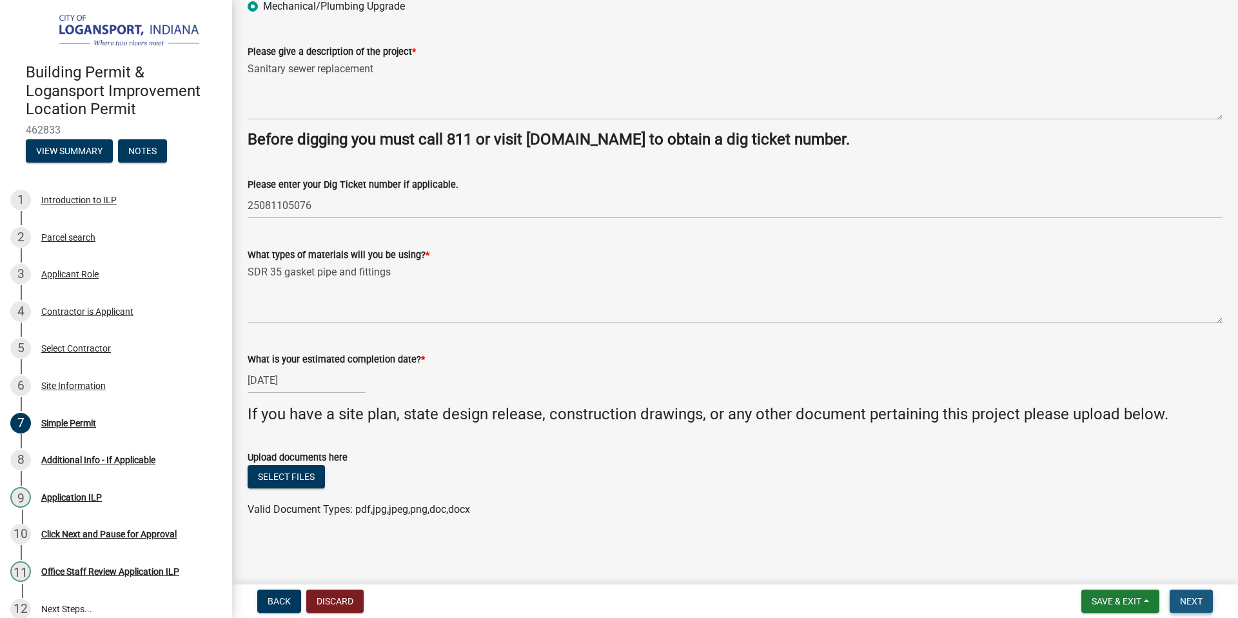
click at [1185, 598] on span "Next" at bounding box center [1191, 601] width 23 height 10
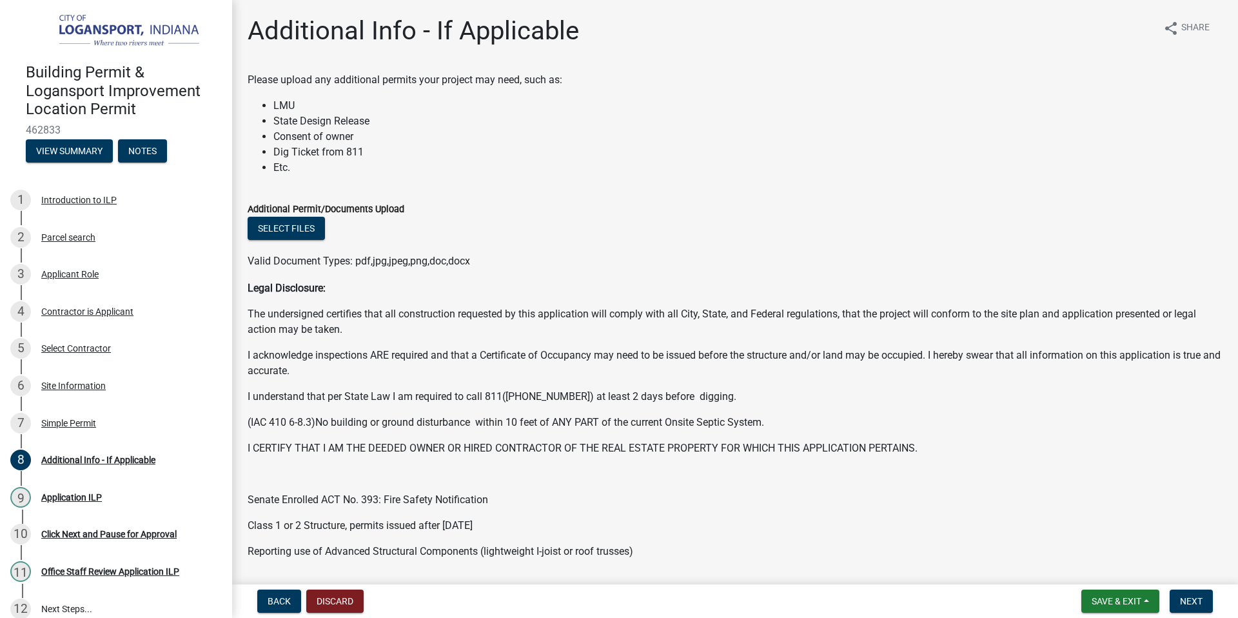
click at [311, 151] on li "Dig Ticket from 811" at bounding box center [747, 151] width 949 height 15
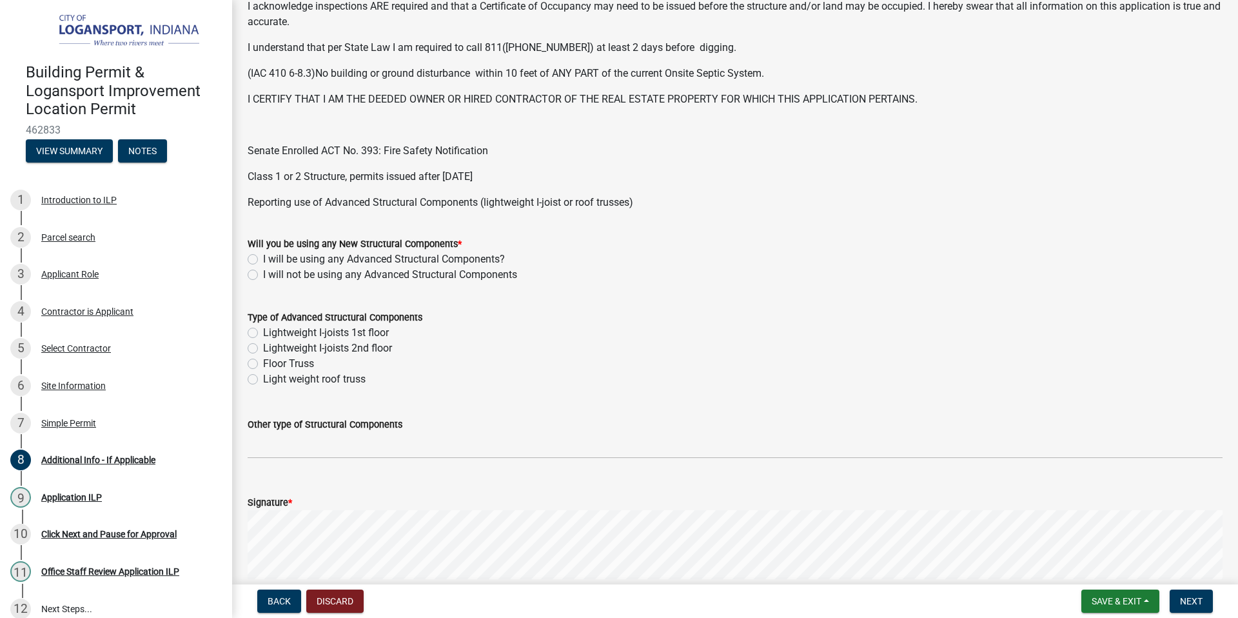
scroll to position [350, 0]
click at [263, 271] on label "I will not be using any Advanced Structural Components" at bounding box center [390, 273] width 254 height 15
click at [263, 271] on input "I will not be using any Advanced Structural Components" at bounding box center [267, 270] width 8 height 8
radio input "true"
click at [1192, 596] on span "Next" at bounding box center [1191, 601] width 23 height 10
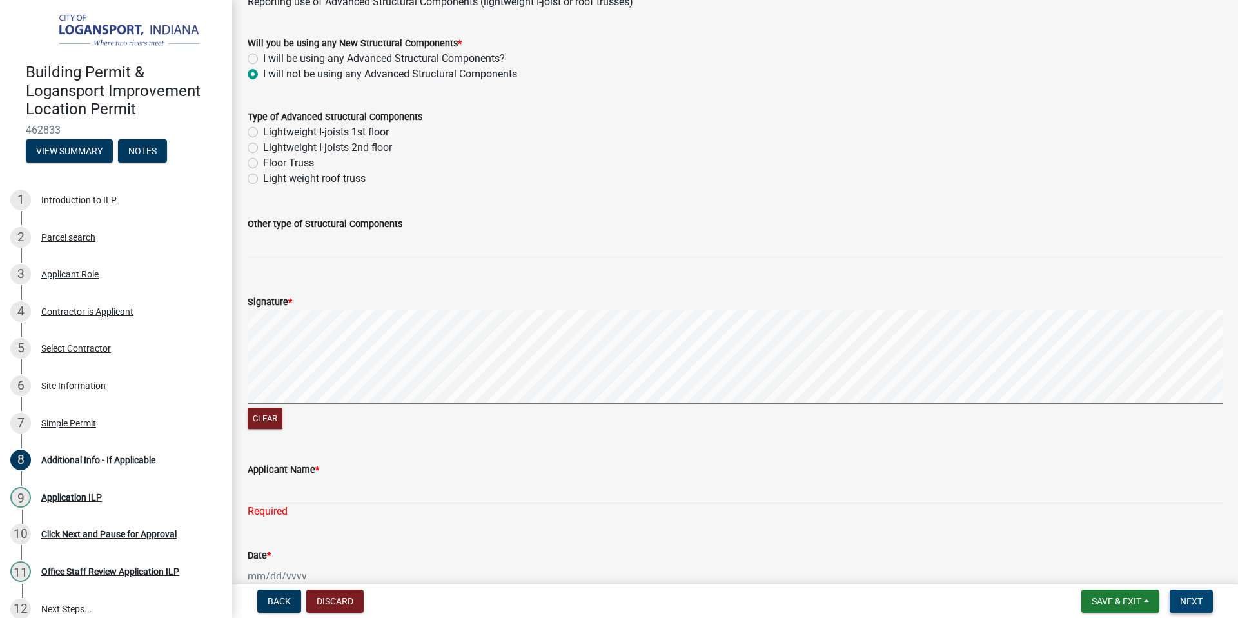
scroll to position [612, 0]
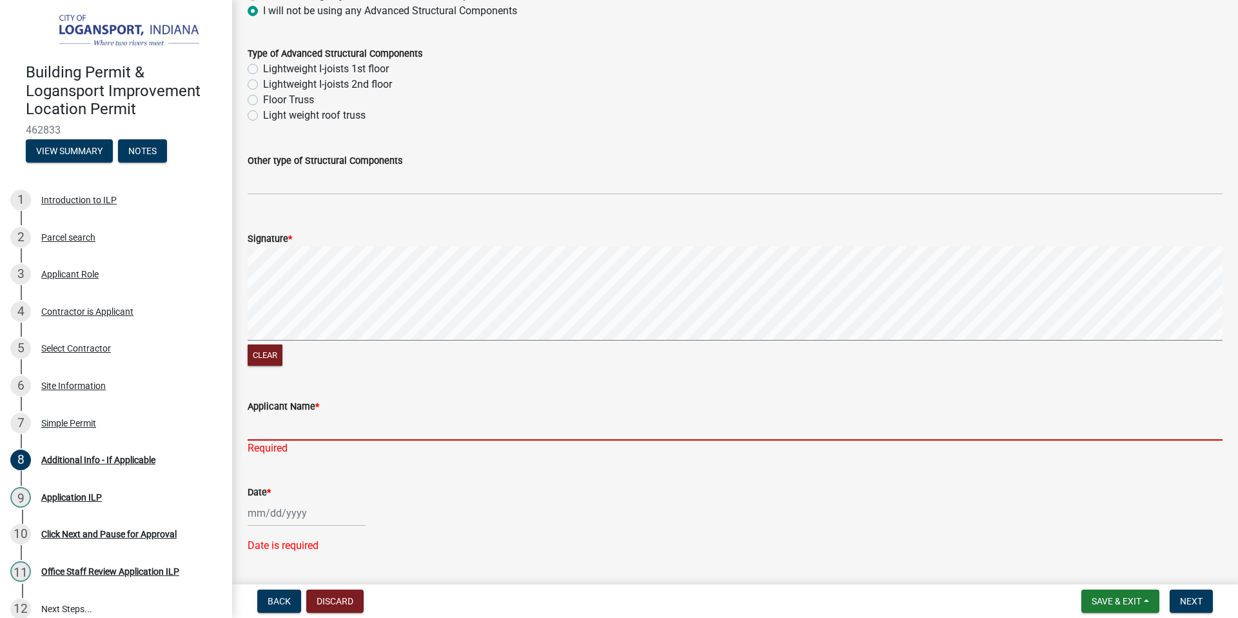
click at [286, 423] on input "Applicant Name *" at bounding box center [735, 427] width 975 height 26
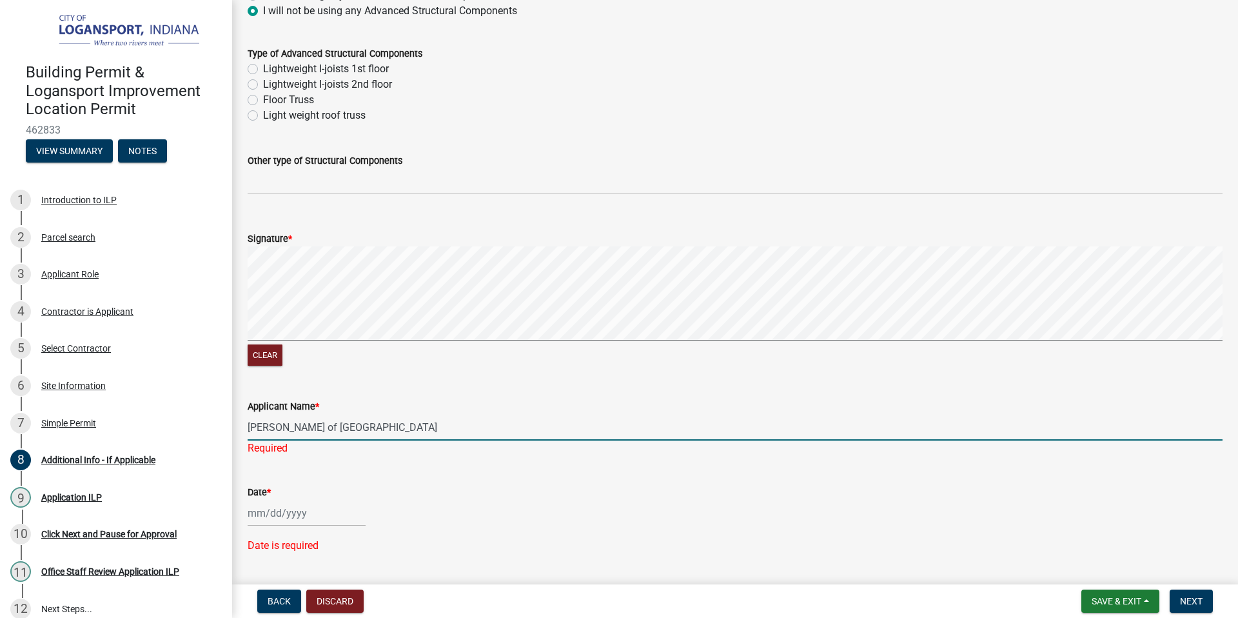
type input "Summers of Peru"
select select "8"
select select "2025"
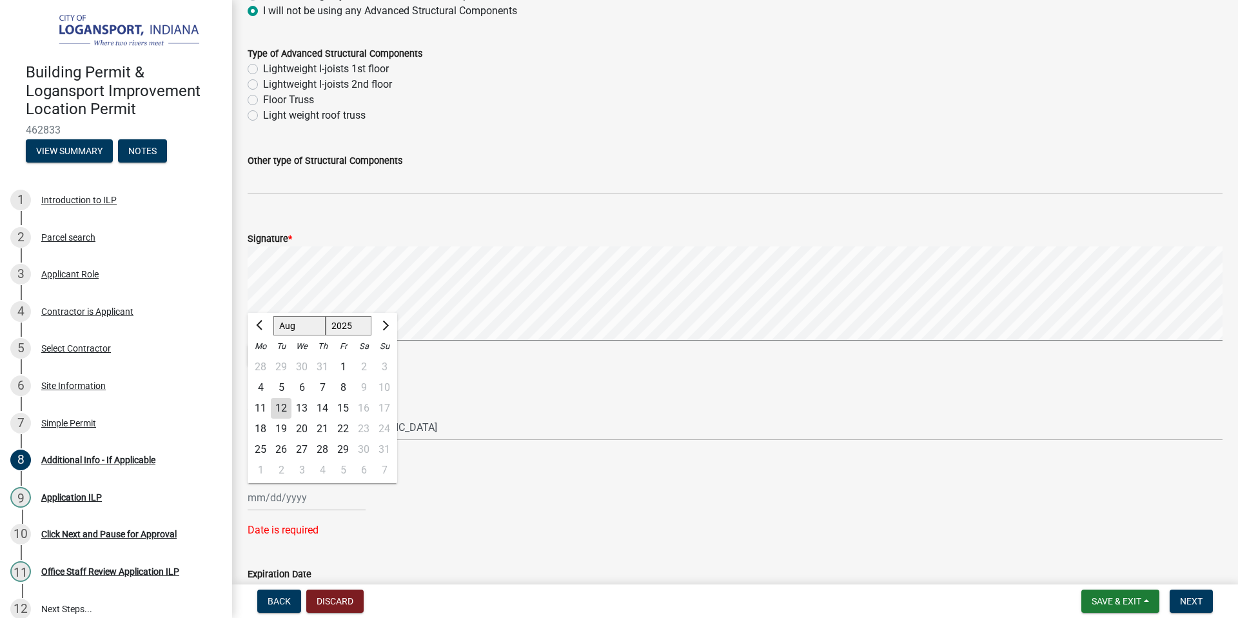
click at [278, 514] on div "Date * Jan Feb Mar Apr May Jun Jul Aug Sep Oct Nov Dec 1525 1526 1527 1528 1529…" at bounding box center [735, 494] width 975 height 87
click at [280, 407] on div "12" at bounding box center [281, 408] width 21 height 21
type input "[DATE]"
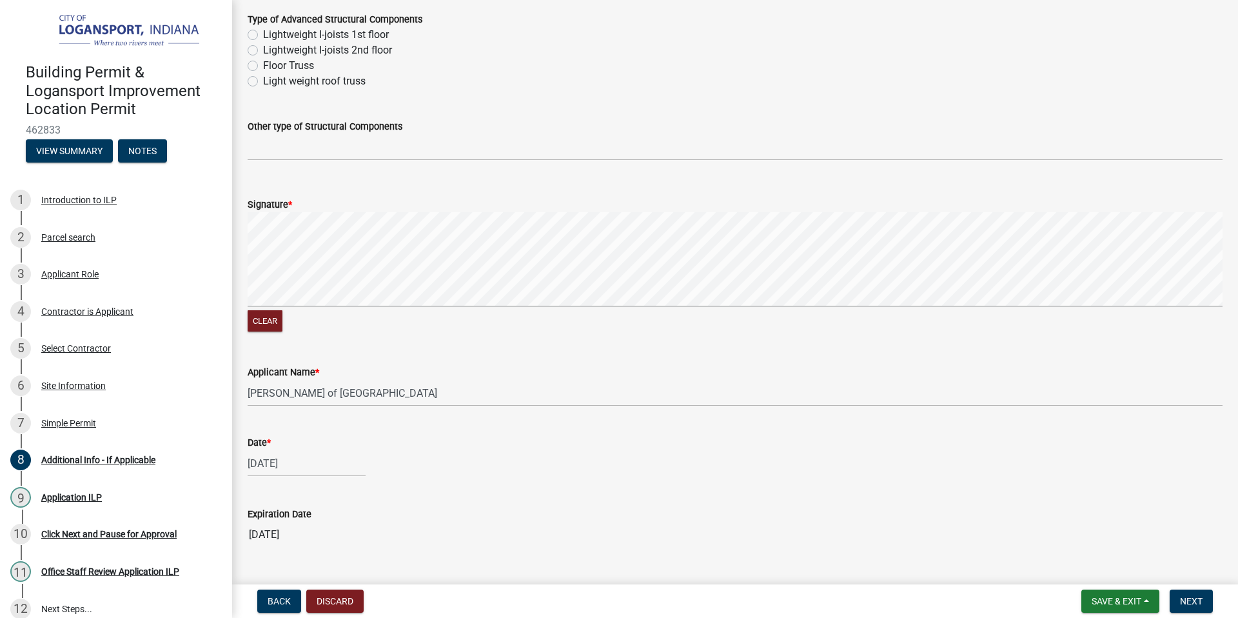
scroll to position [677, 0]
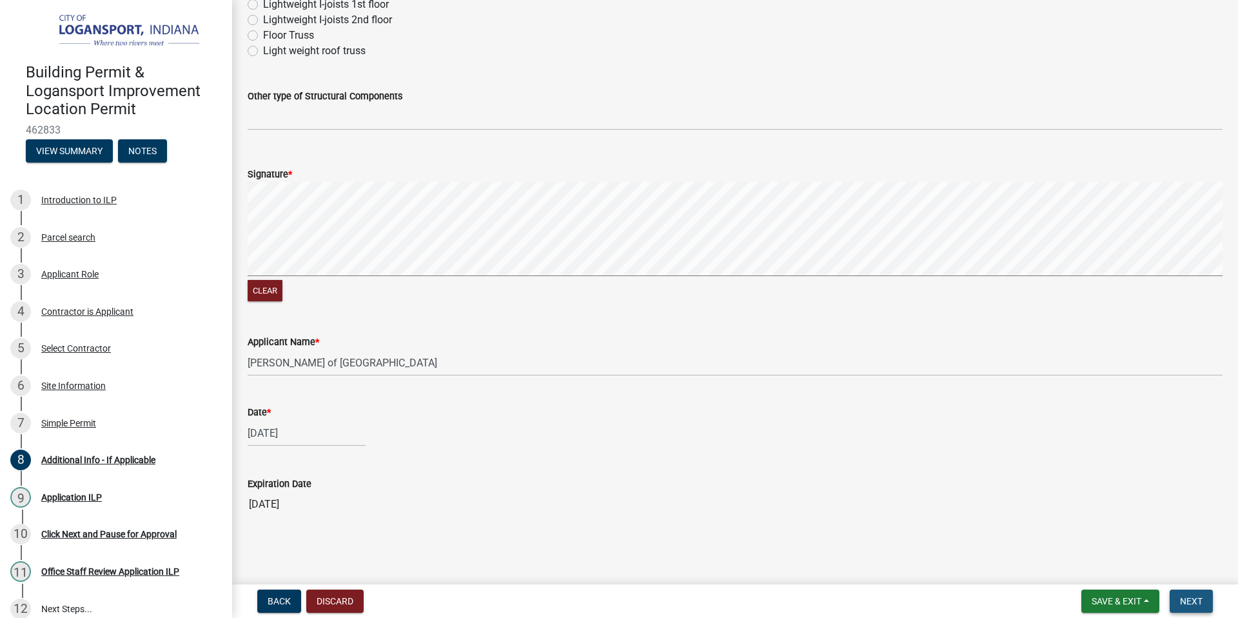
click at [1191, 598] on span "Next" at bounding box center [1191, 601] width 23 height 10
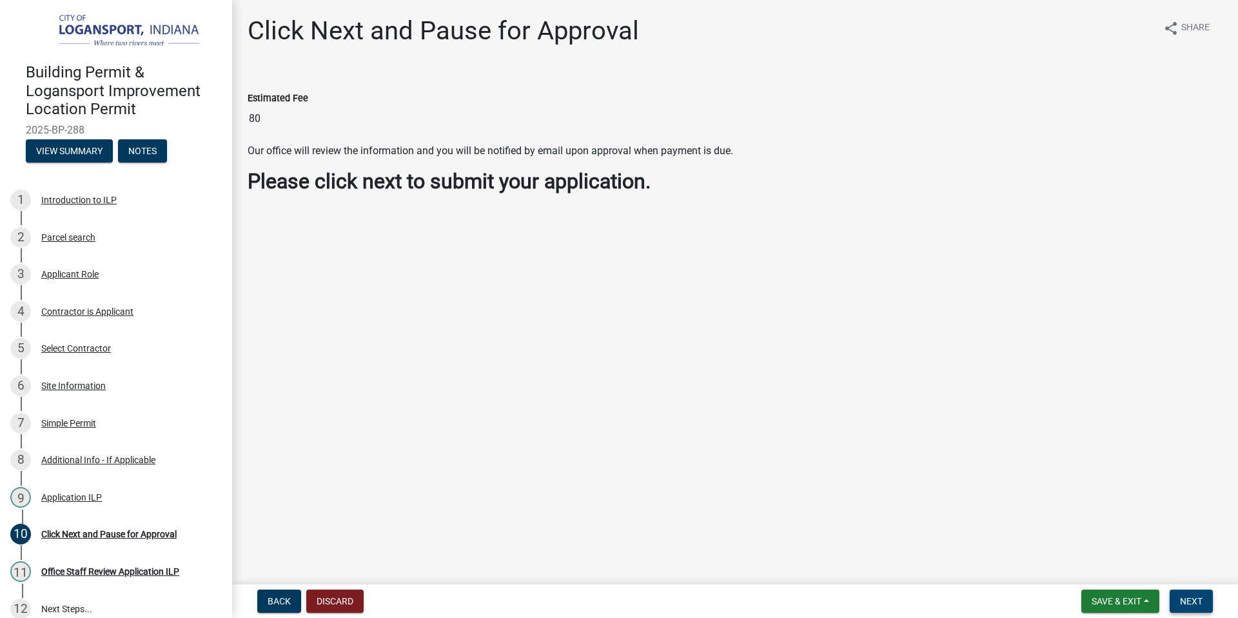
click at [1188, 600] on span "Next" at bounding box center [1191, 601] width 23 height 10
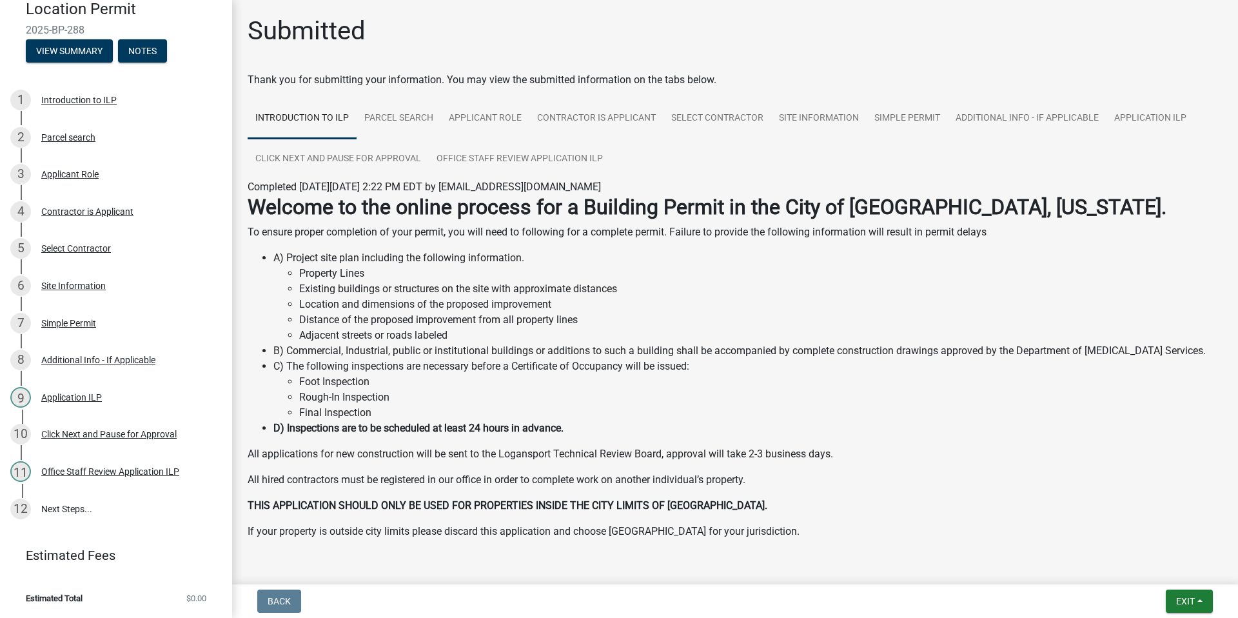
scroll to position [36, 0]
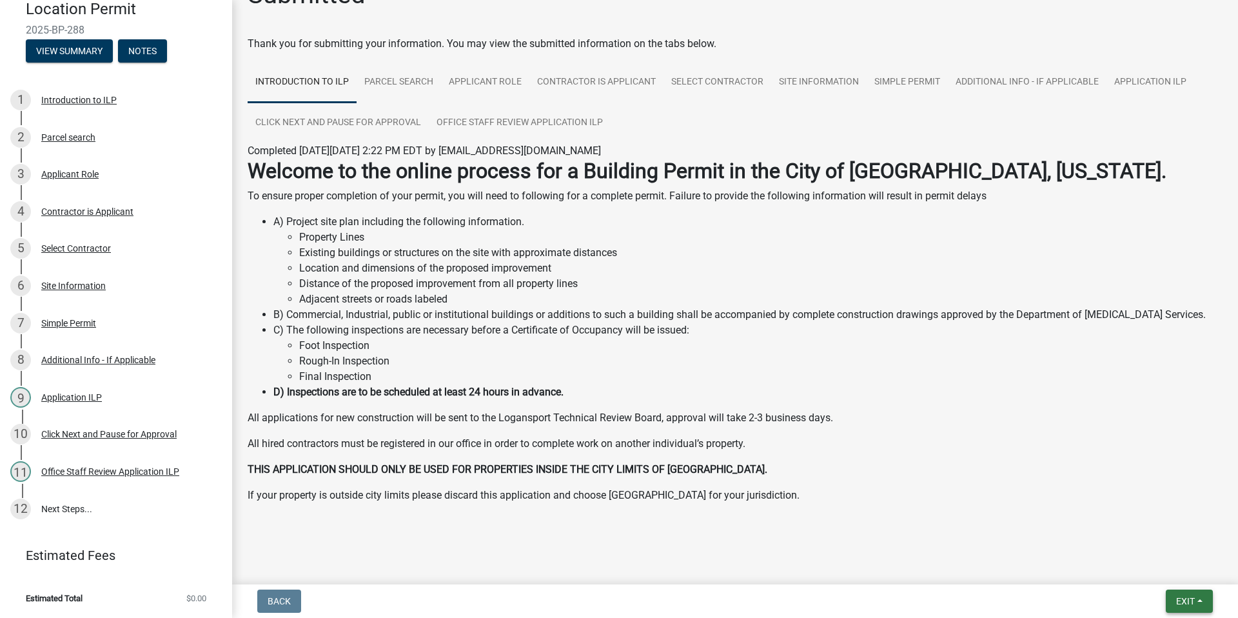
click at [1180, 602] on span "Exit" at bounding box center [1185, 601] width 19 height 10
click at [1155, 569] on button "Save & Exit" at bounding box center [1160, 567] width 103 height 31
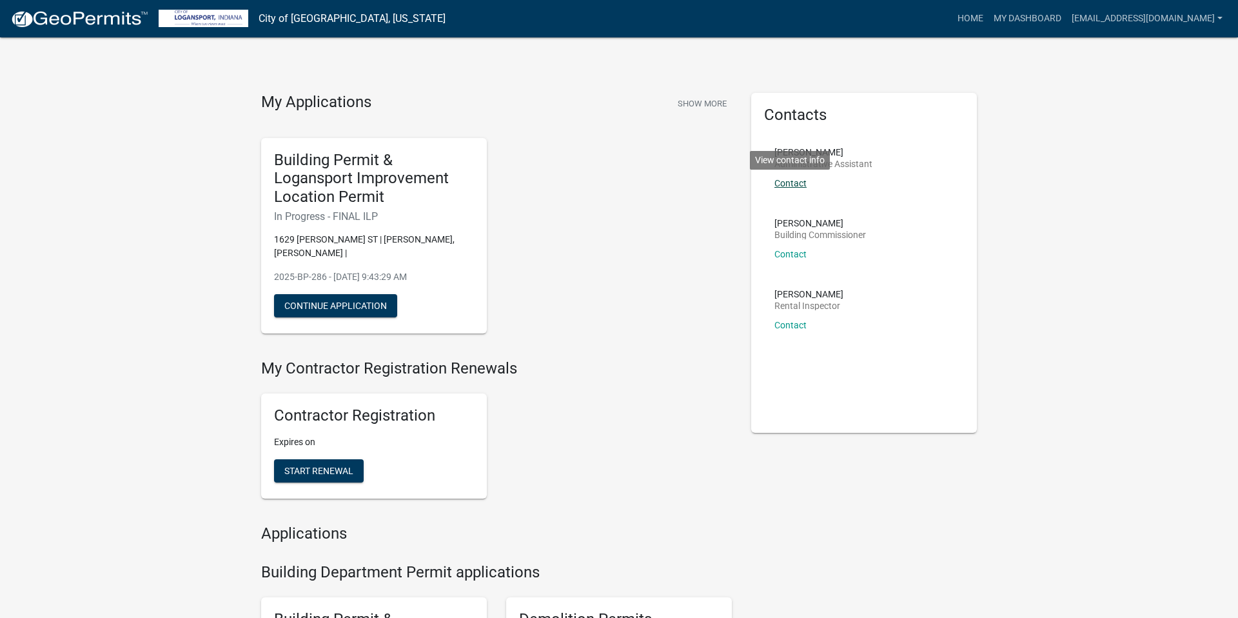
click at [792, 182] on link "Contact" at bounding box center [790, 183] width 32 height 10
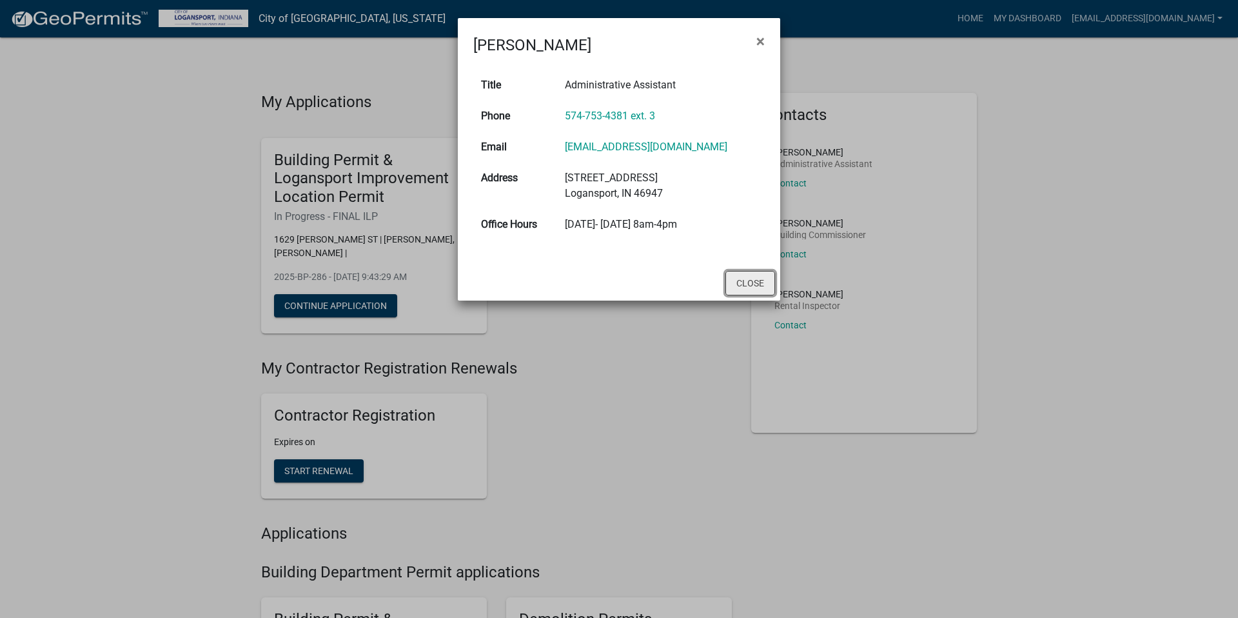
click at [738, 278] on button "Close" at bounding box center [750, 283] width 50 height 24
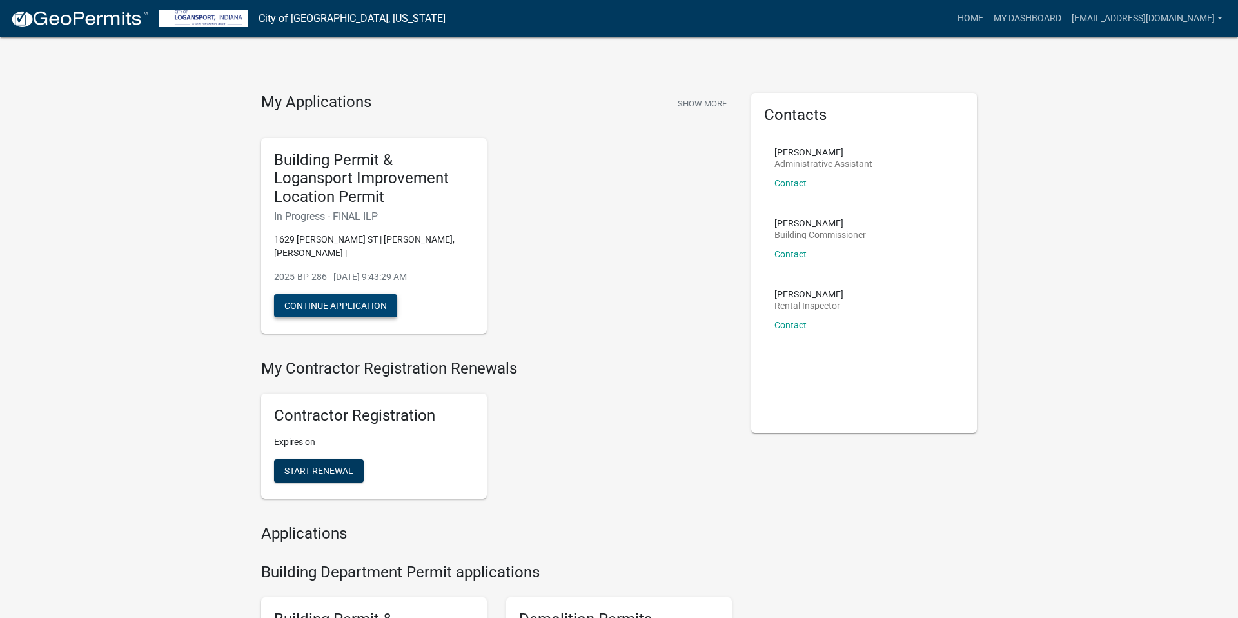
click at [340, 294] on button "Continue Application" at bounding box center [335, 305] width 123 height 23
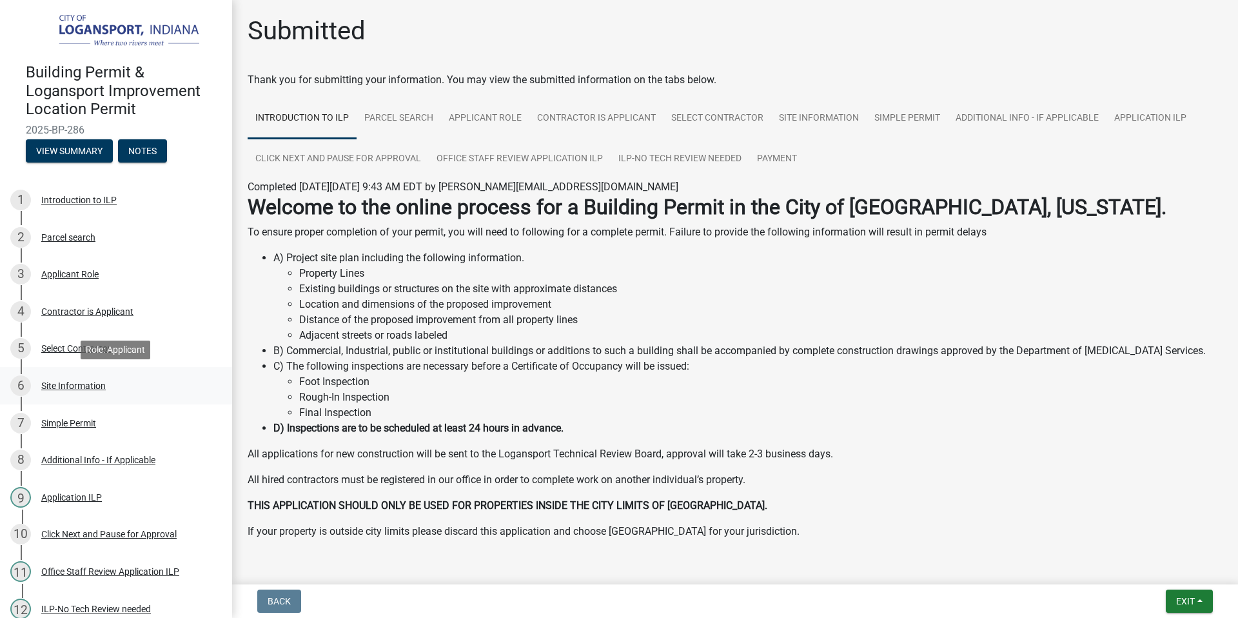
scroll to position [240, 0]
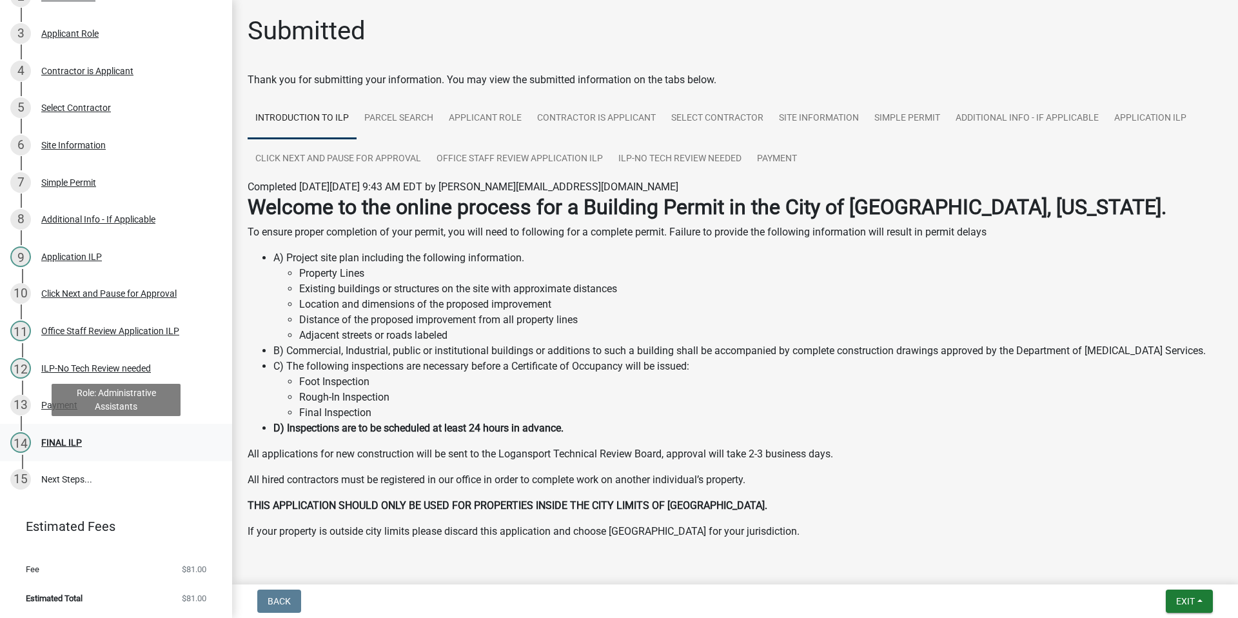
click at [54, 443] on div "FINAL ILP" at bounding box center [61, 442] width 41 height 9
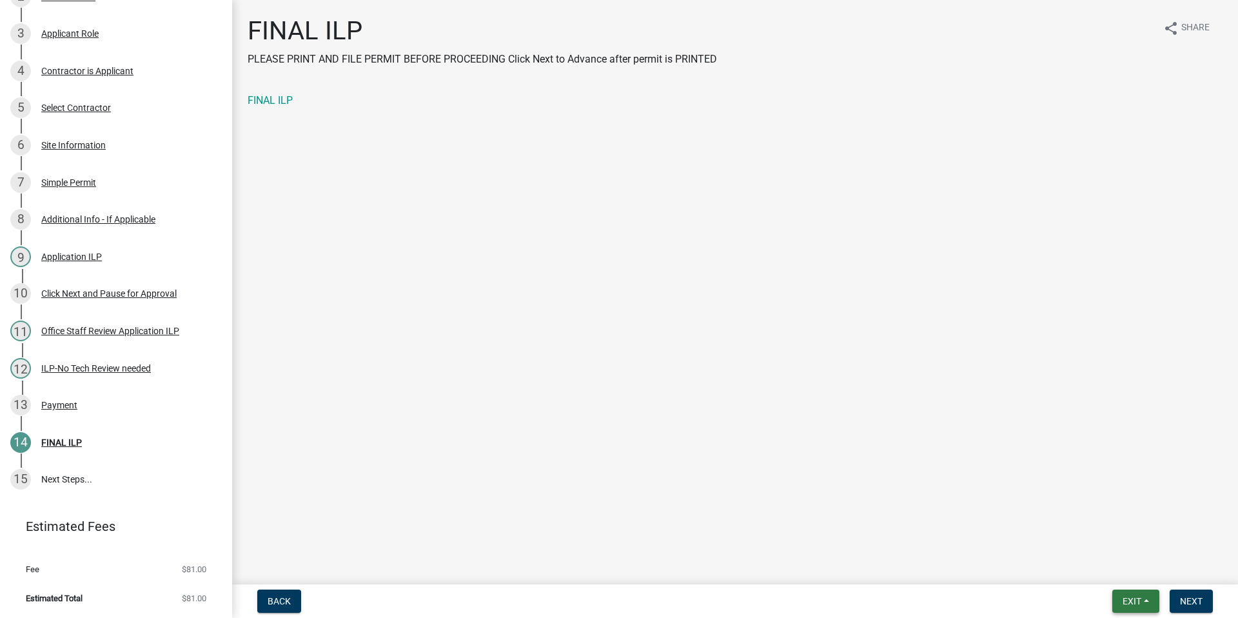
click at [1131, 604] on span "Exit" at bounding box center [1131, 601] width 19 height 10
click at [1088, 572] on button "Save & Exit" at bounding box center [1107, 567] width 103 height 31
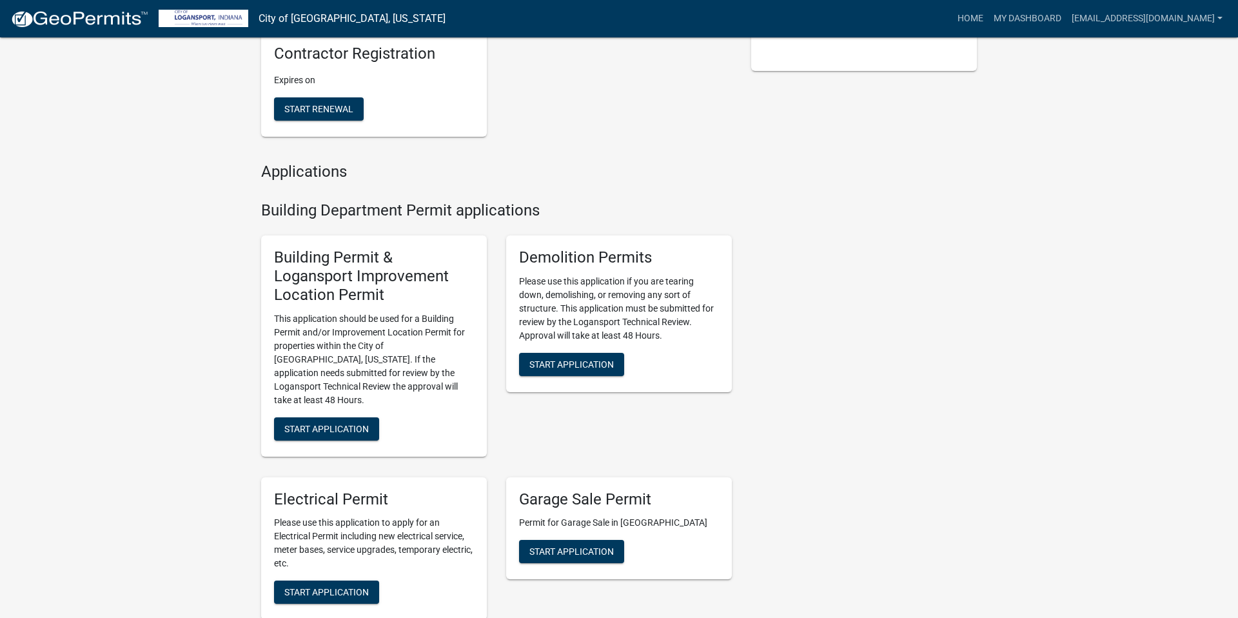
scroll to position [407, 0]
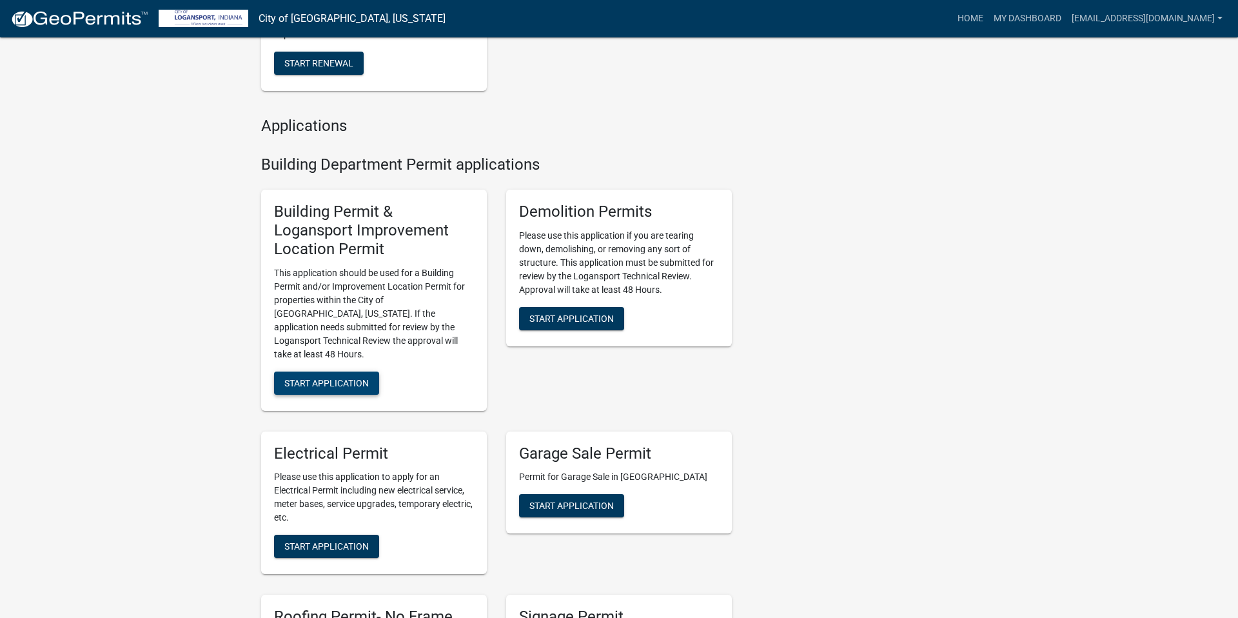
click at [327, 377] on span "Start Application" at bounding box center [326, 382] width 84 height 10
